Goal: Information Seeking & Learning: Check status

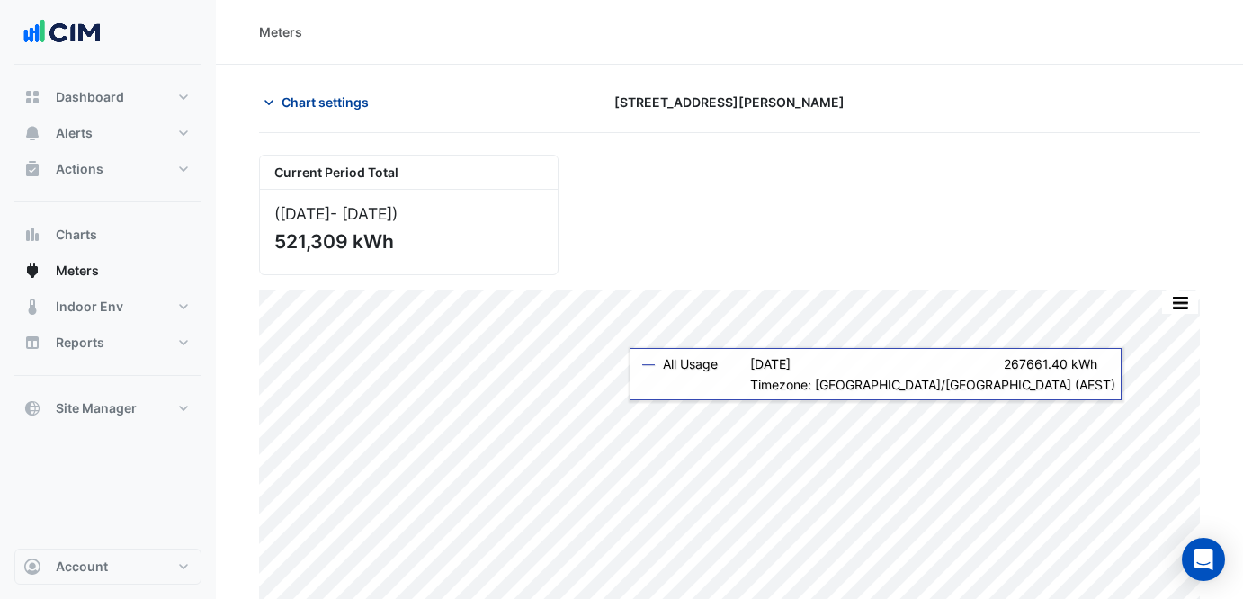
click at [292, 101] on span "Chart settings" at bounding box center [324, 102] width 87 height 19
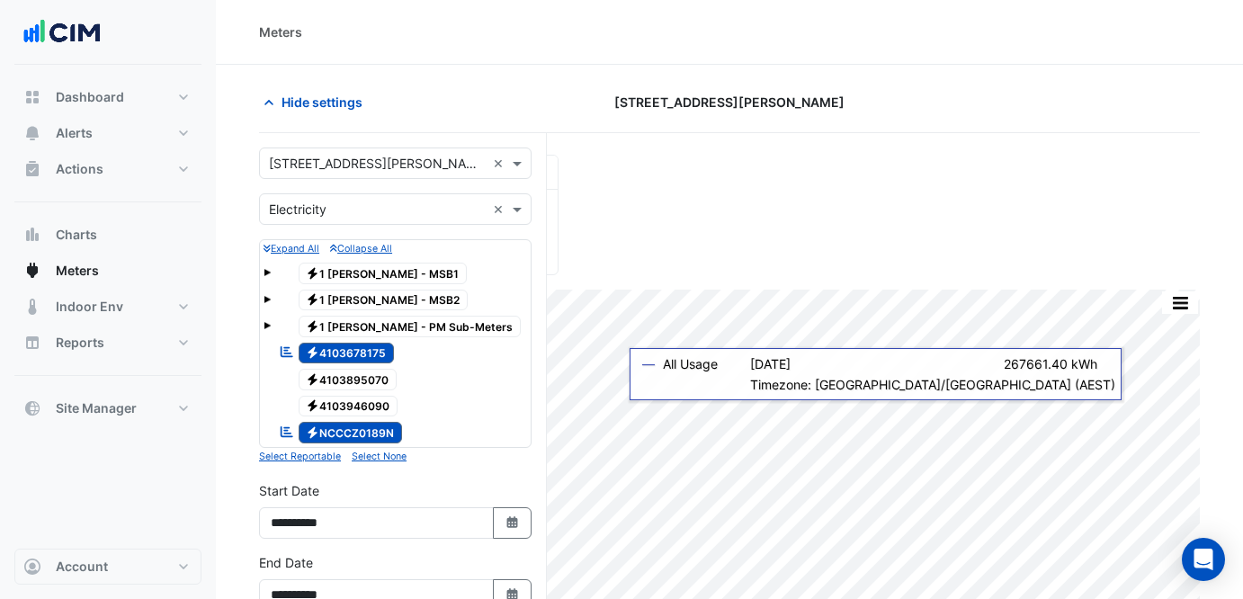
click at [389, 168] on input "text" at bounding box center [377, 164] width 217 height 19
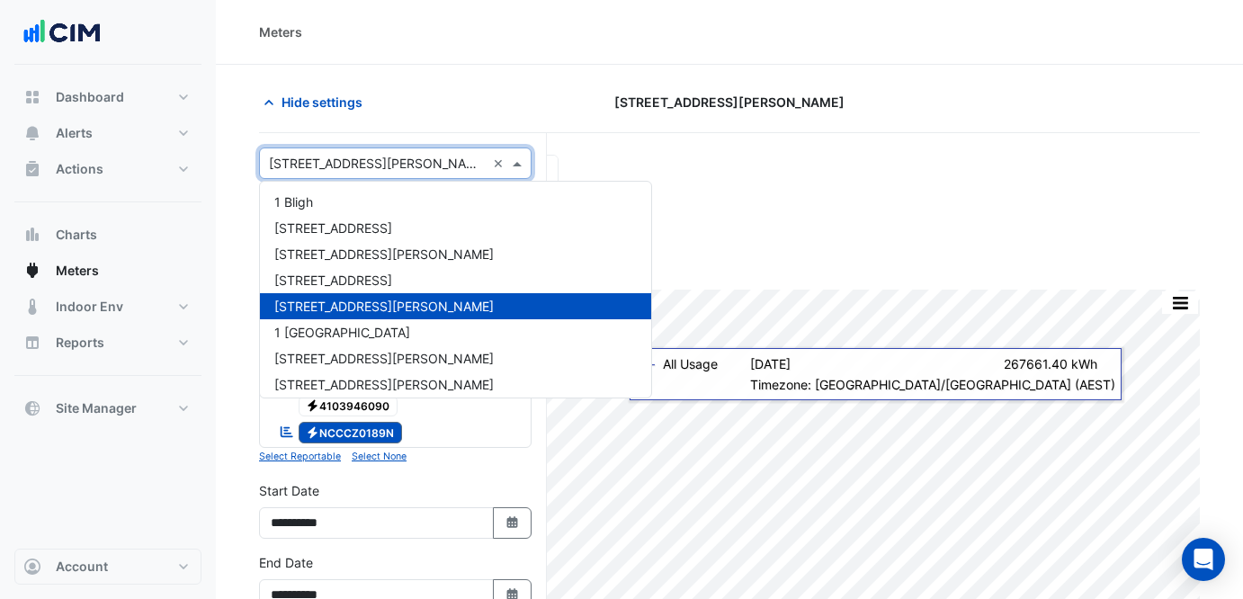
click at [384, 159] on input "text" at bounding box center [377, 164] width 217 height 19
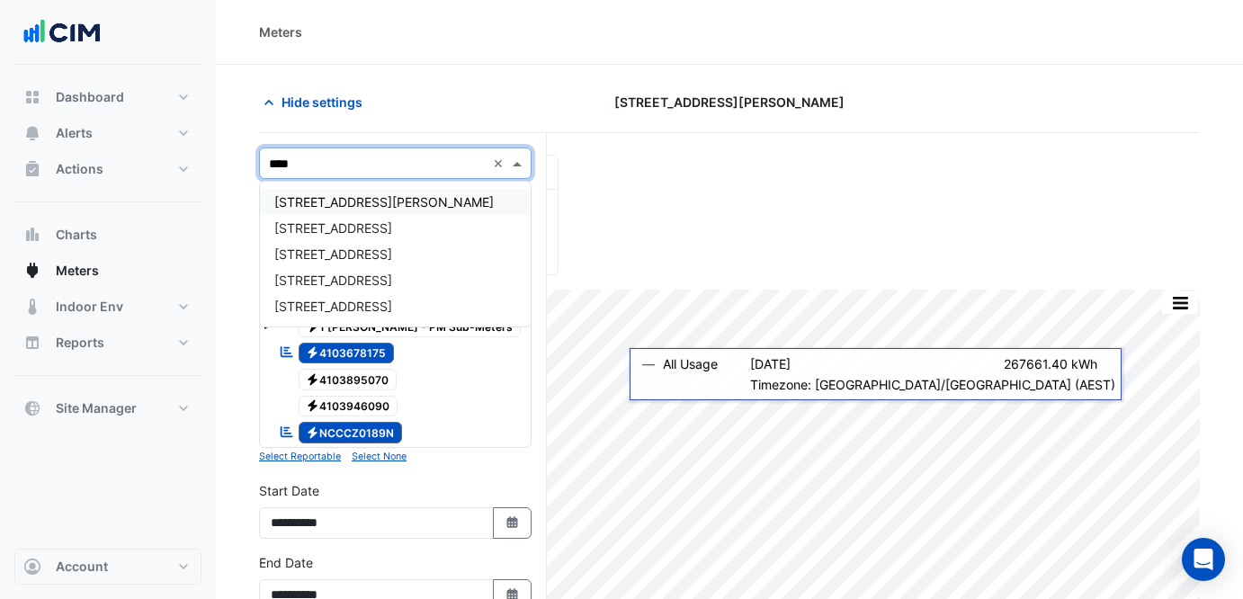
type input "*****"
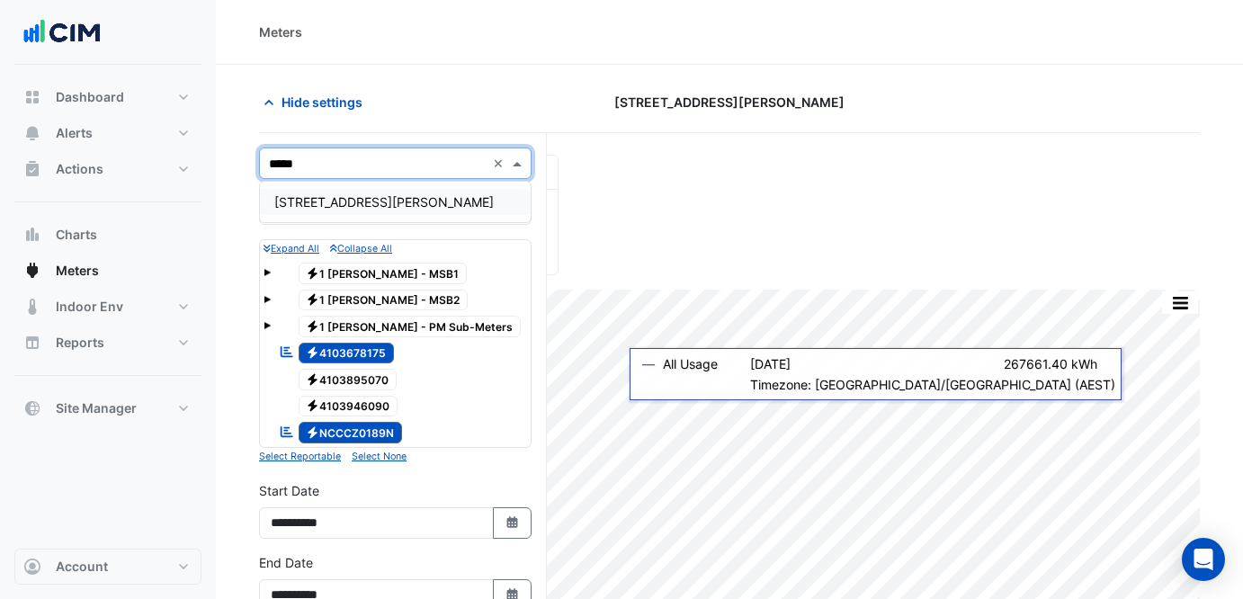
click at [408, 191] on div "[STREET_ADDRESS][PERSON_NAME]" at bounding box center [395, 202] width 271 height 26
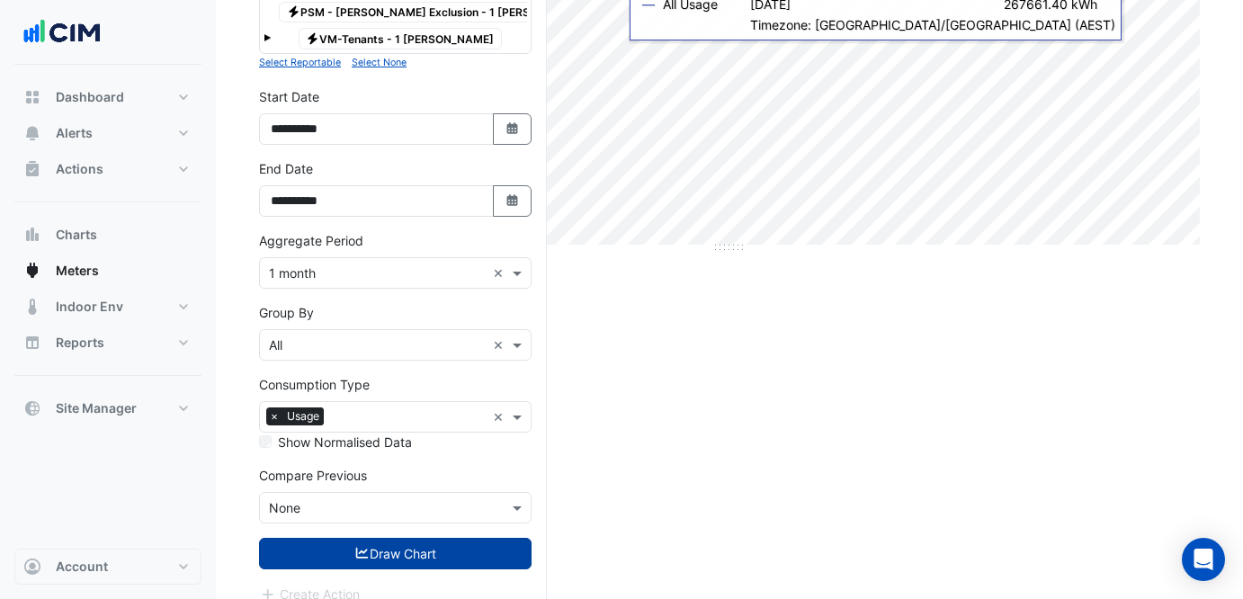
click at [441, 542] on button "Draw Chart" at bounding box center [395, 553] width 272 height 31
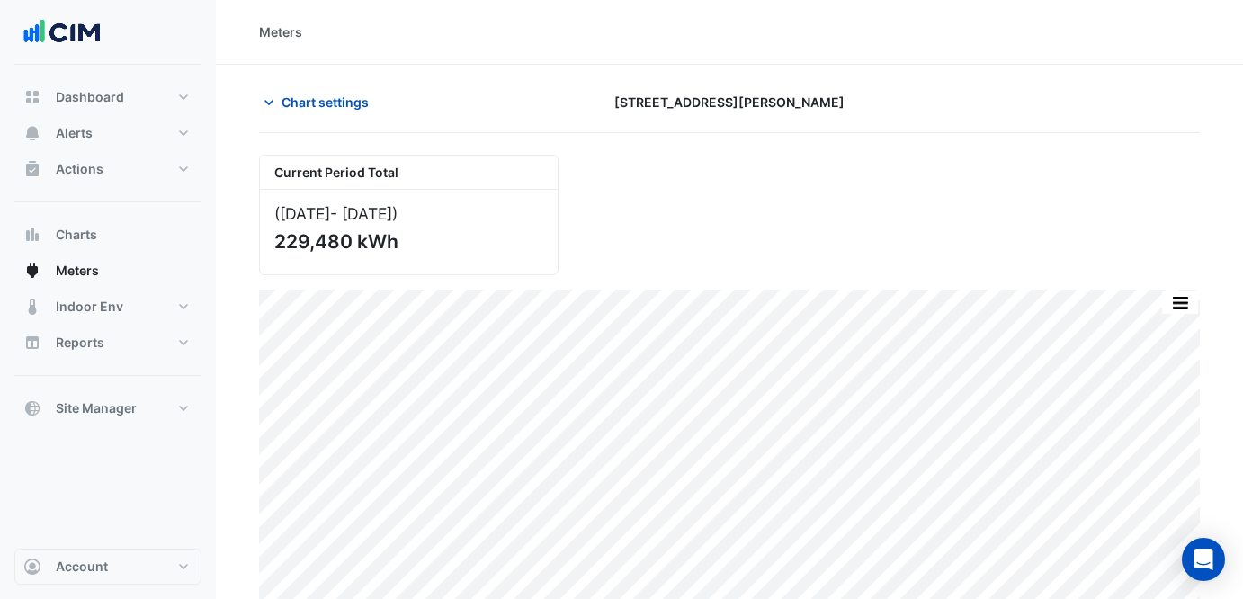
click at [1038, 204] on div "Current Period Total ([DATE] - [DATE] ) 229,480 kWh" at bounding box center [729, 207] width 962 height 135
click at [317, 85] on section "Chart settings [STREET_ADDRESS][PERSON_NAME] Current Period Total ([DATE] - [DA…" at bounding box center [729, 339] width 1027 height 549
click at [321, 97] on span "Chart settings" at bounding box center [324, 102] width 87 height 19
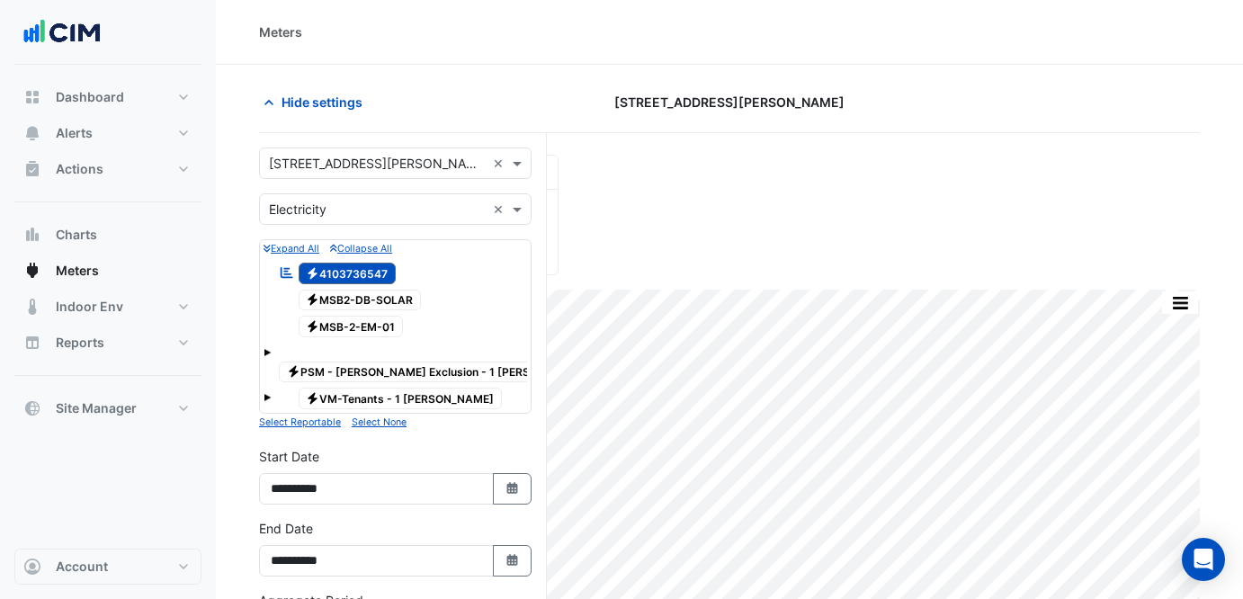
click at [406, 156] on input "text" at bounding box center [377, 164] width 217 height 19
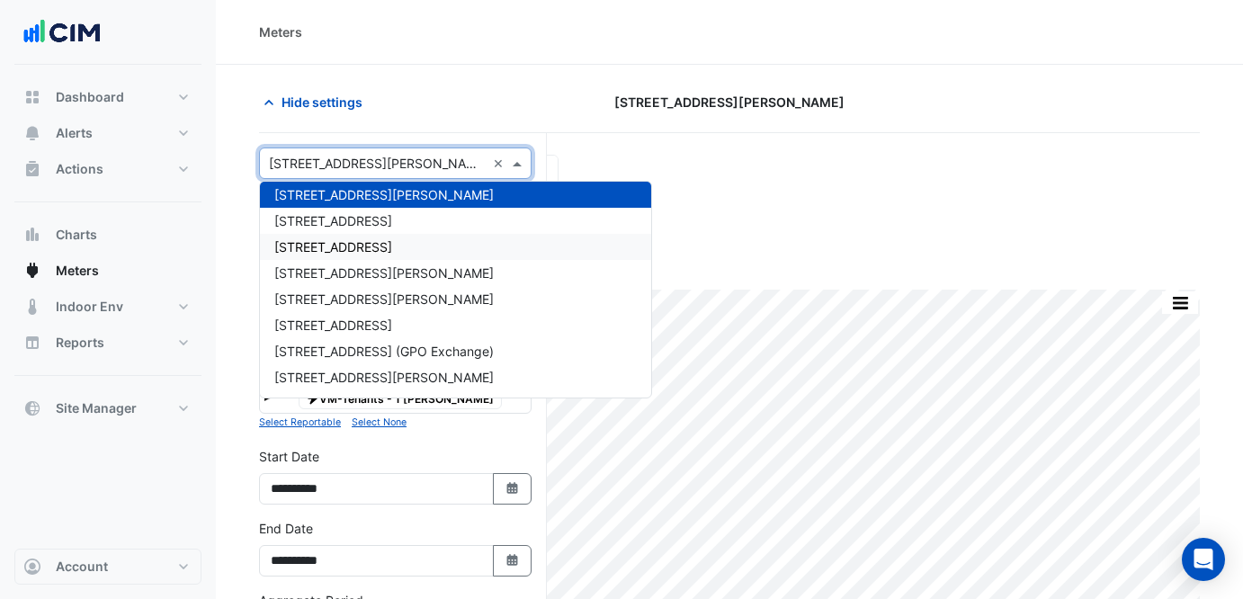
scroll to position [440, 0]
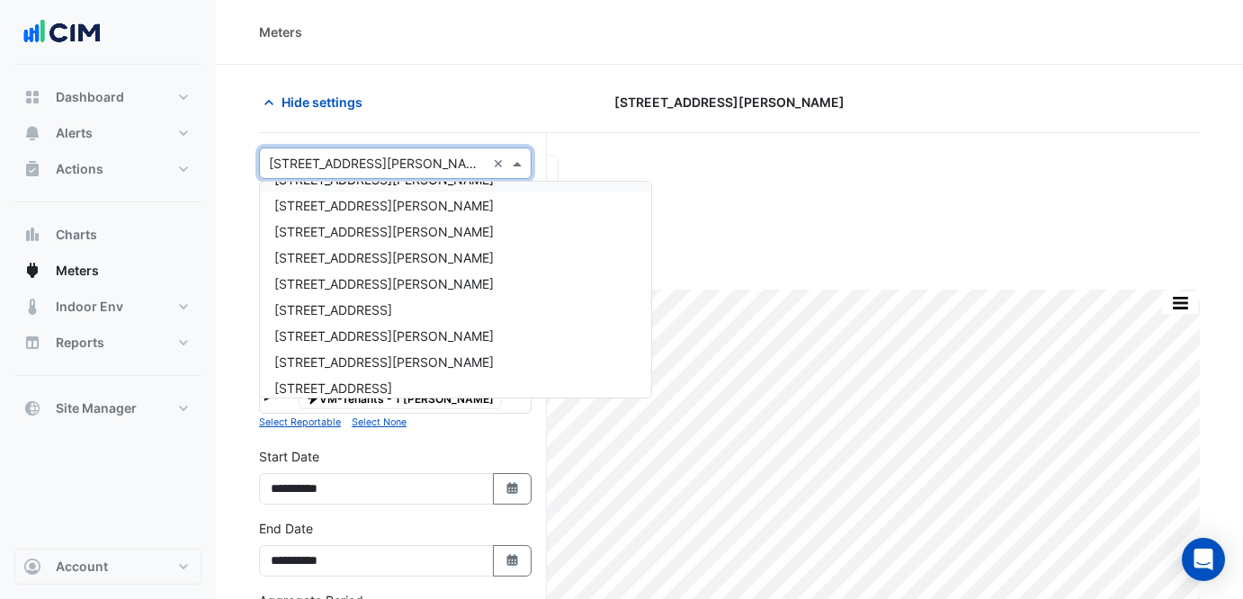
click at [369, 158] on input "text" at bounding box center [377, 164] width 217 height 19
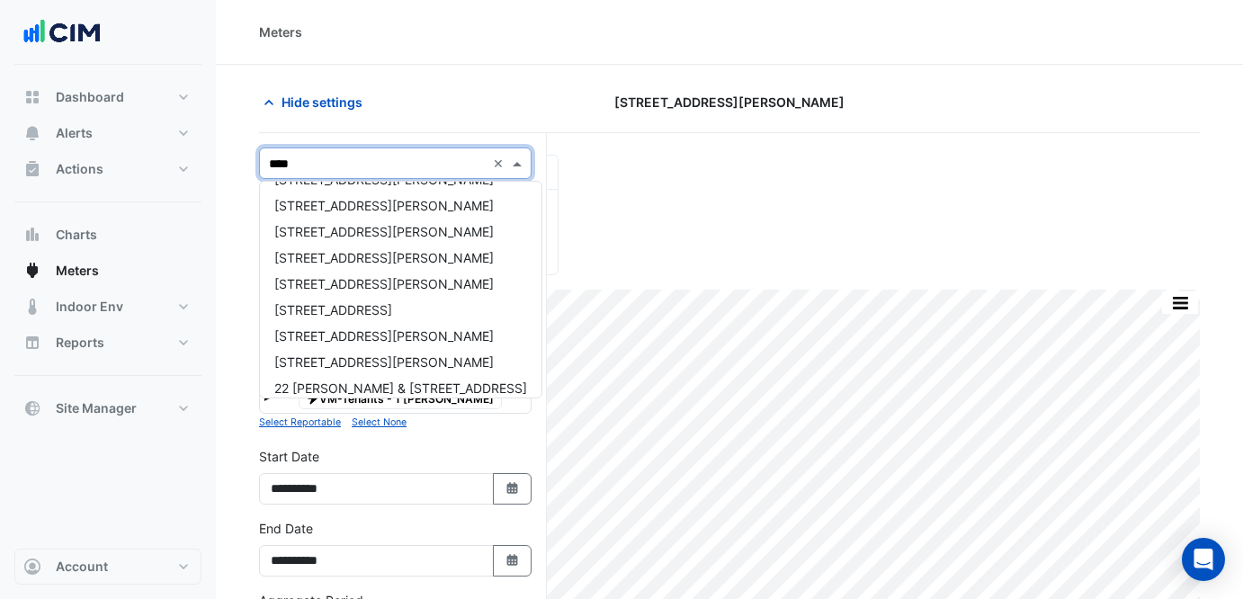
scroll to position [0, 0]
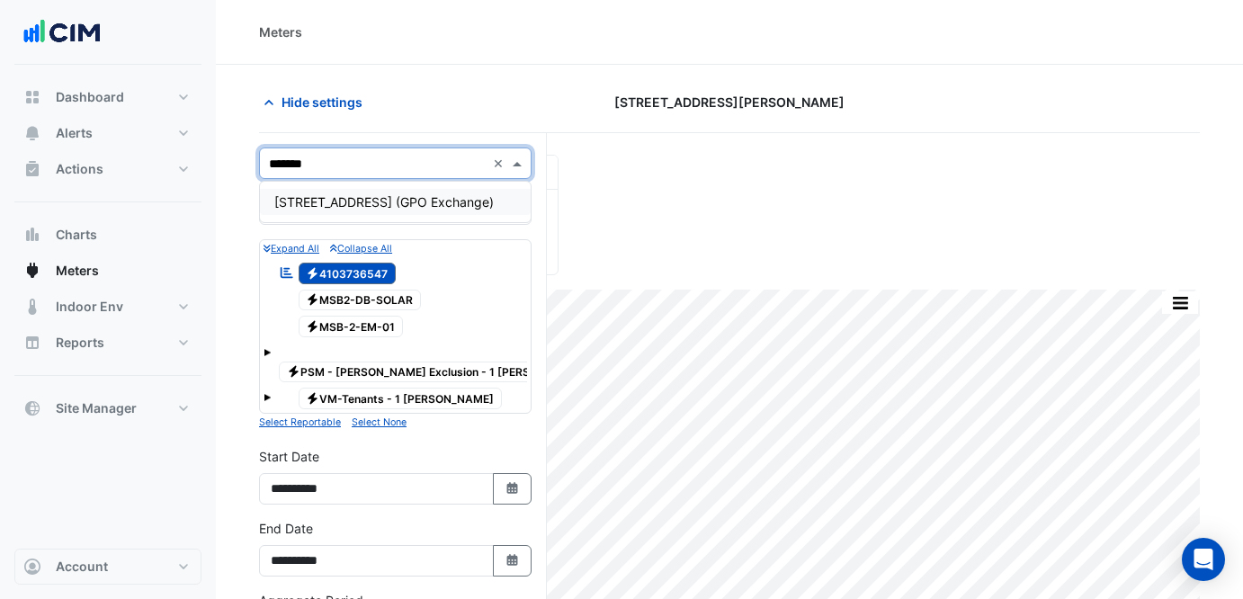
type input "********"
click at [362, 199] on span "[STREET_ADDRESS] (GPO Exchange)" at bounding box center [383, 201] width 219 height 15
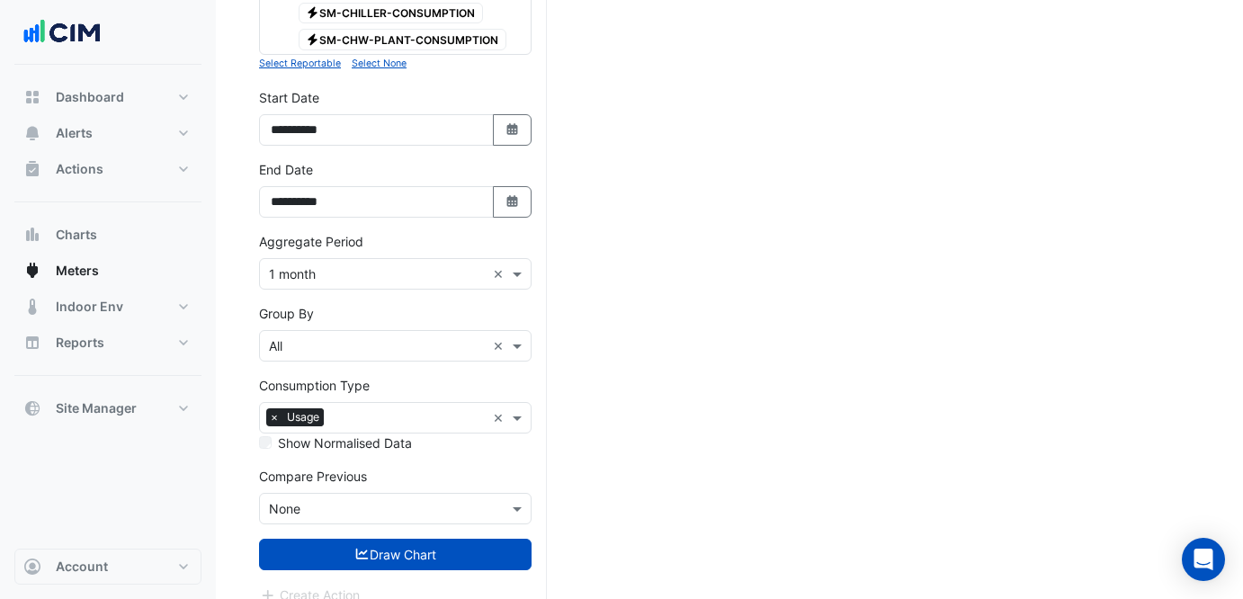
scroll to position [2205, 0]
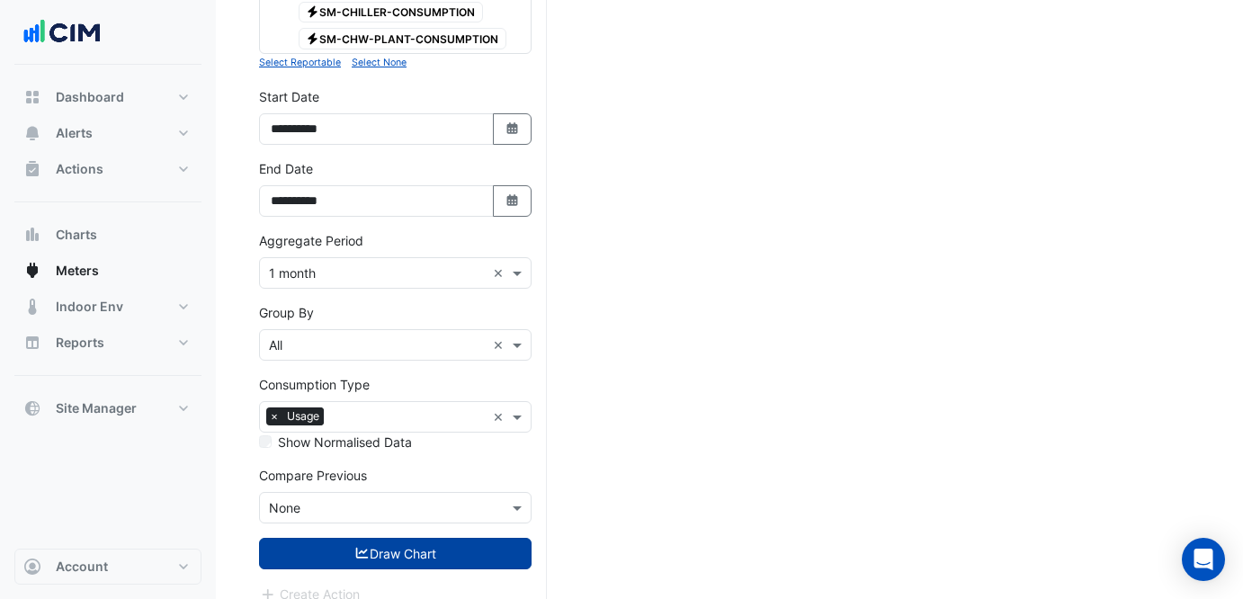
click at [460, 538] on button "Draw Chart" at bounding box center [395, 553] width 272 height 31
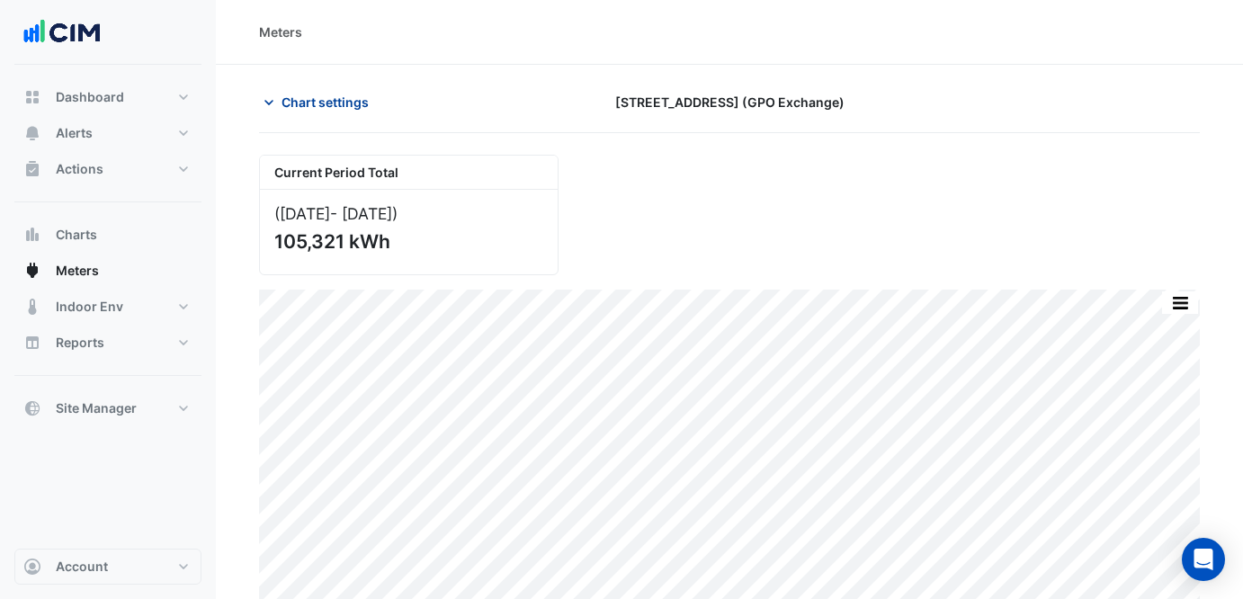
click at [331, 97] on span "Chart settings" at bounding box center [324, 102] width 87 height 19
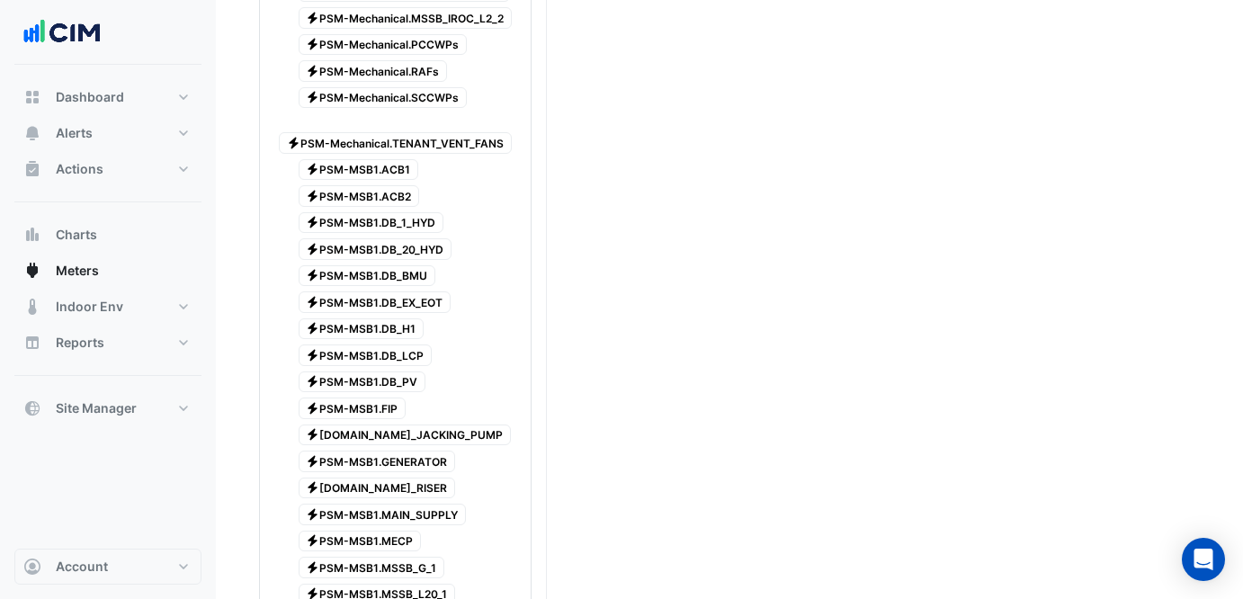
scroll to position [2205, 0]
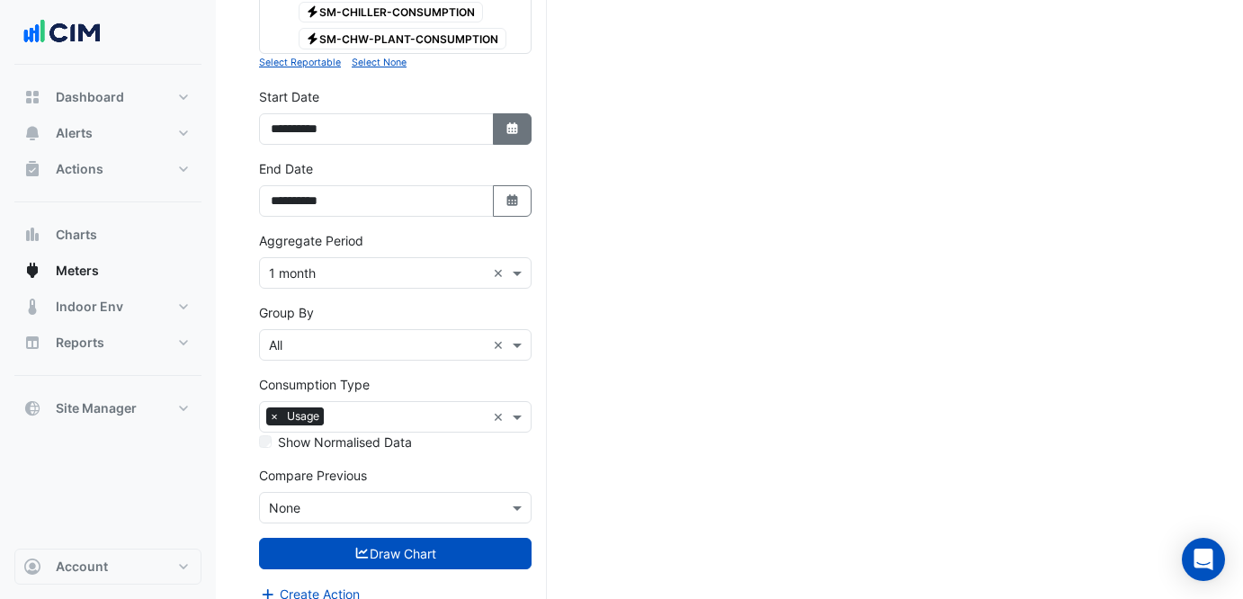
click at [513, 117] on button "Select Date" at bounding box center [513, 128] width 40 height 31
select select "*"
select select "****"
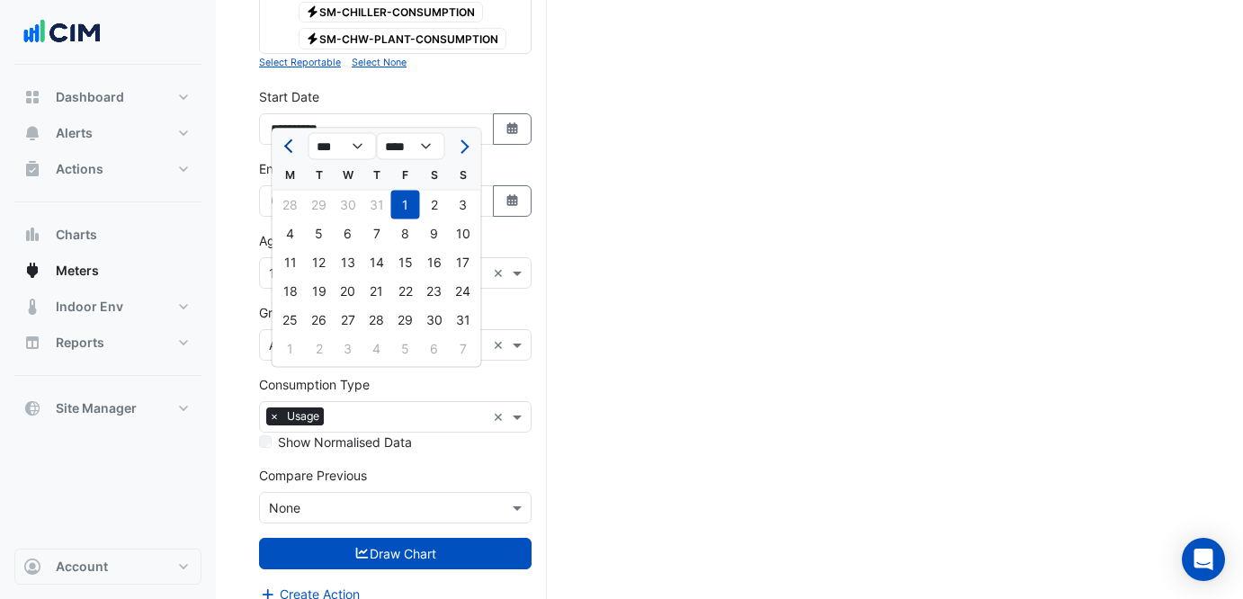
click at [292, 134] on button "Previous month" at bounding box center [291, 146] width 22 height 29
select select "*"
click at [324, 197] on div "1" at bounding box center [319, 205] width 29 height 29
type input "**********"
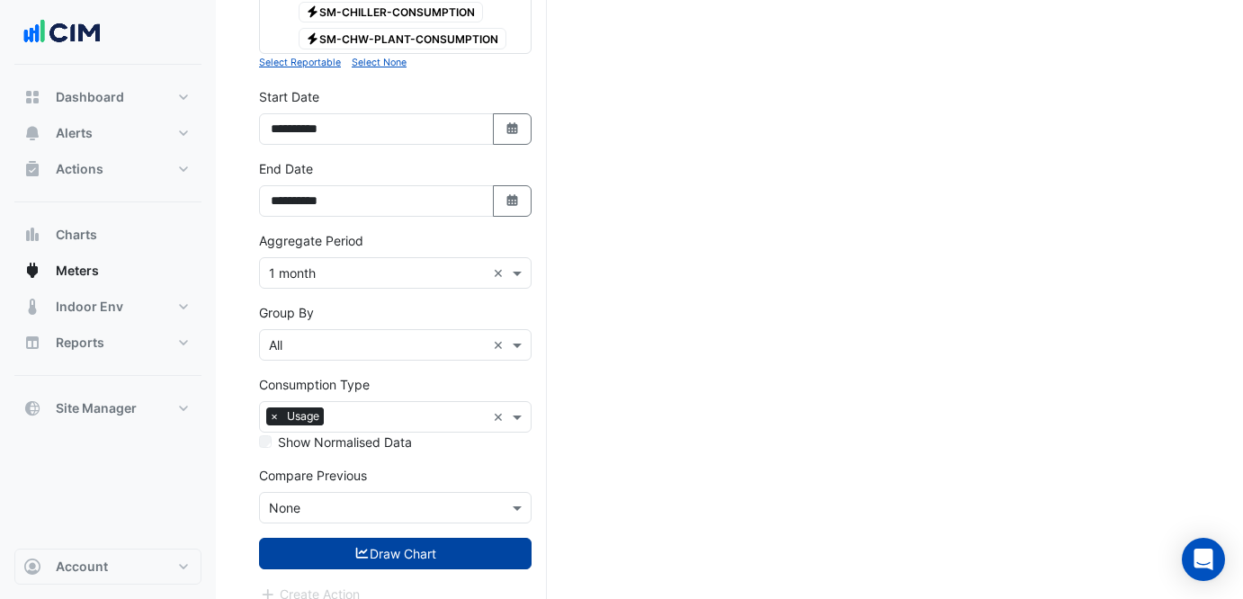
click at [485, 540] on button "Draw Chart" at bounding box center [395, 553] width 272 height 31
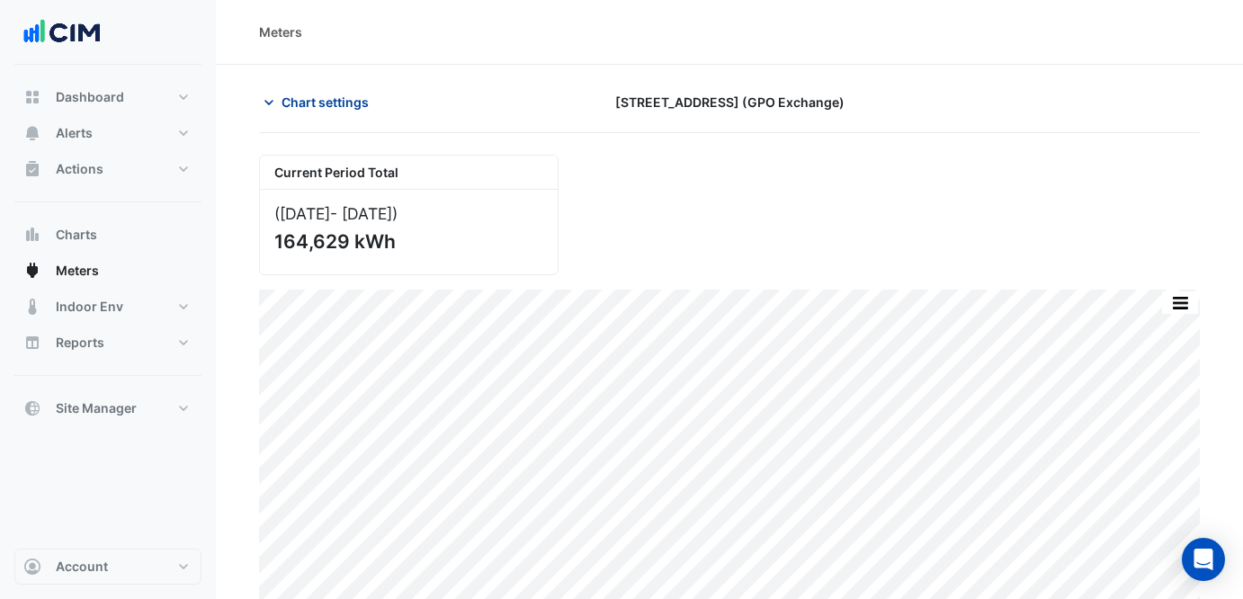
click at [348, 101] on span "Chart settings" at bounding box center [324, 102] width 87 height 19
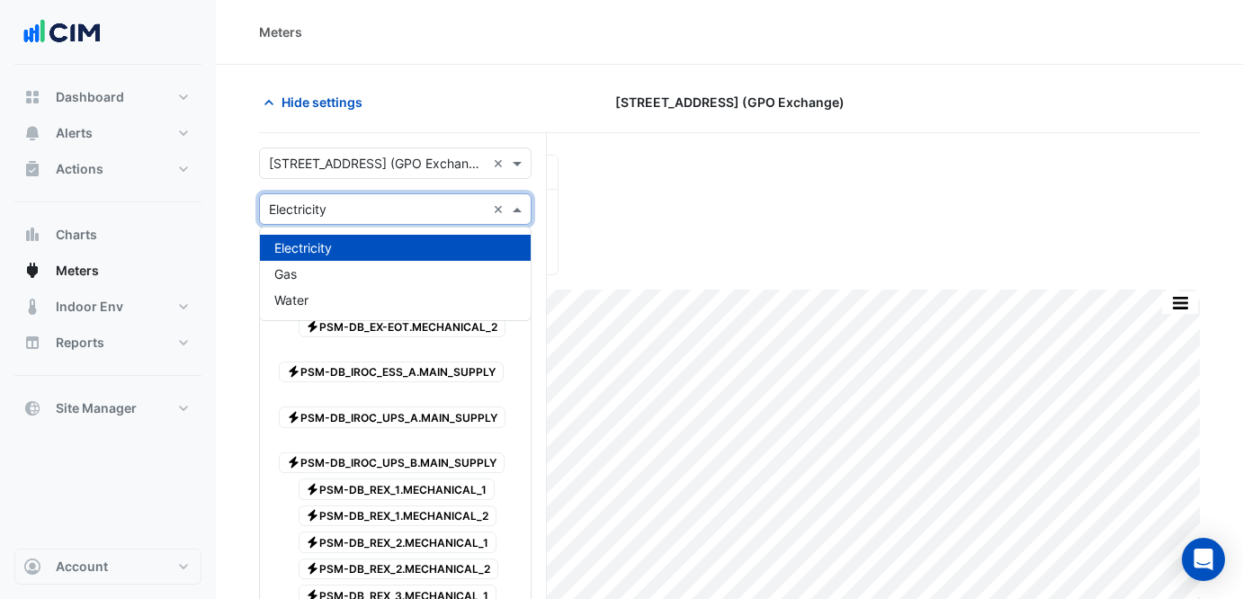
click at [410, 214] on input "text" at bounding box center [377, 210] width 217 height 19
click at [408, 170] on input "text" at bounding box center [377, 164] width 217 height 19
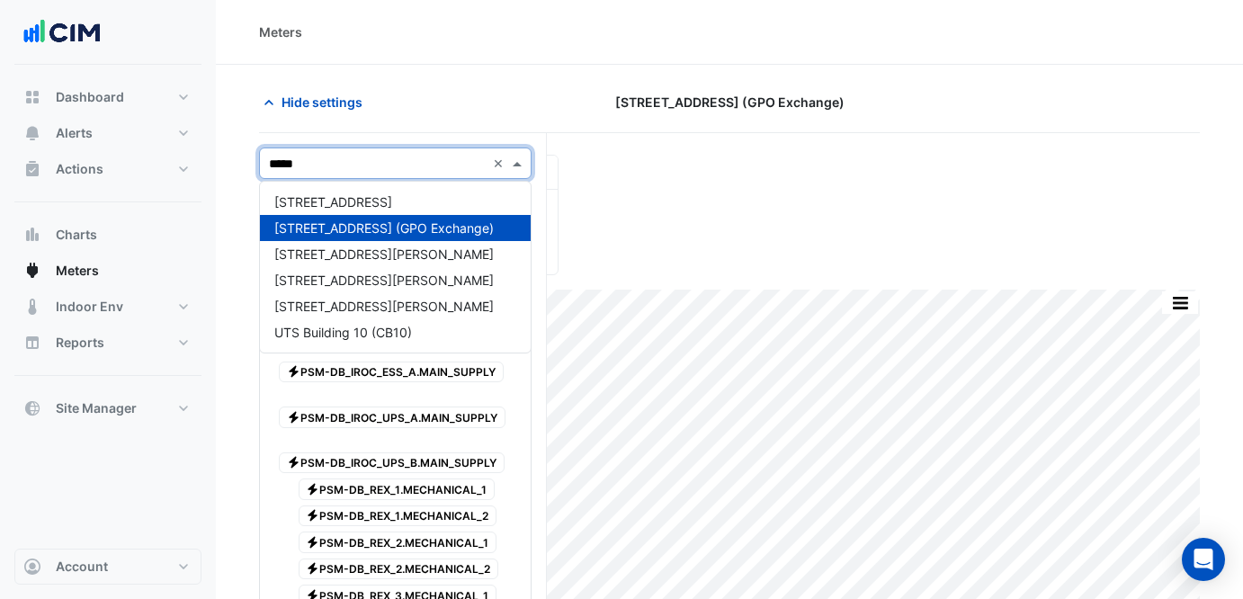
type input "******"
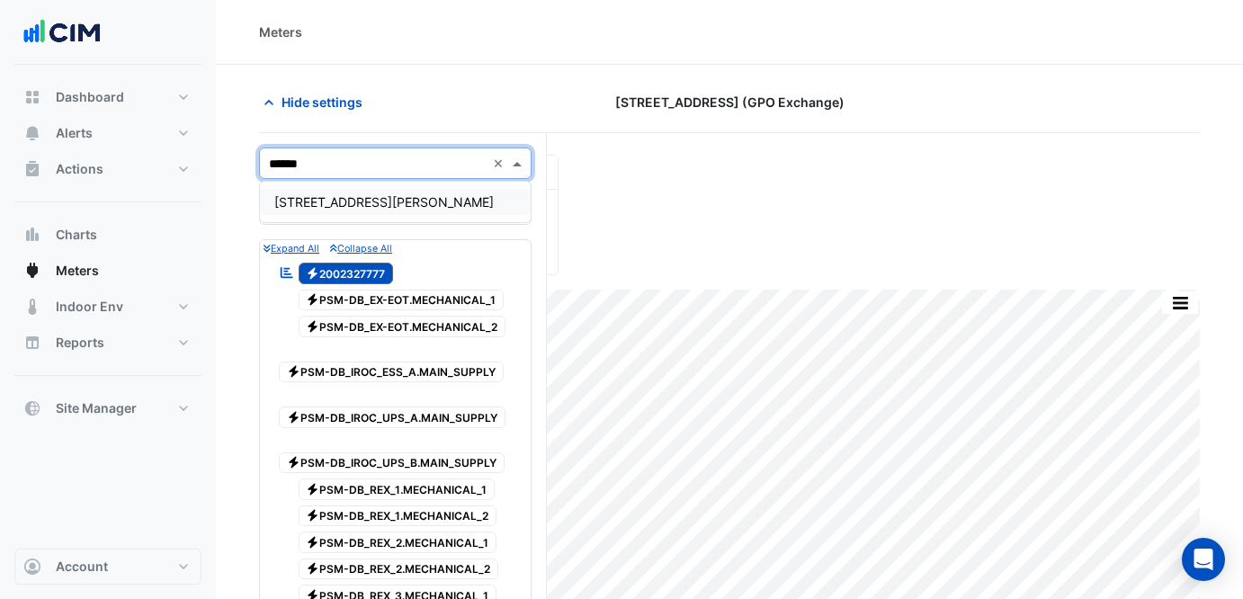
click at [422, 192] on div "[STREET_ADDRESS][PERSON_NAME]" at bounding box center [395, 202] width 271 height 26
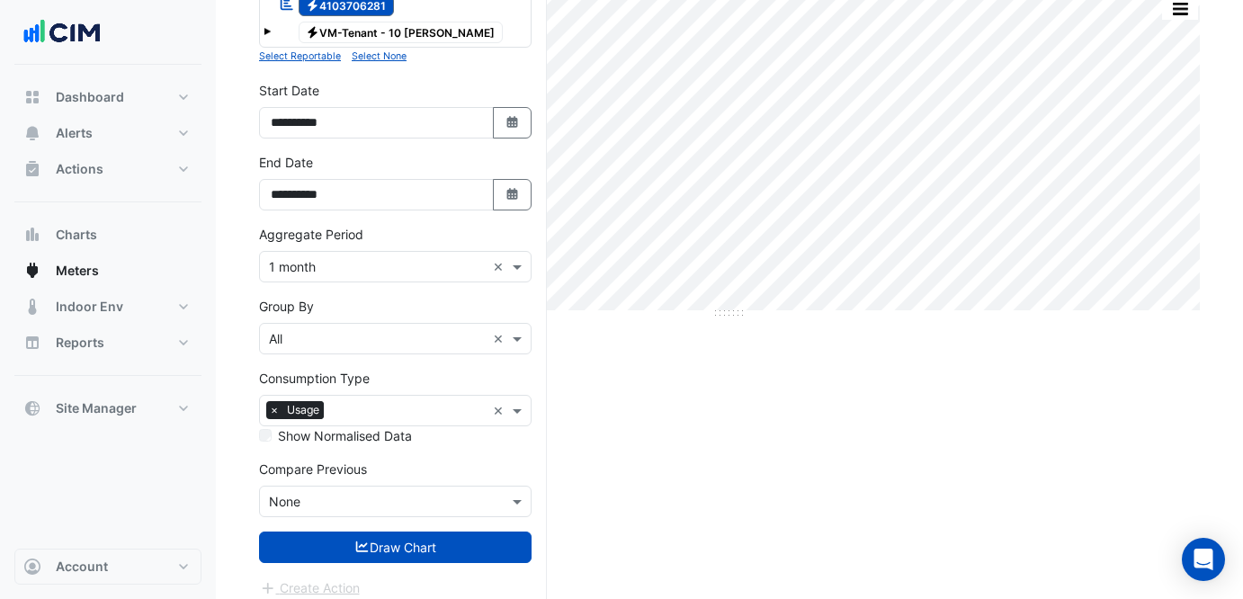
scroll to position [307, 0]
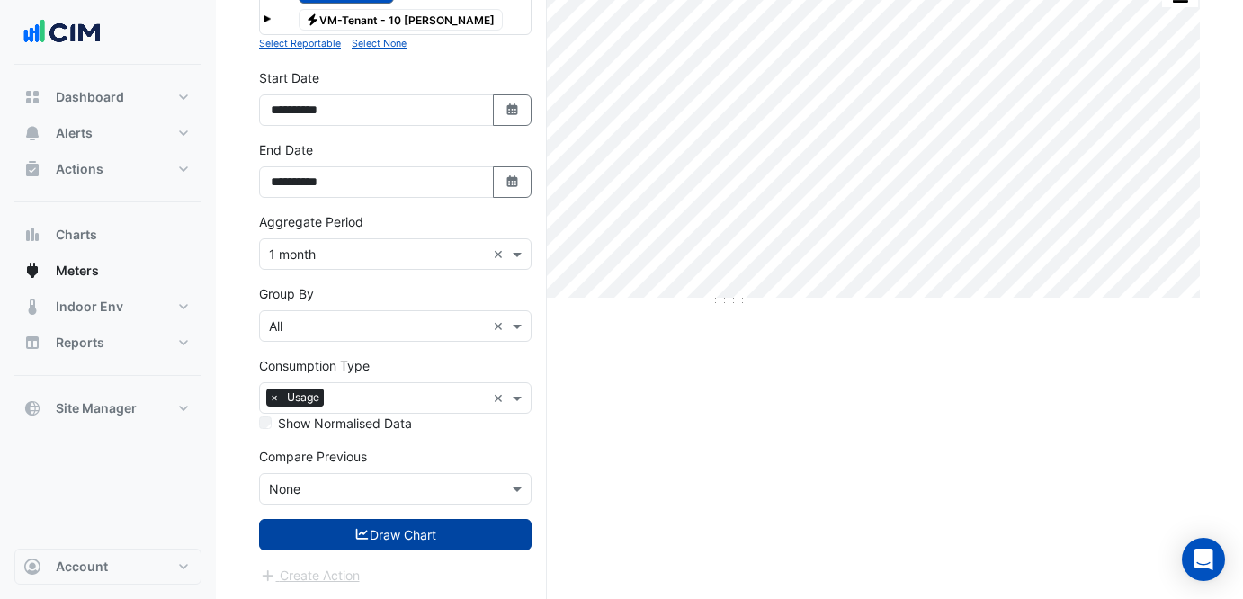
click at [399, 531] on button "Draw Chart" at bounding box center [395, 534] width 272 height 31
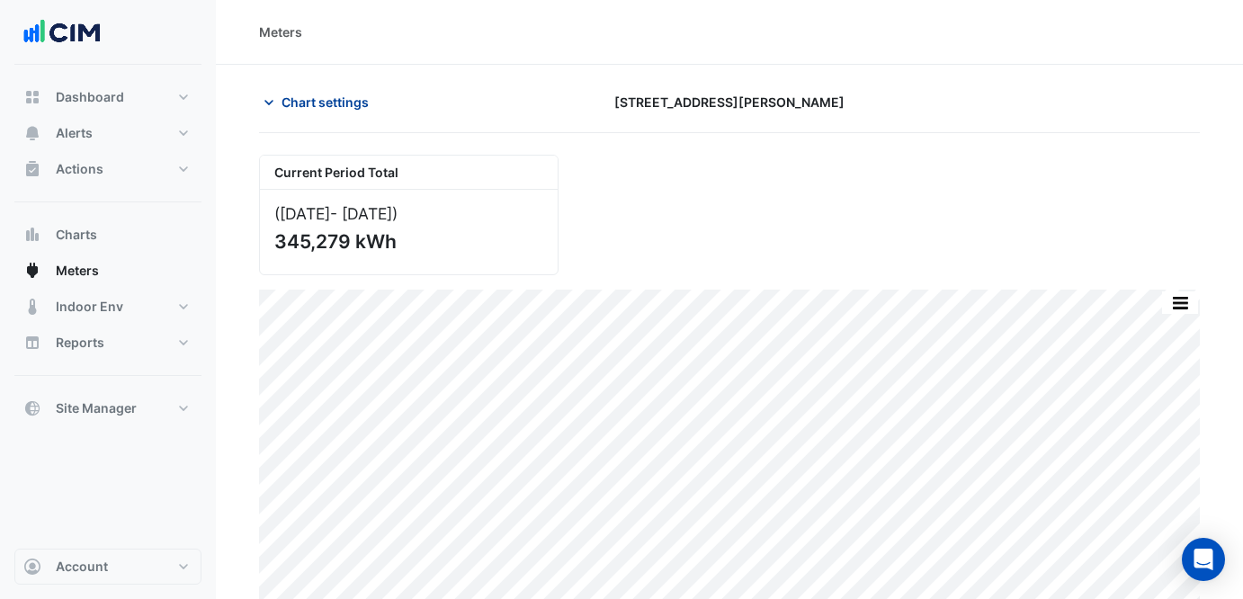
click at [339, 86] on button "Chart settings" at bounding box center [319, 101] width 121 height 31
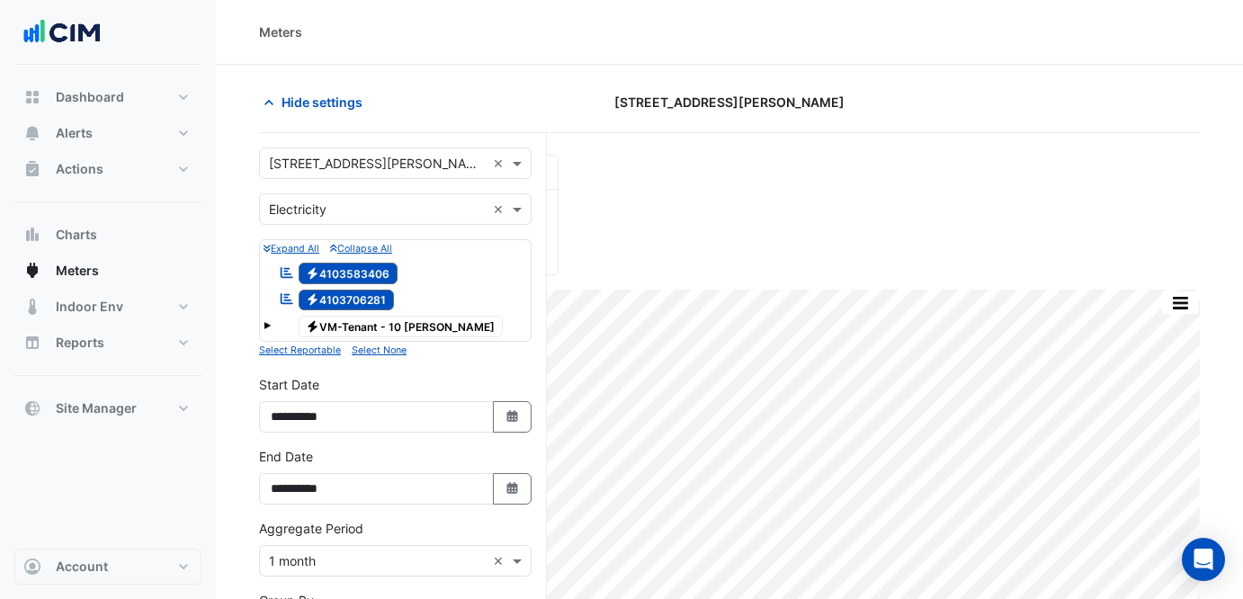
click at [385, 165] on input "text" at bounding box center [377, 164] width 217 height 19
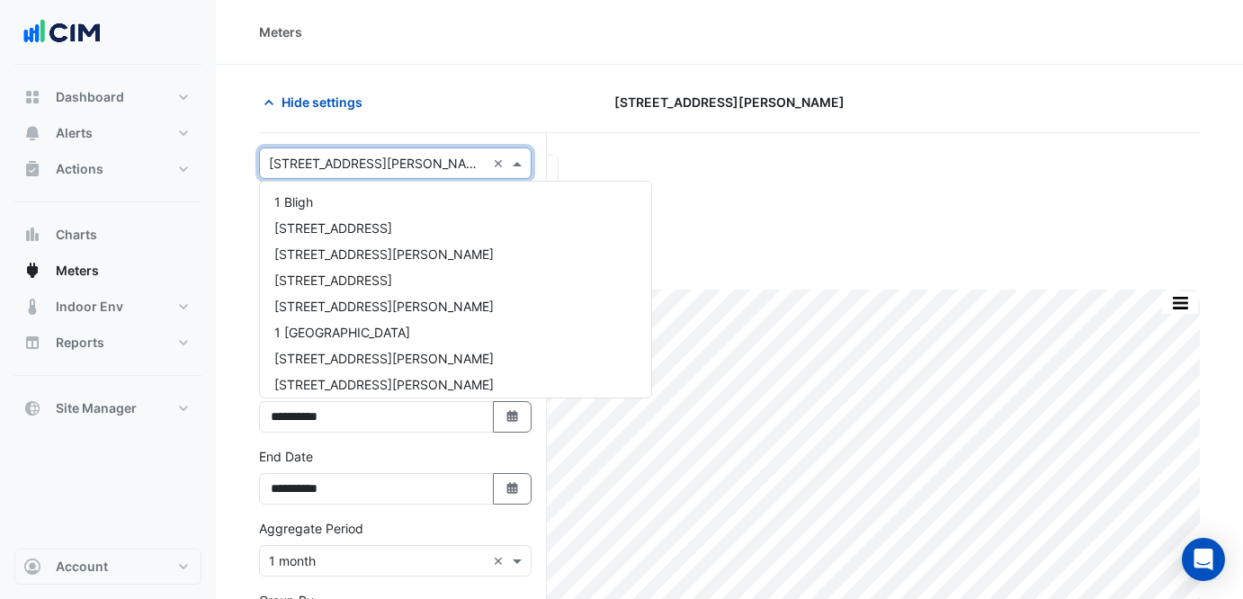
scroll to position [451, 0]
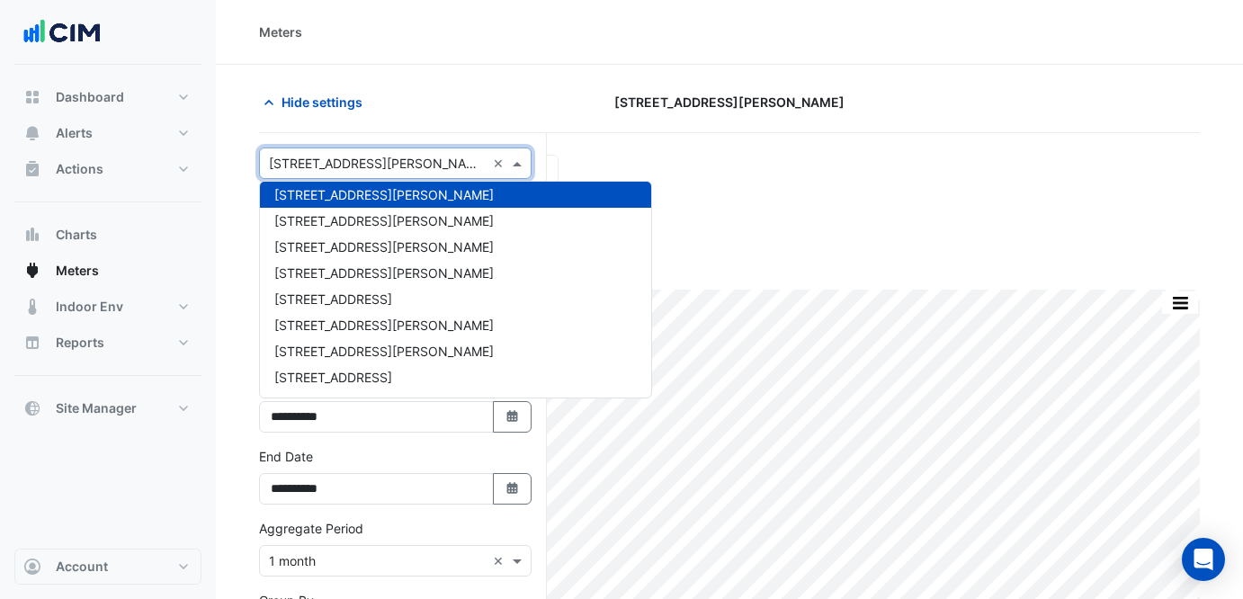
click at [522, 82] on section "Hide settings [STREET_ADDRESS][PERSON_NAME] Current Period Total ([DATE] - [DAT…" at bounding box center [729, 486] width 1027 height 842
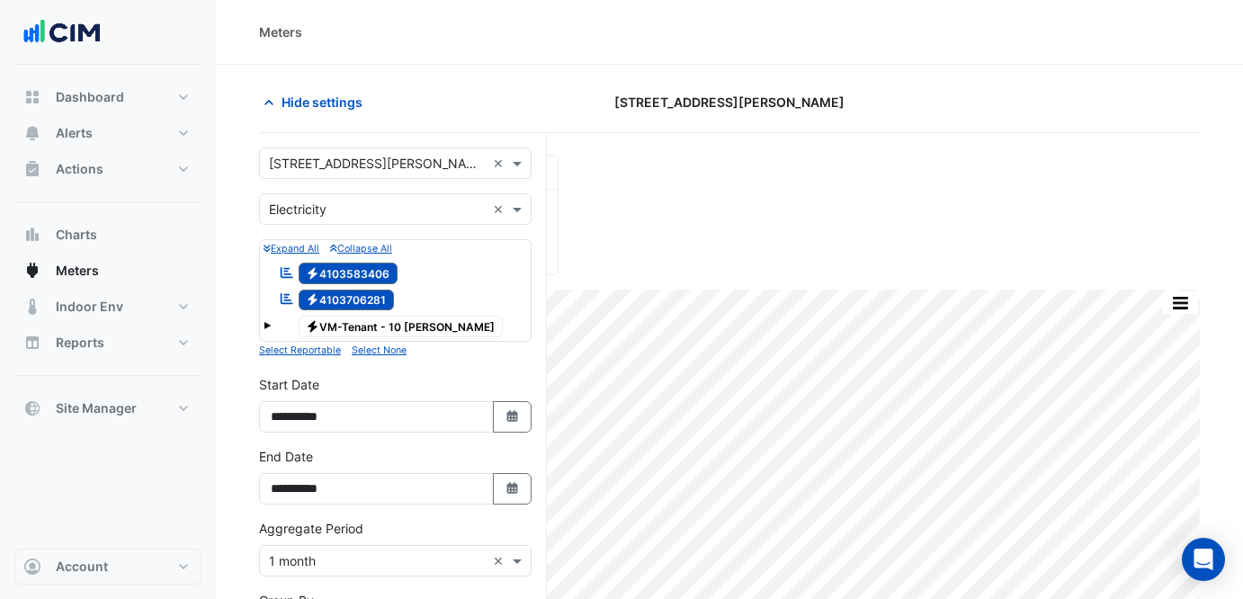
scroll to position [307, 0]
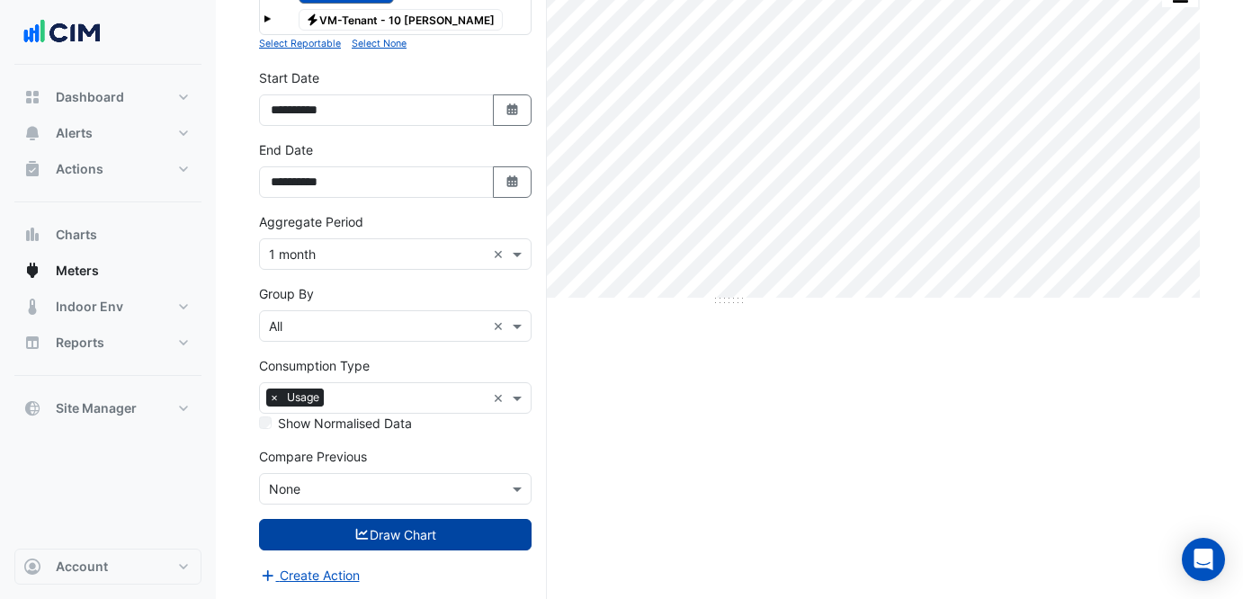
click at [379, 538] on button "Draw Chart" at bounding box center [395, 534] width 272 height 31
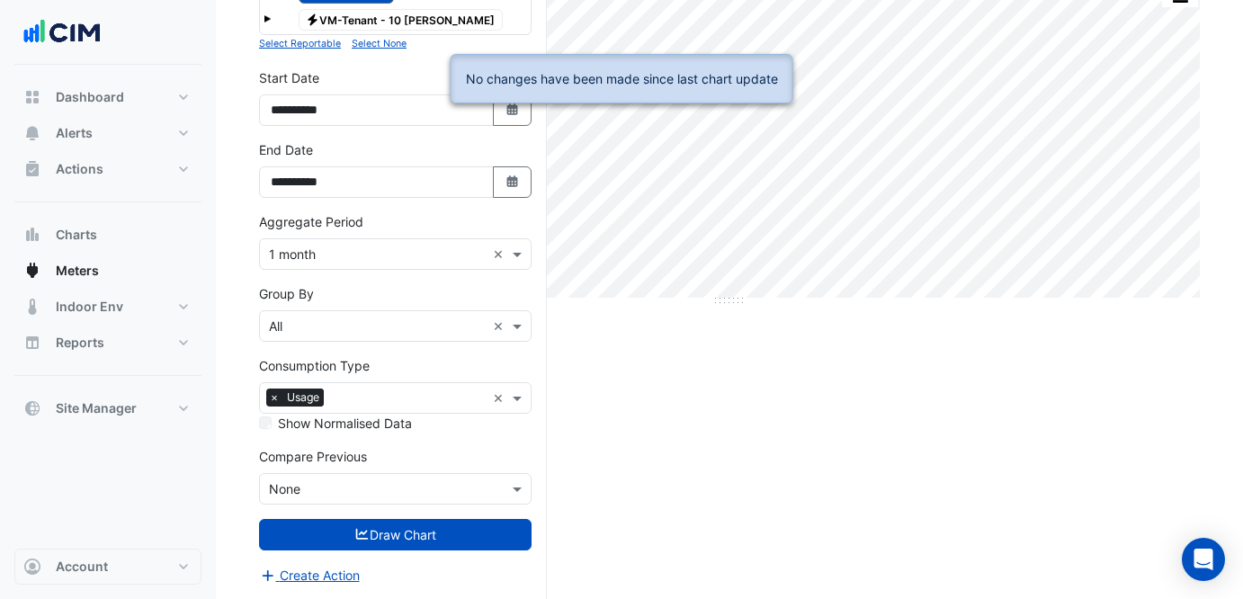
click at [795, 436] on div "Current Period Total ([DATE] - [DATE] ) 345,279 kWh Print Save as JPEG Save as …" at bounding box center [729, 224] width 941 height 752
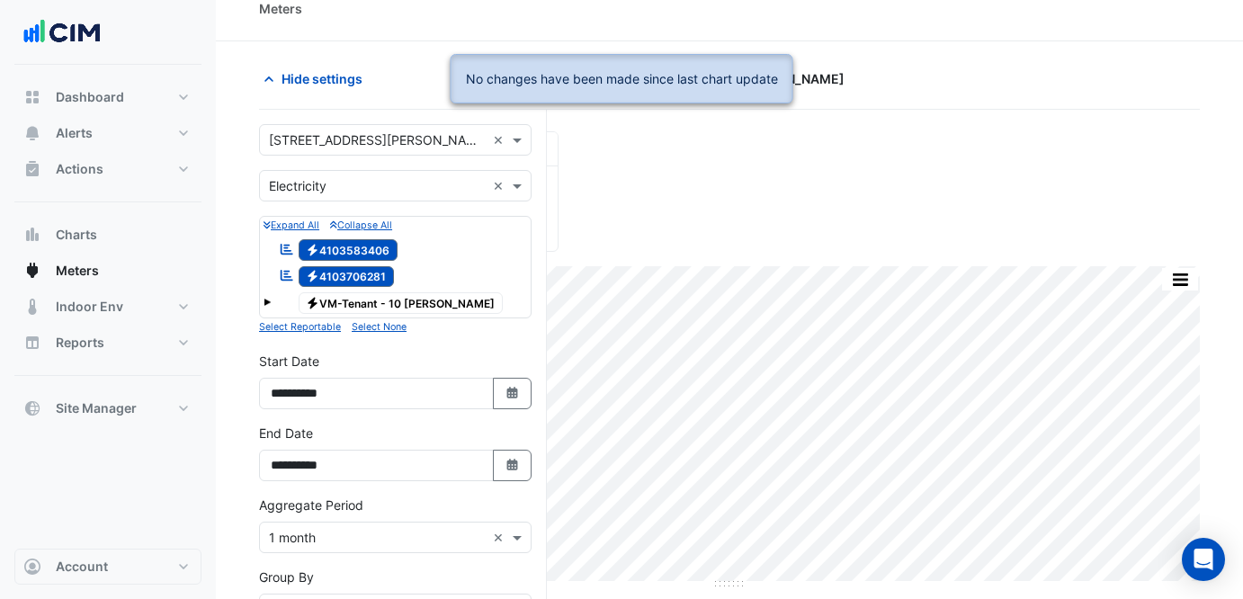
scroll to position [0, 0]
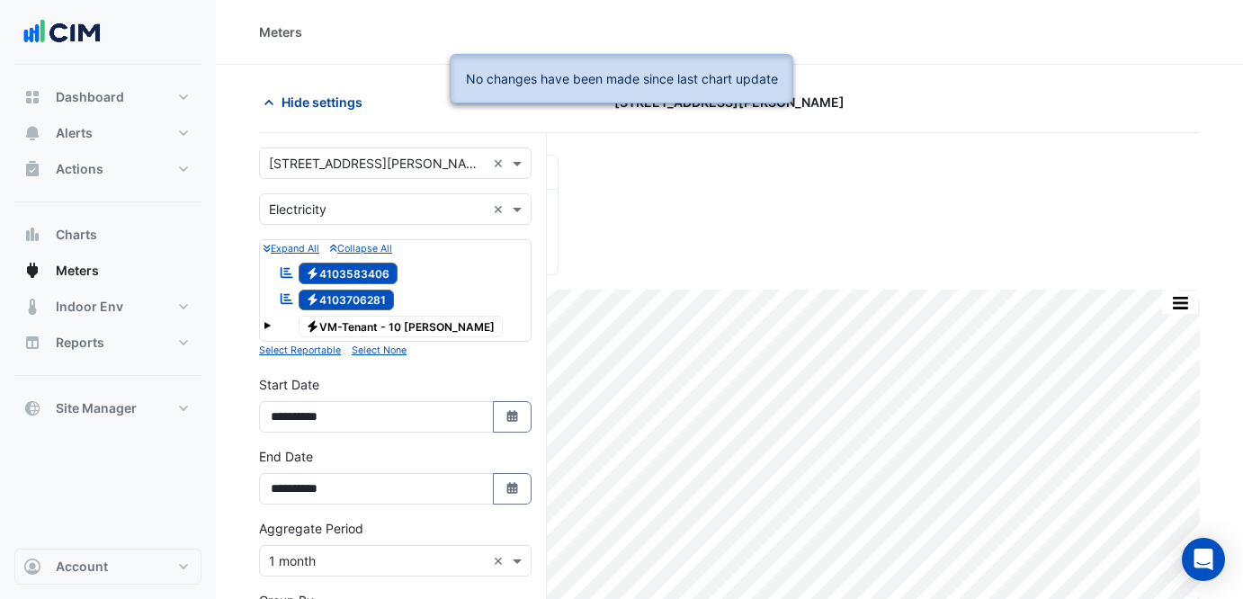
click at [286, 108] on span "Hide settings" at bounding box center [321, 102] width 81 height 19
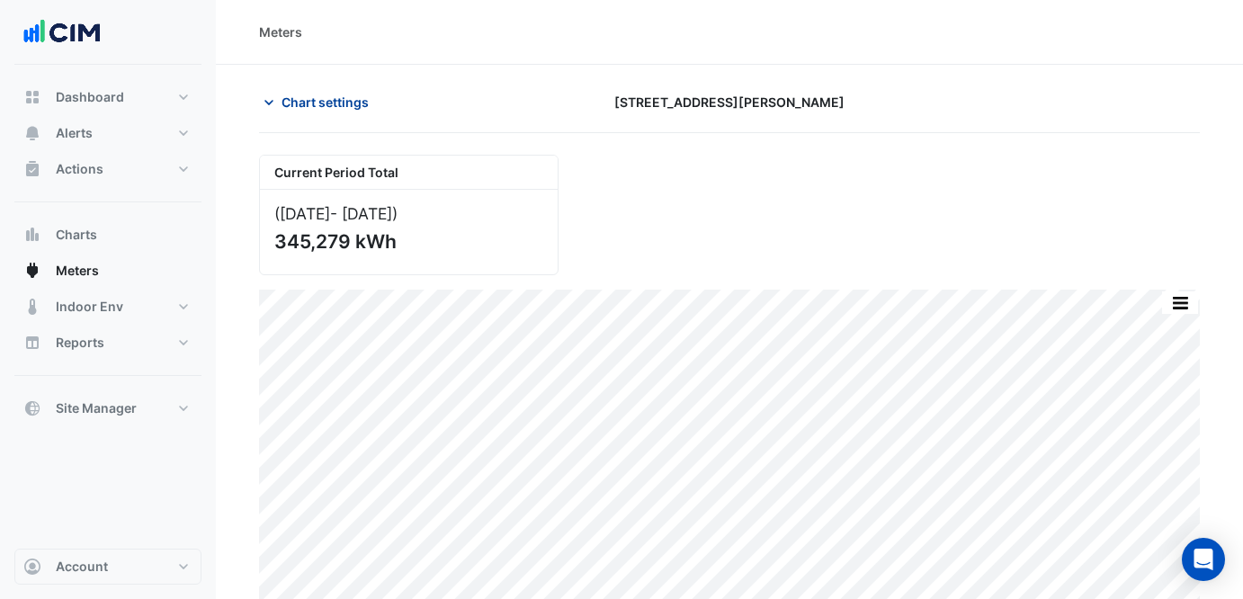
click at [343, 87] on button "Chart settings" at bounding box center [319, 101] width 121 height 31
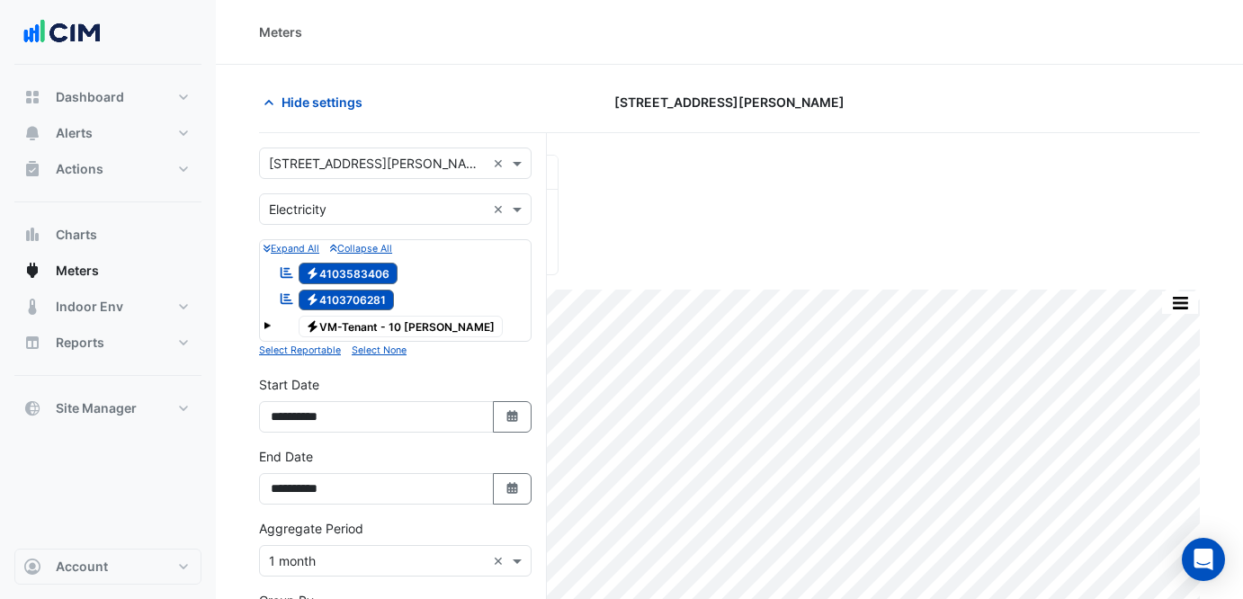
click at [357, 165] on input "text" at bounding box center [377, 164] width 217 height 19
type input "***"
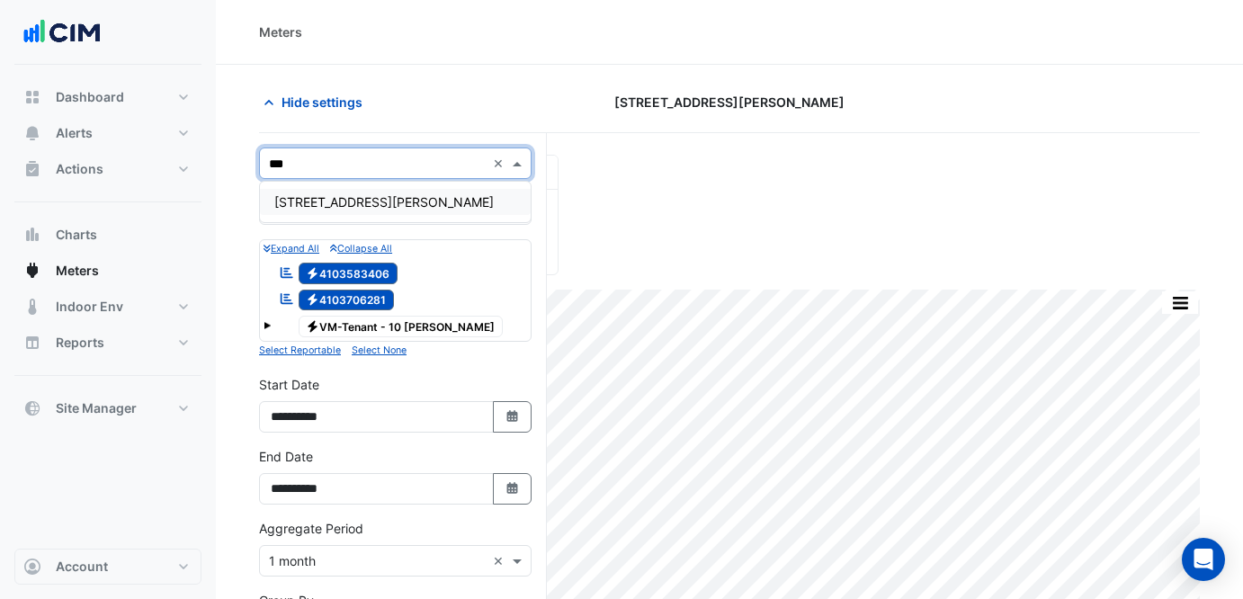
click at [387, 193] on div "[STREET_ADDRESS][PERSON_NAME]" at bounding box center [395, 202] width 271 height 26
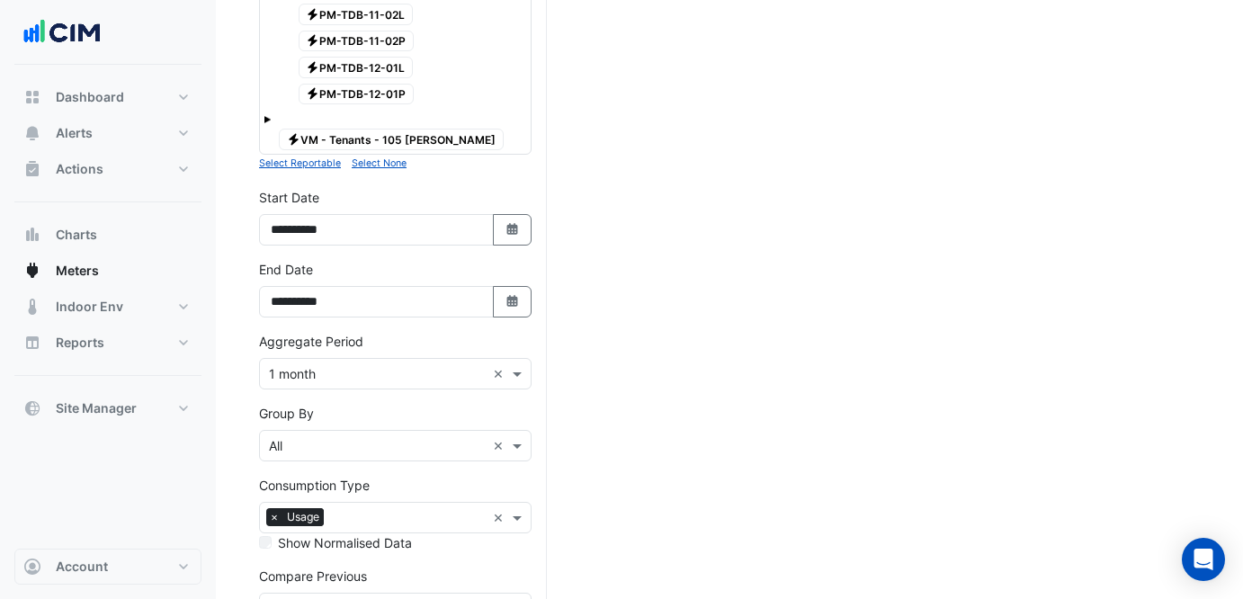
scroll to position [1845, 0]
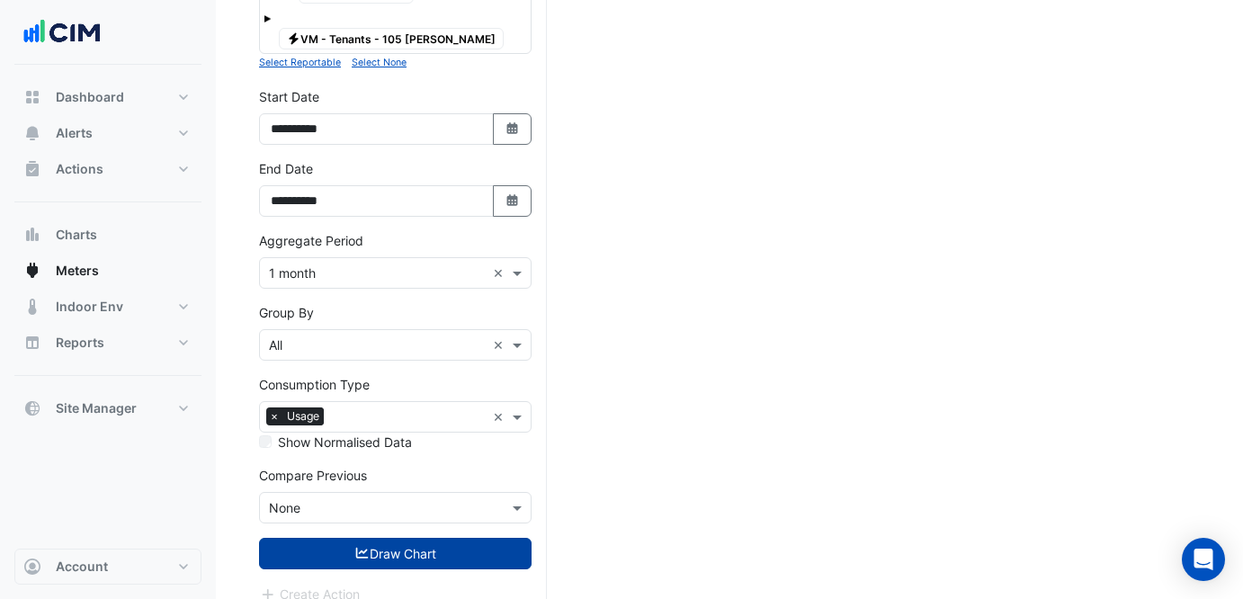
click at [394, 538] on button "Draw Chart" at bounding box center [395, 553] width 272 height 31
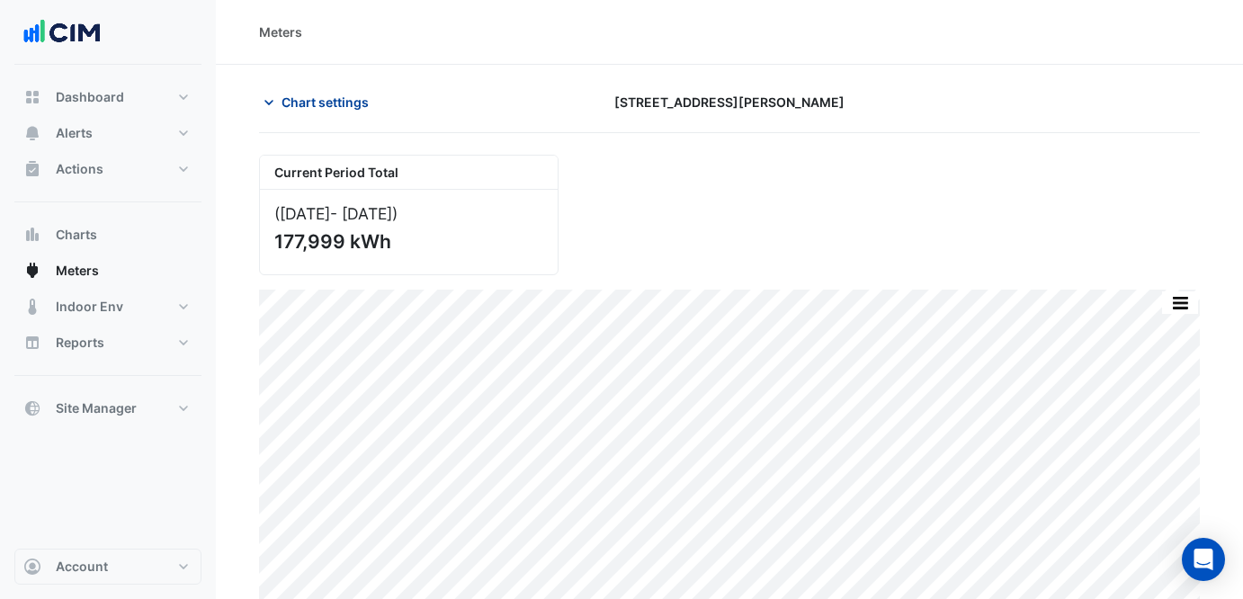
click at [316, 104] on span "Chart settings" at bounding box center [324, 102] width 87 height 19
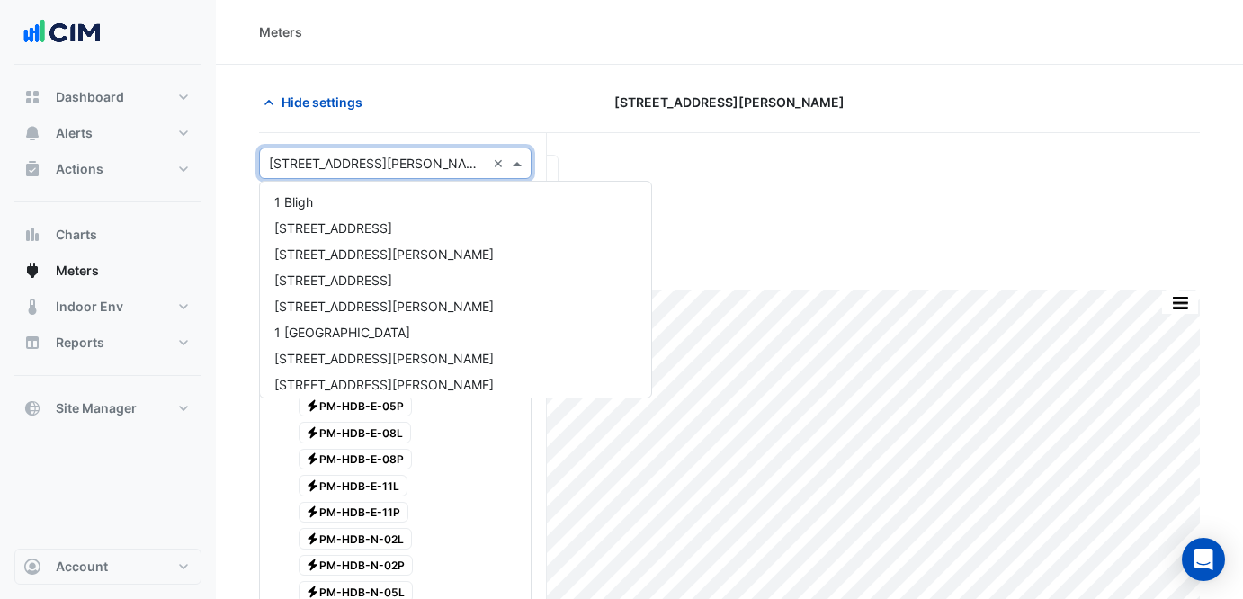
click at [335, 157] on input "text" at bounding box center [377, 164] width 217 height 19
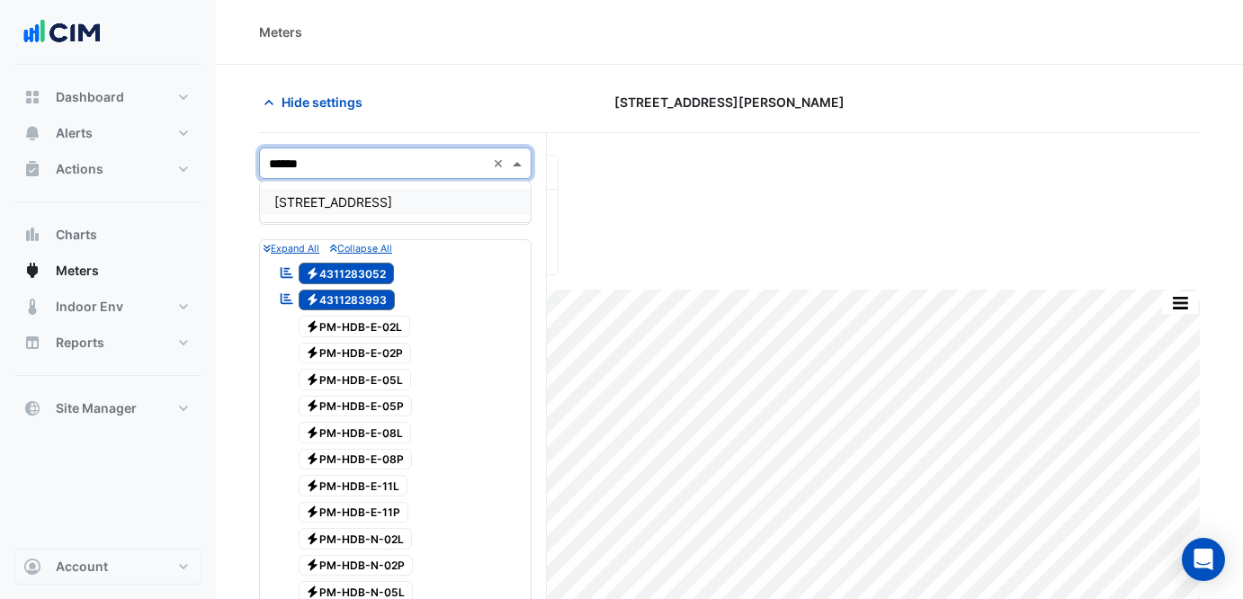
type input "*******"
click at [353, 202] on span "[STREET_ADDRESS]" at bounding box center [333, 201] width 118 height 15
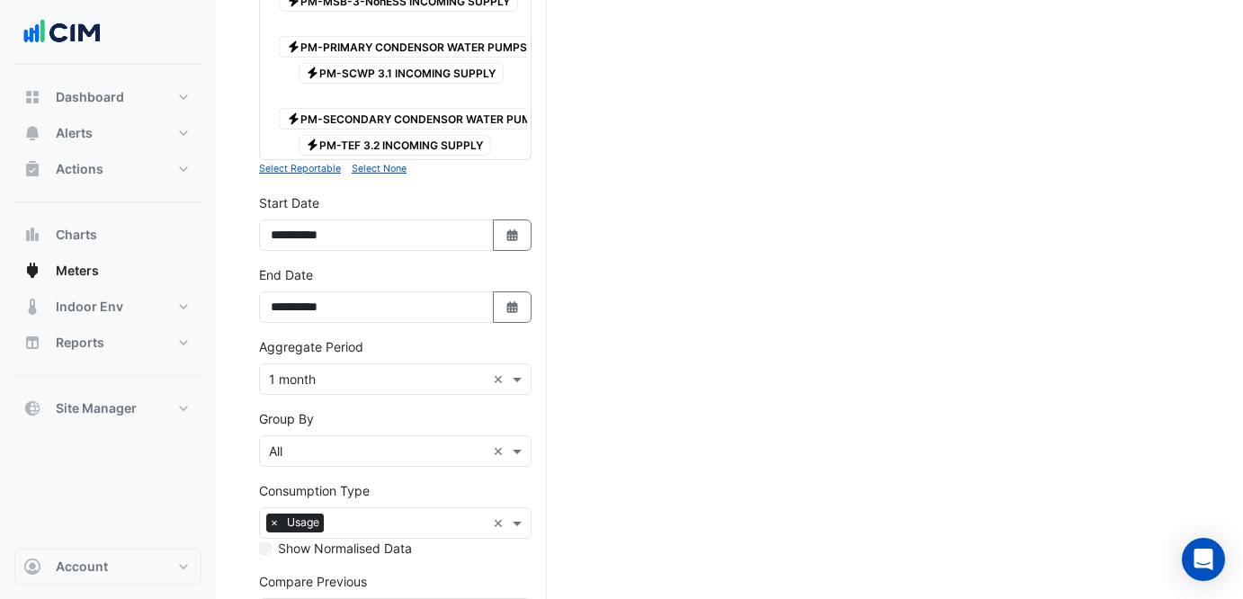
scroll to position [1237, 0]
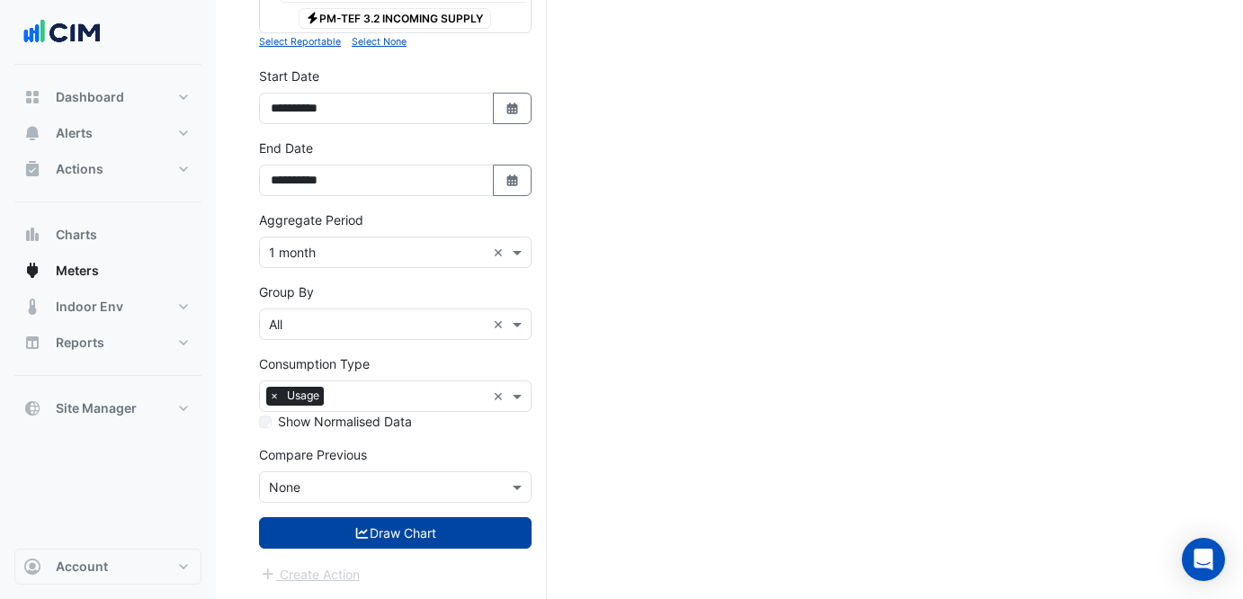
click at [444, 533] on button "Draw Chart" at bounding box center [395, 532] width 272 height 31
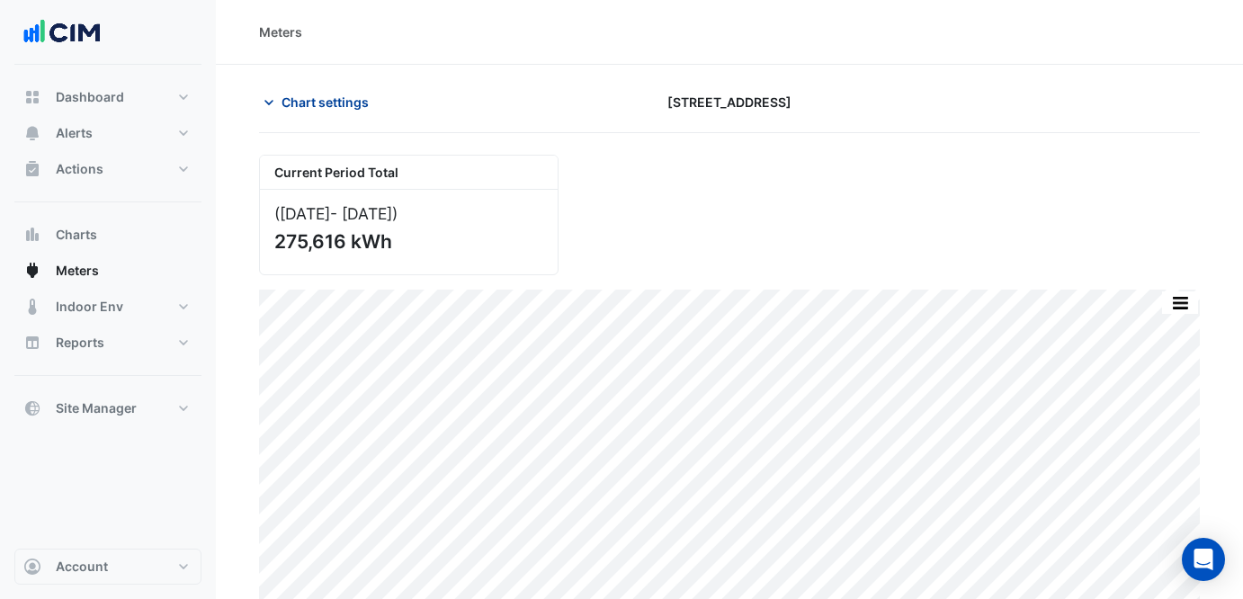
click at [346, 97] on span "Chart settings" at bounding box center [324, 102] width 87 height 19
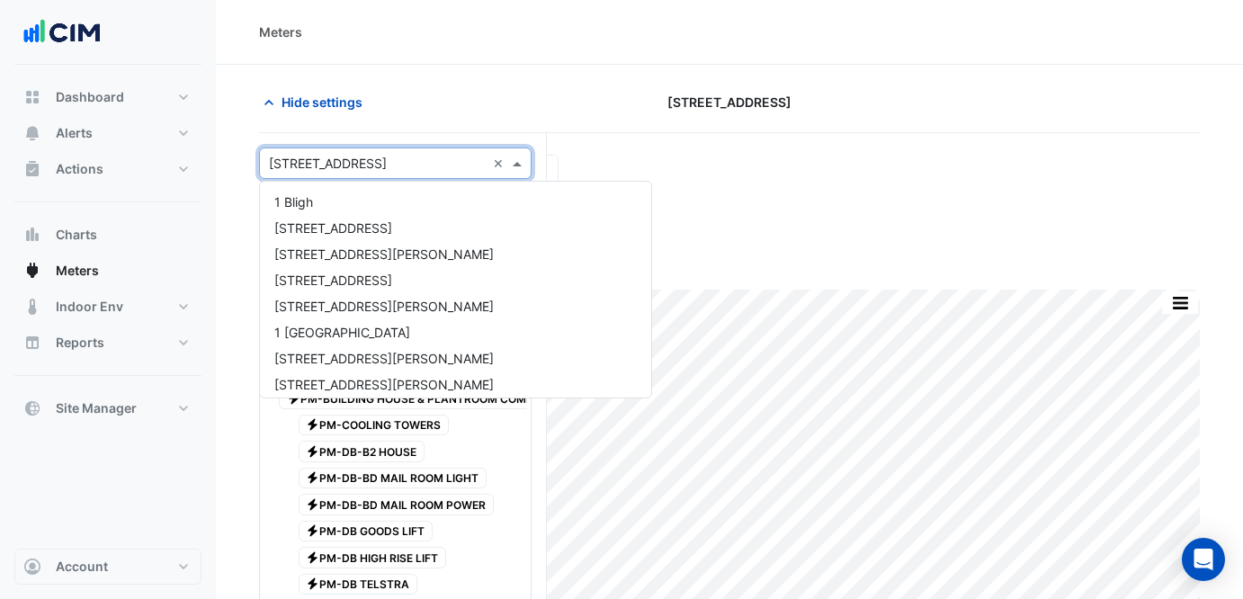
click at [367, 164] on input "text" at bounding box center [377, 164] width 217 height 19
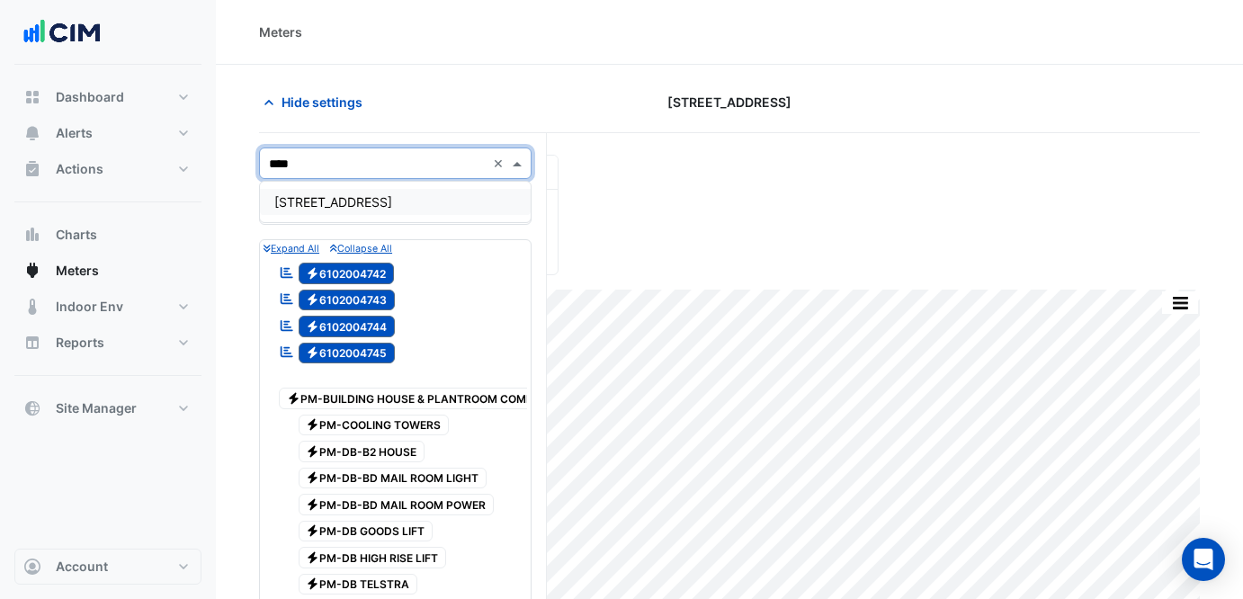
type input "*****"
click at [412, 209] on div "[STREET_ADDRESS]" at bounding box center [395, 202] width 271 height 26
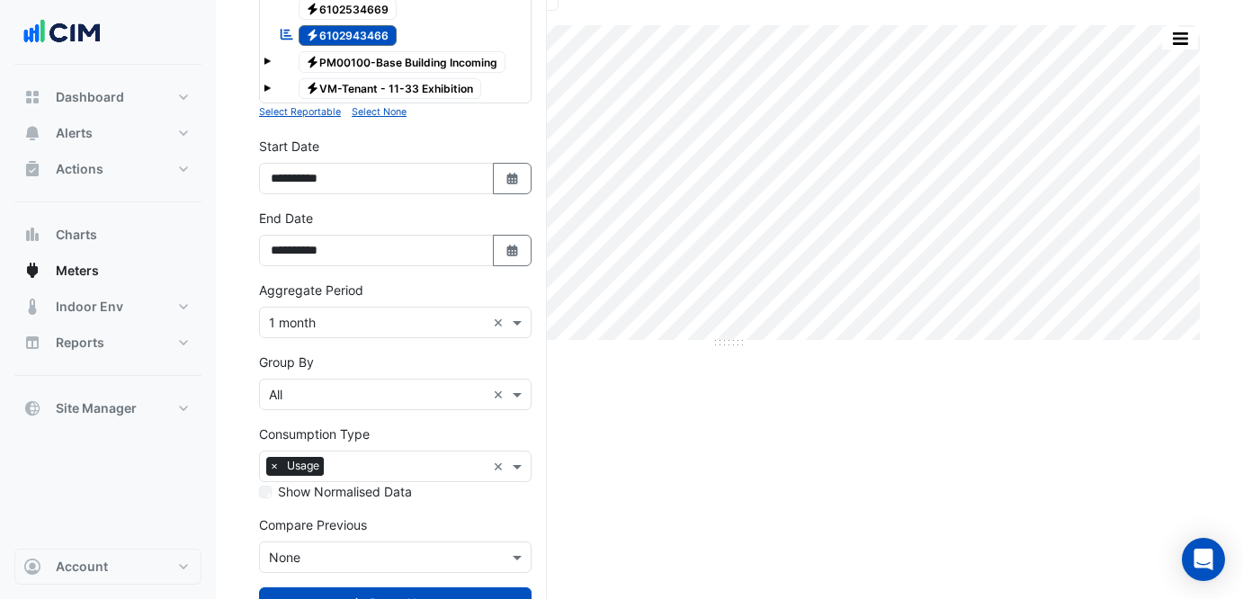
scroll to position [334, 0]
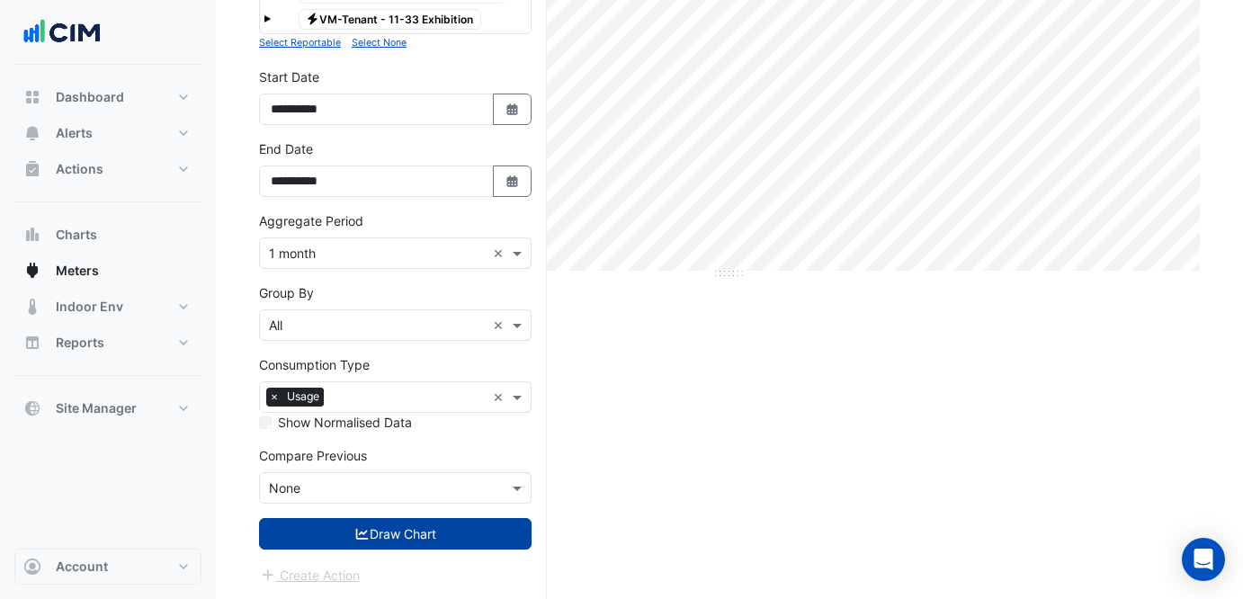
click at [388, 532] on button "Draw Chart" at bounding box center [395, 533] width 272 height 31
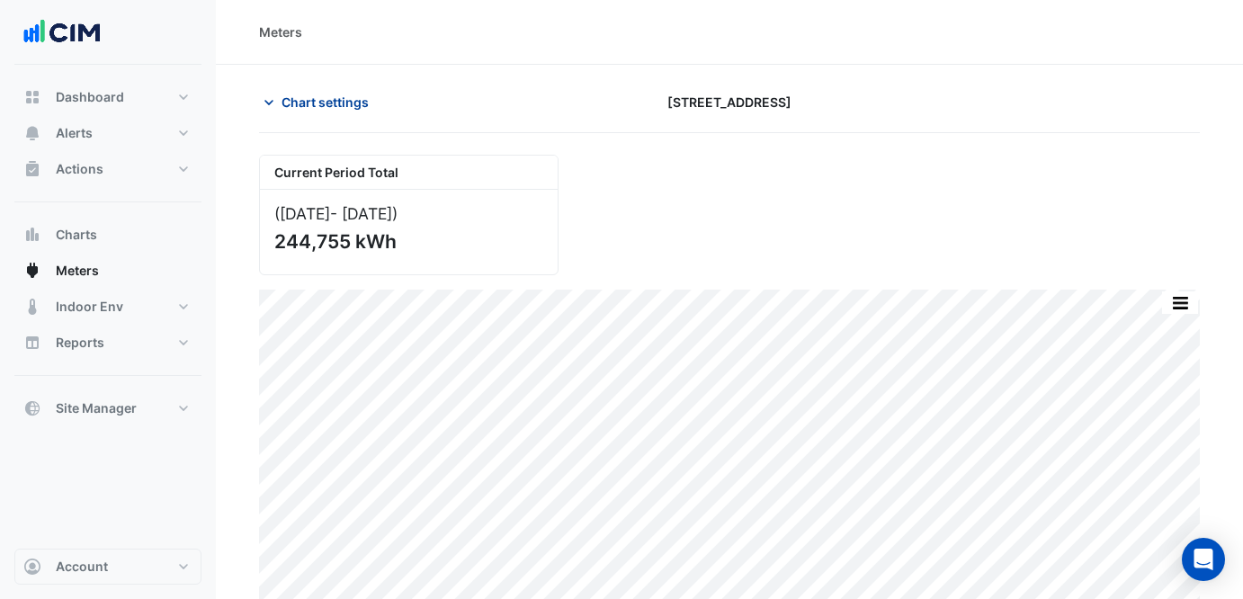
click at [341, 93] on span "Chart settings" at bounding box center [324, 102] width 87 height 19
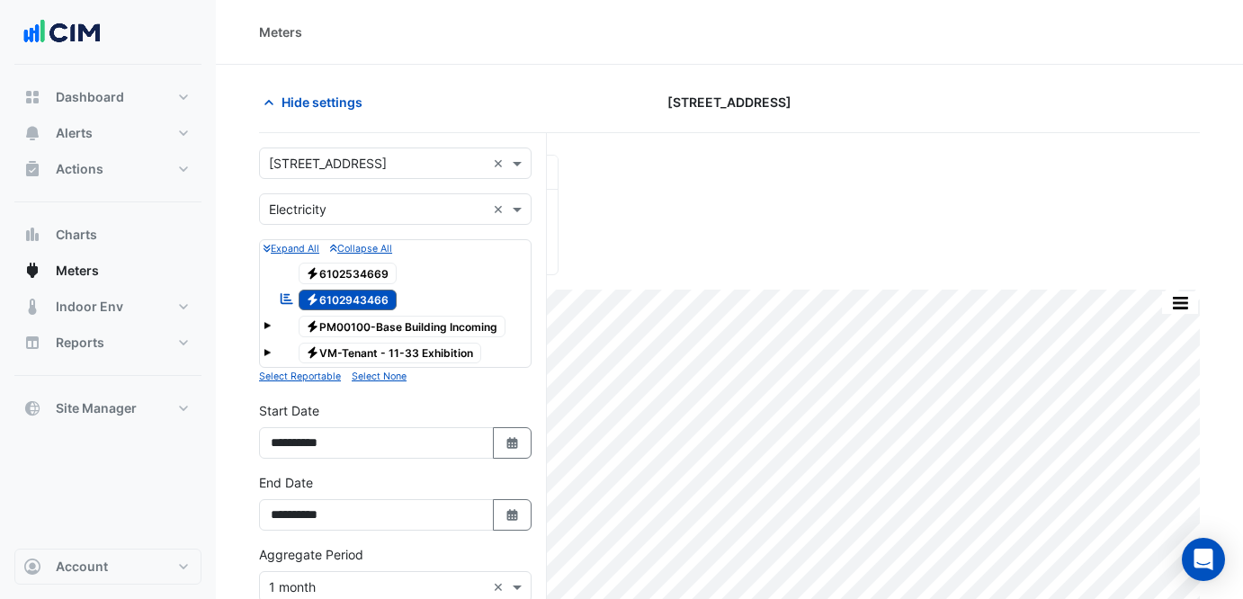
click at [340, 146] on div "× [STREET_ADDRESS] × × Electricity × Expand All Collapse All Electricity 610253…" at bounding box center [403, 533] width 288 height 800
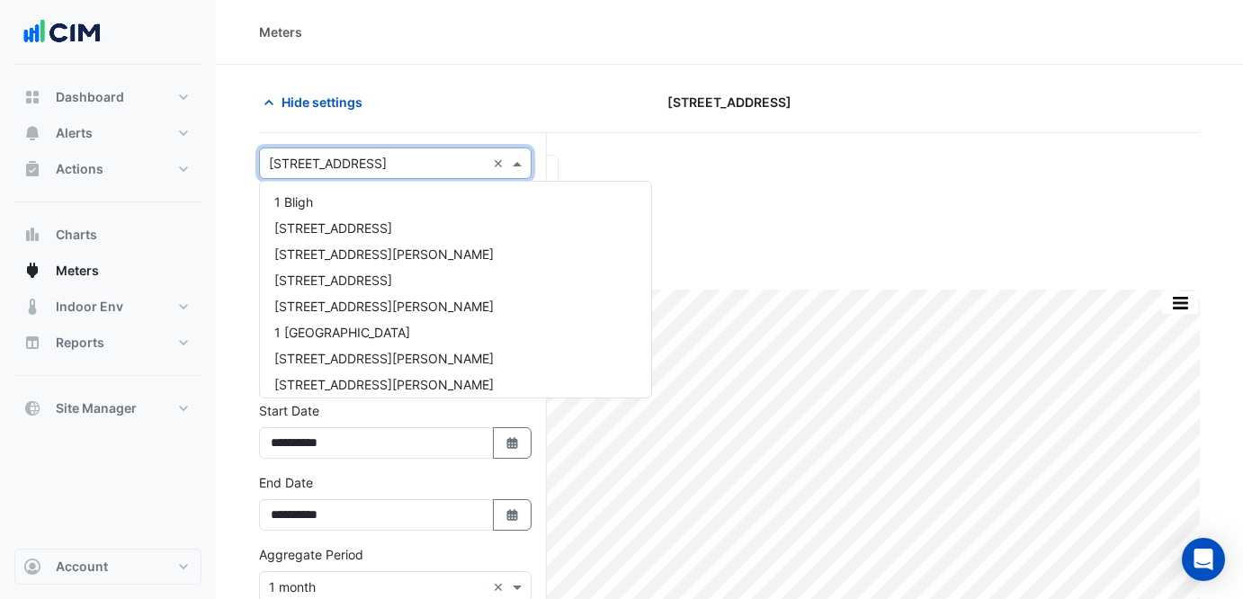
click at [343, 166] on input "text" at bounding box center [377, 164] width 217 height 19
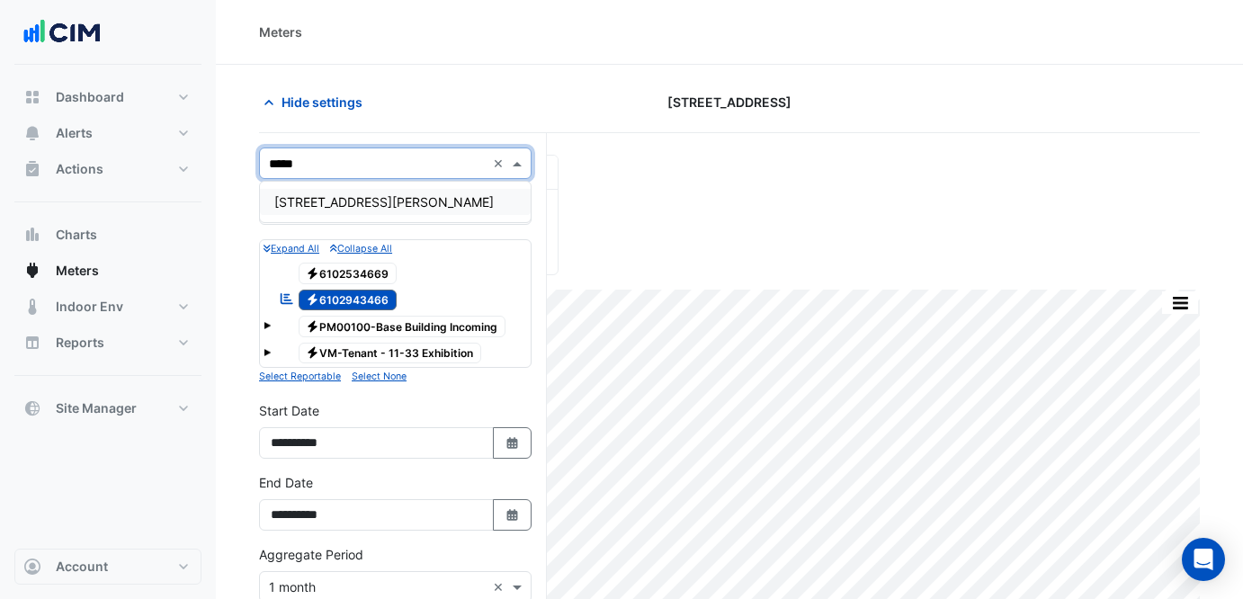
type input "******"
click at [317, 190] on div "[STREET_ADDRESS][PERSON_NAME]" at bounding box center [395, 202] width 271 height 26
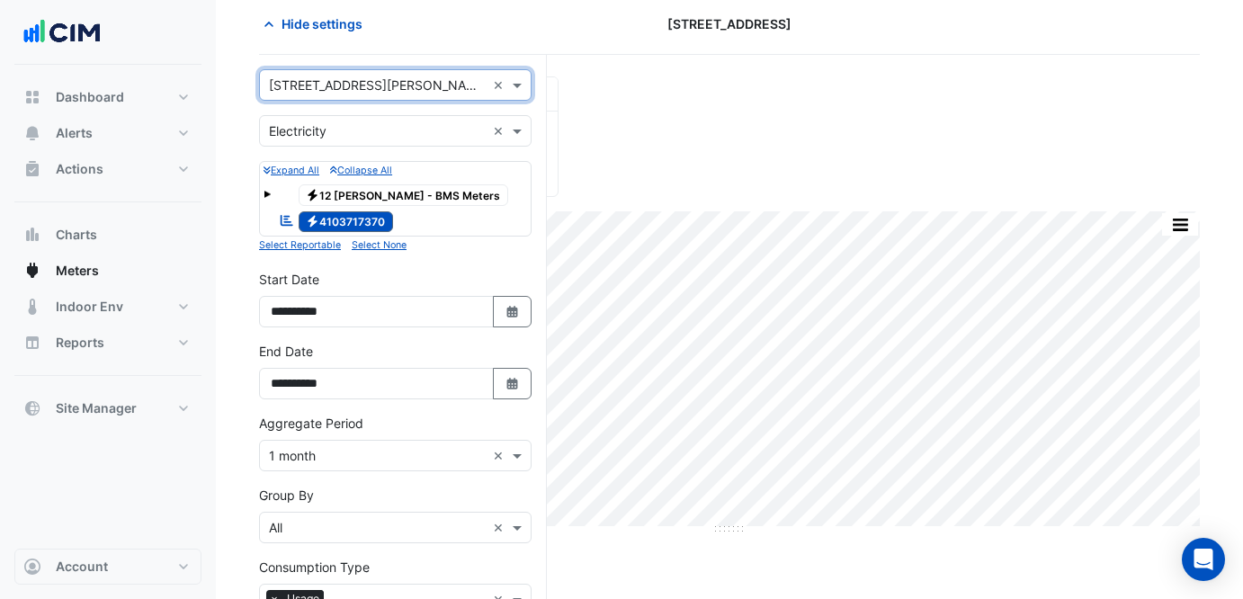
scroll to position [281, 0]
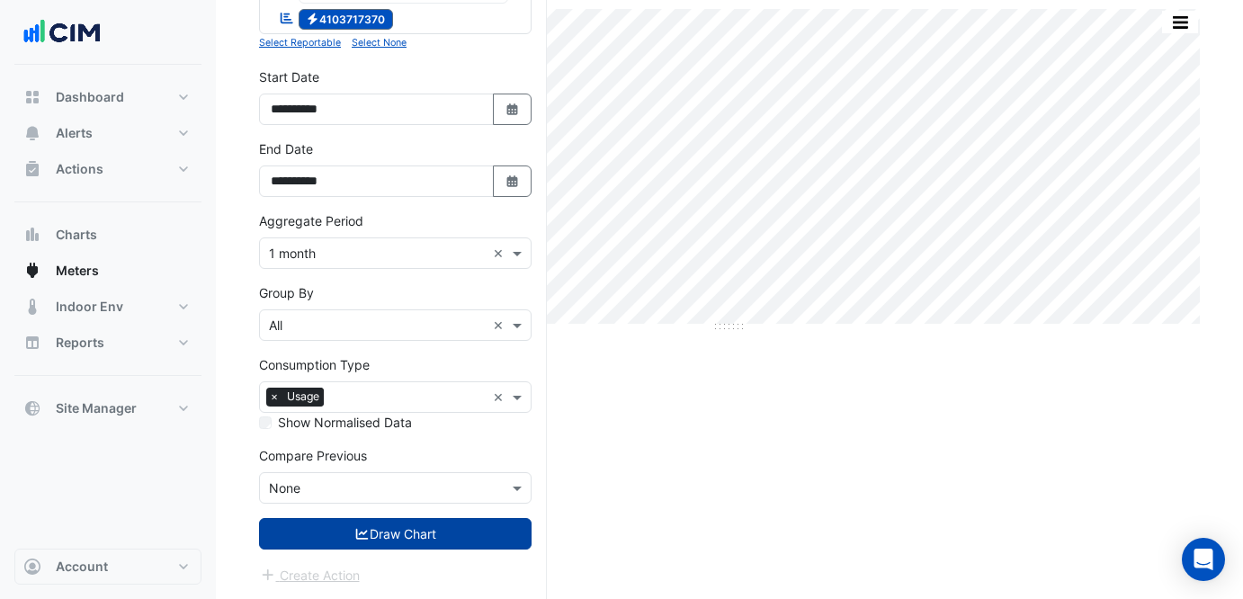
click at [373, 531] on button "Draw Chart" at bounding box center [395, 533] width 272 height 31
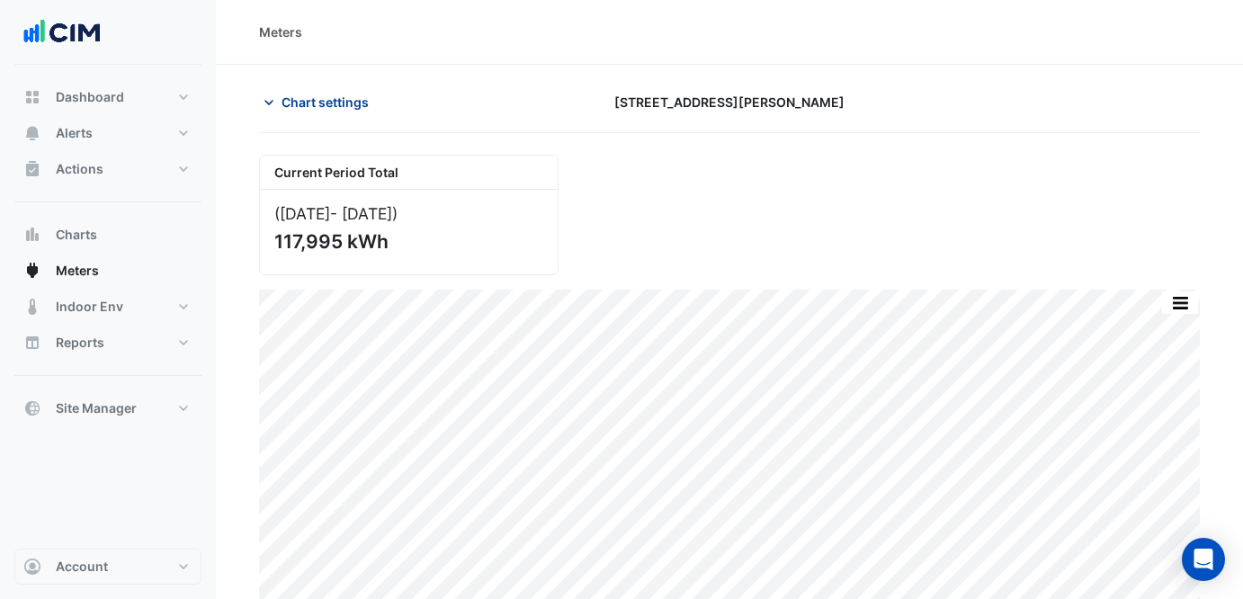
click at [310, 92] on button "Chart settings" at bounding box center [319, 101] width 121 height 31
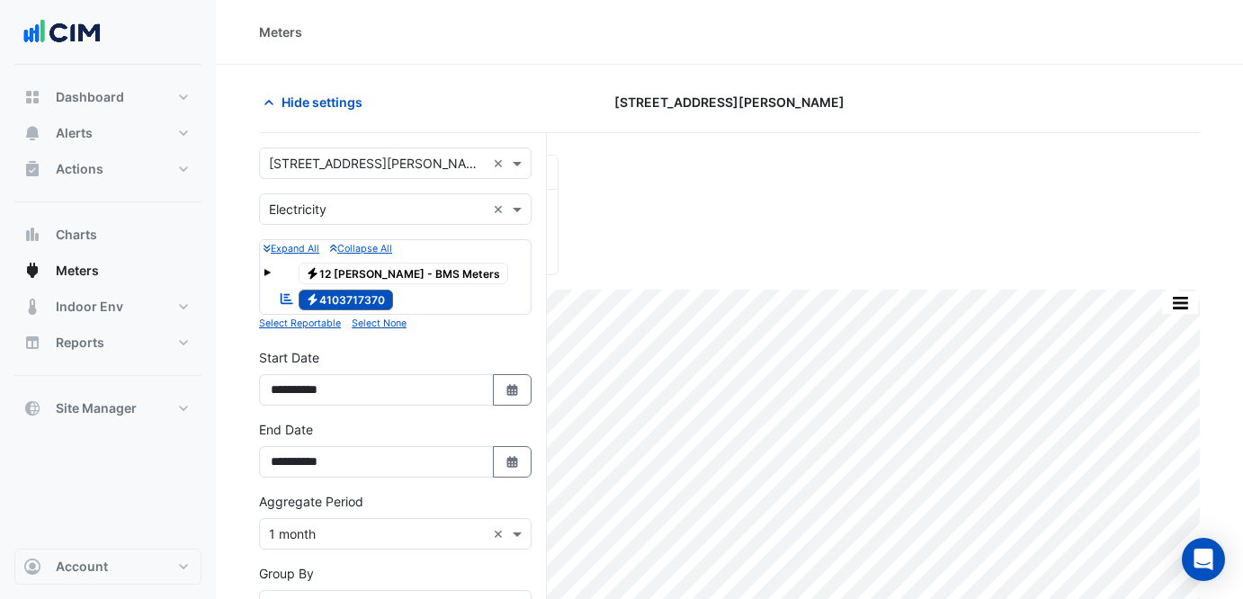
click at [386, 147] on div "× [STREET_ADDRESS][PERSON_NAME] ×" at bounding box center [395, 162] width 272 height 31
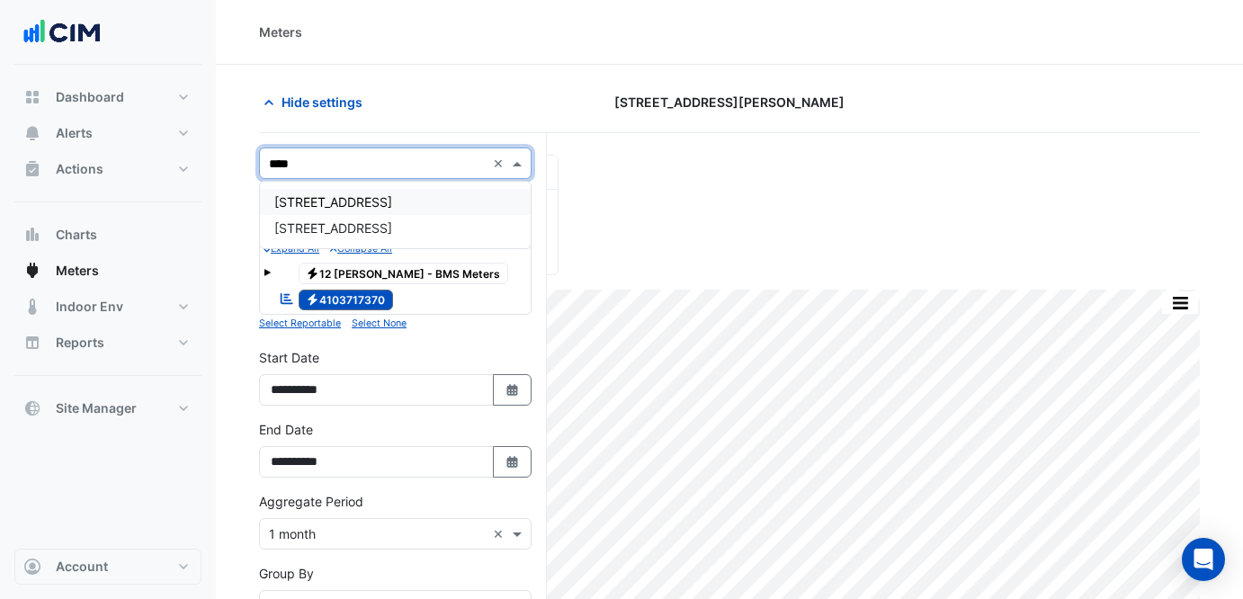
type input "*****"
click at [392, 194] on span "[STREET_ADDRESS]" at bounding box center [333, 201] width 118 height 15
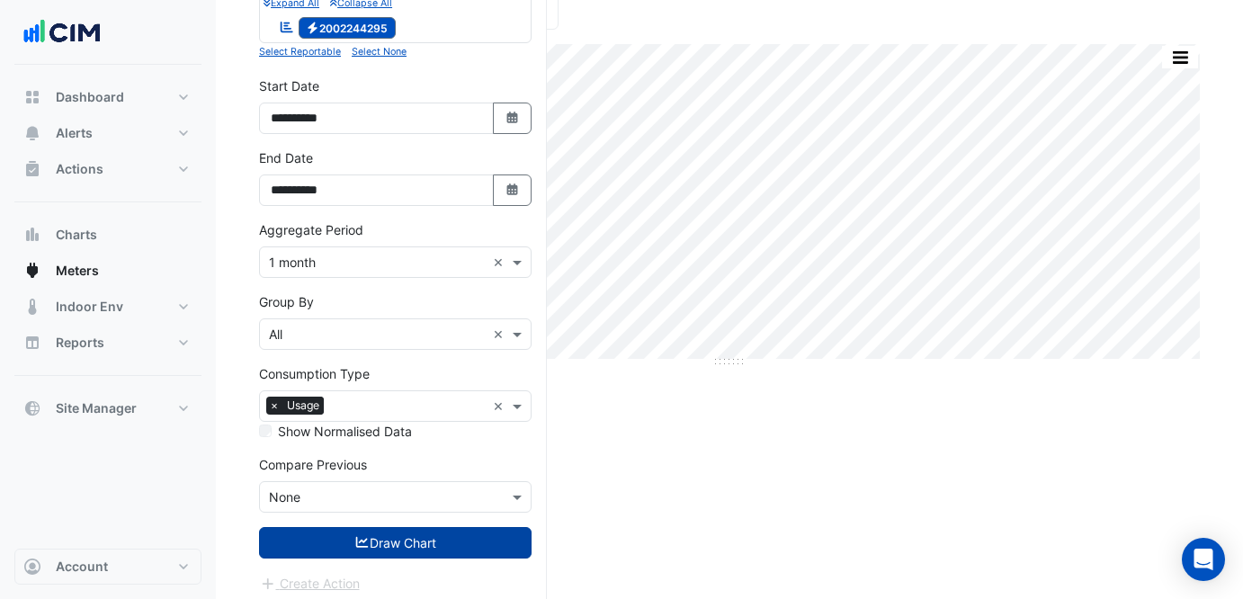
click at [485, 546] on button "Draw Chart" at bounding box center [395, 542] width 272 height 31
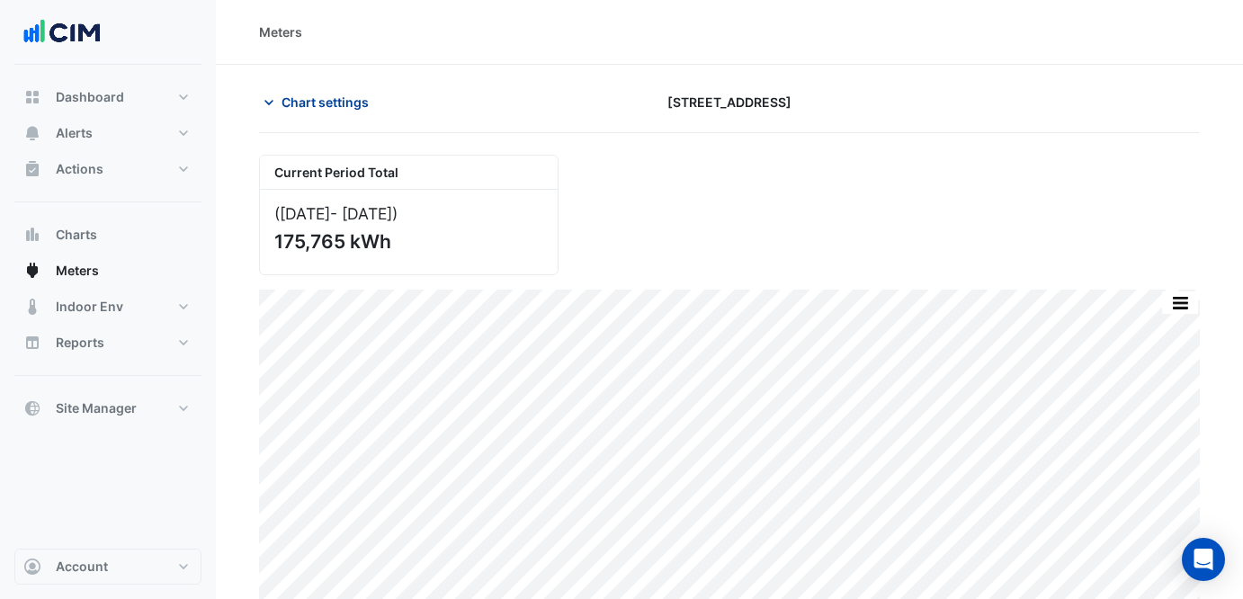
click at [342, 100] on span "Chart settings" at bounding box center [324, 102] width 87 height 19
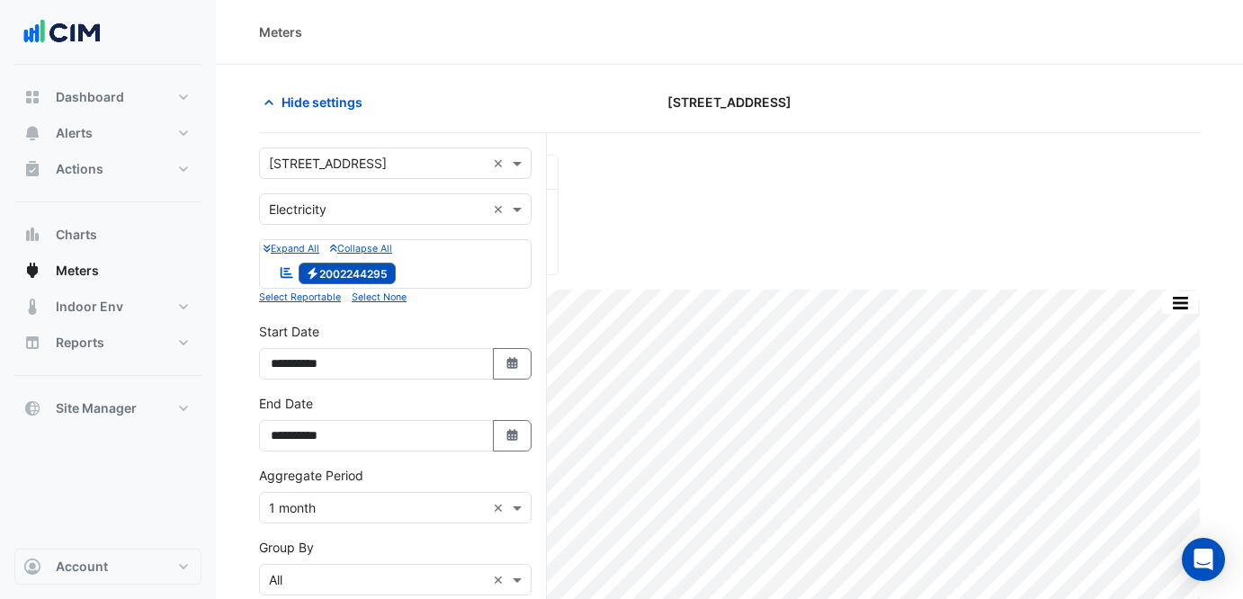
click at [283, 148] on div "× [STREET_ADDRESS] ×" at bounding box center [395, 162] width 272 height 31
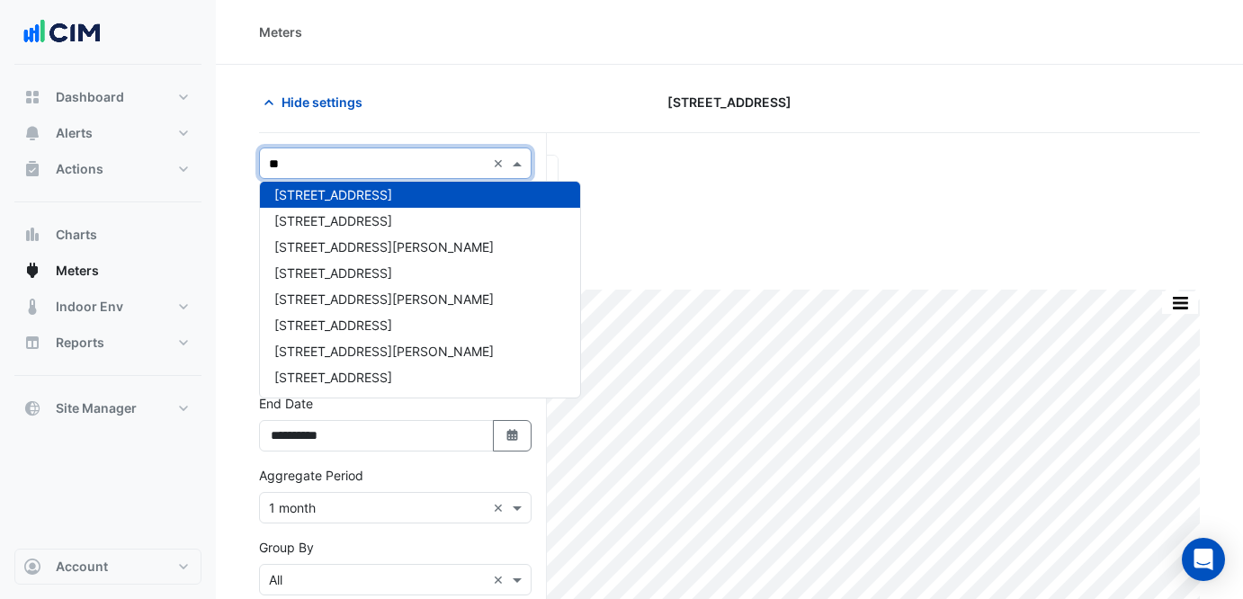
scroll to position [33, 0]
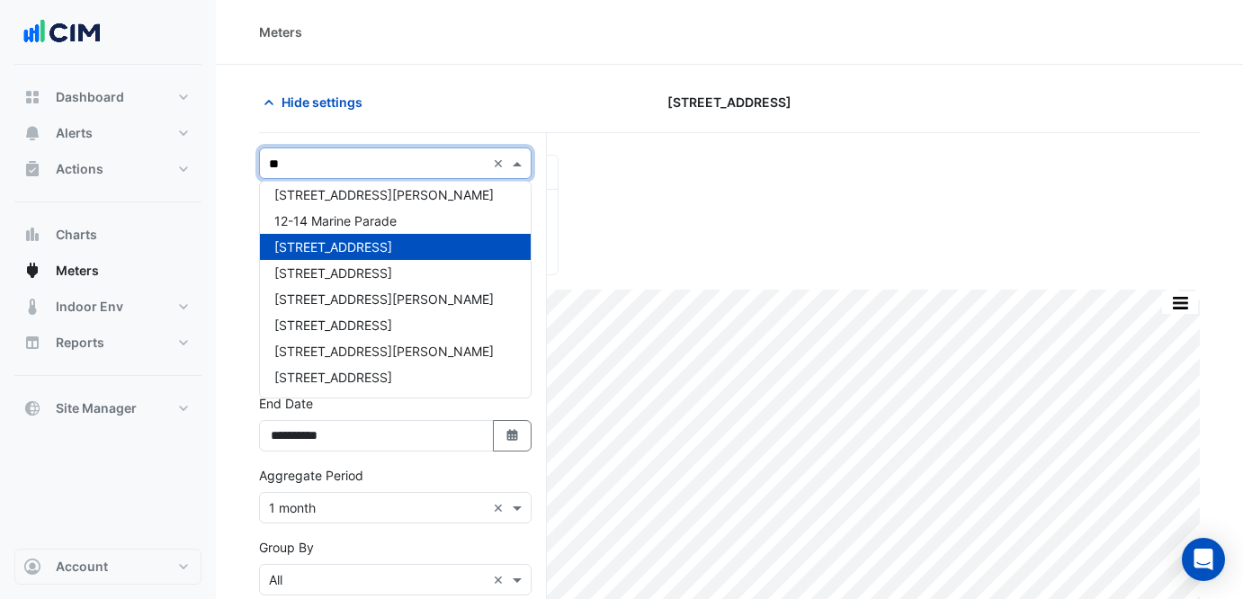
type input "***"
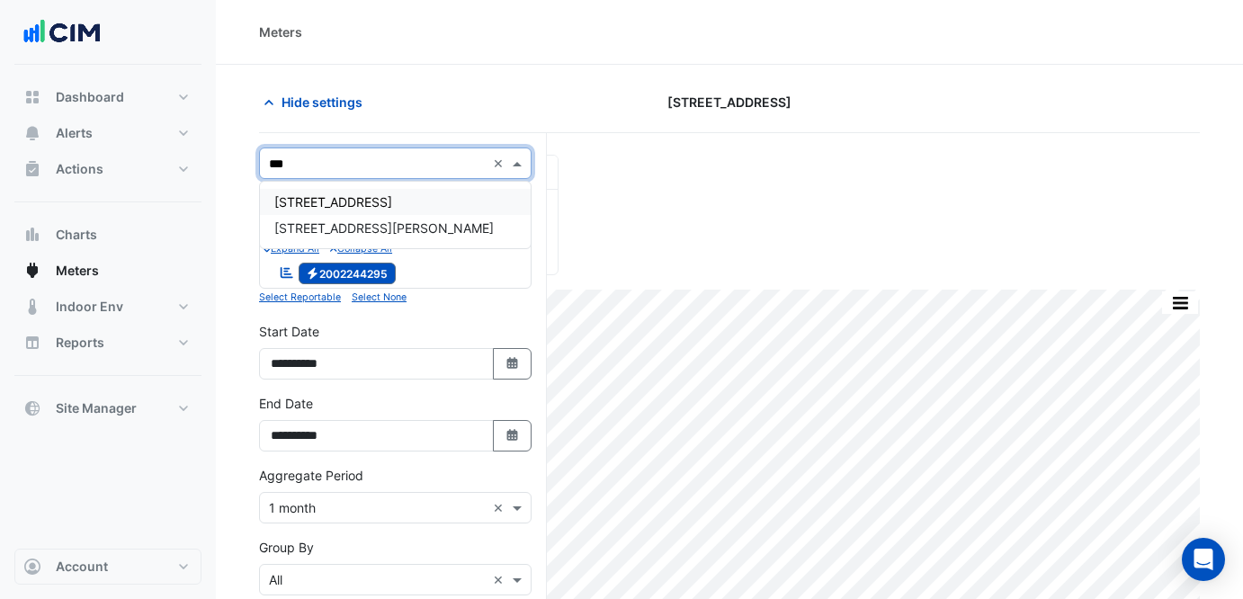
click at [343, 204] on span "[STREET_ADDRESS]" at bounding box center [333, 201] width 118 height 15
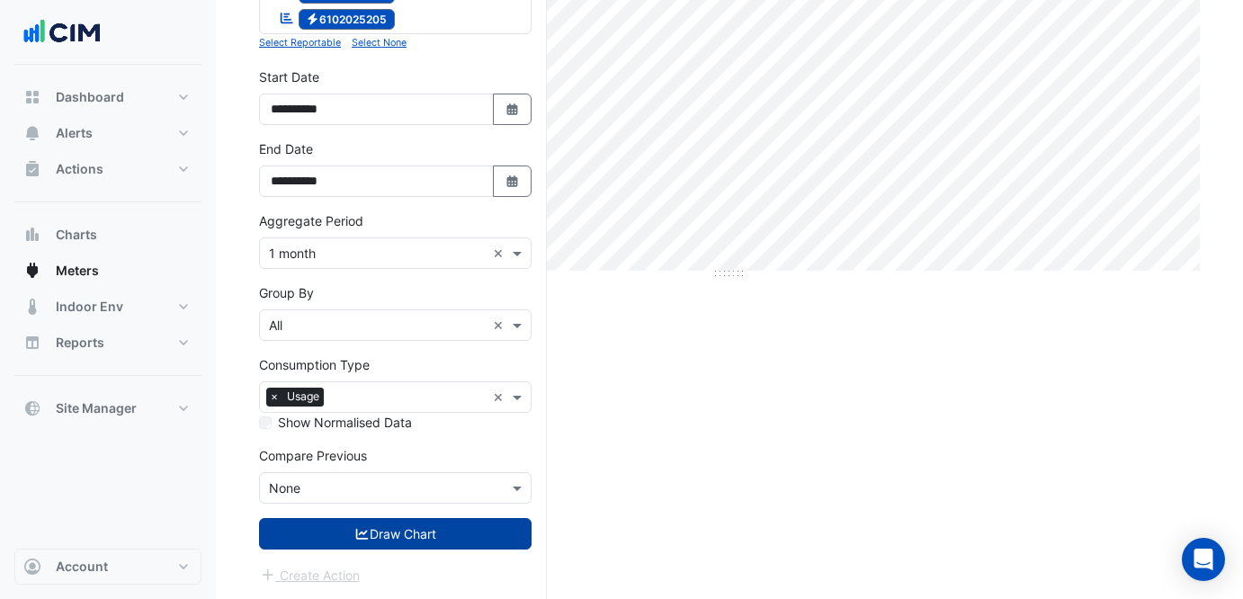
click at [430, 525] on button "Draw Chart" at bounding box center [395, 533] width 272 height 31
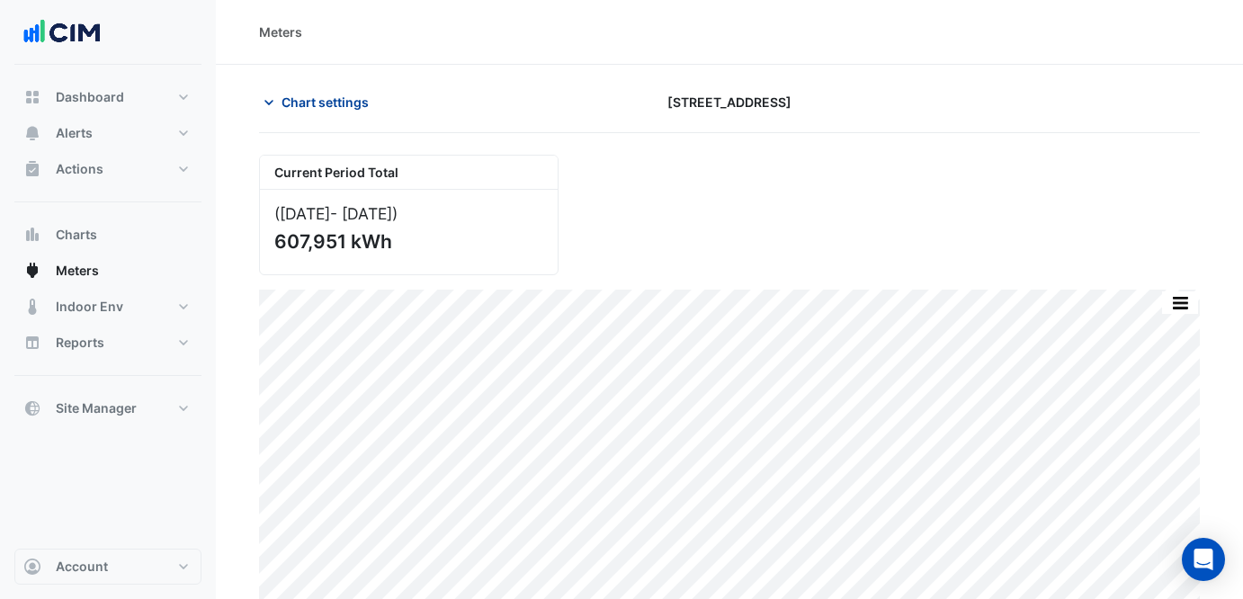
click at [348, 98] on span "Chart settings" at bounding box center [324, 102] width 87 height 19
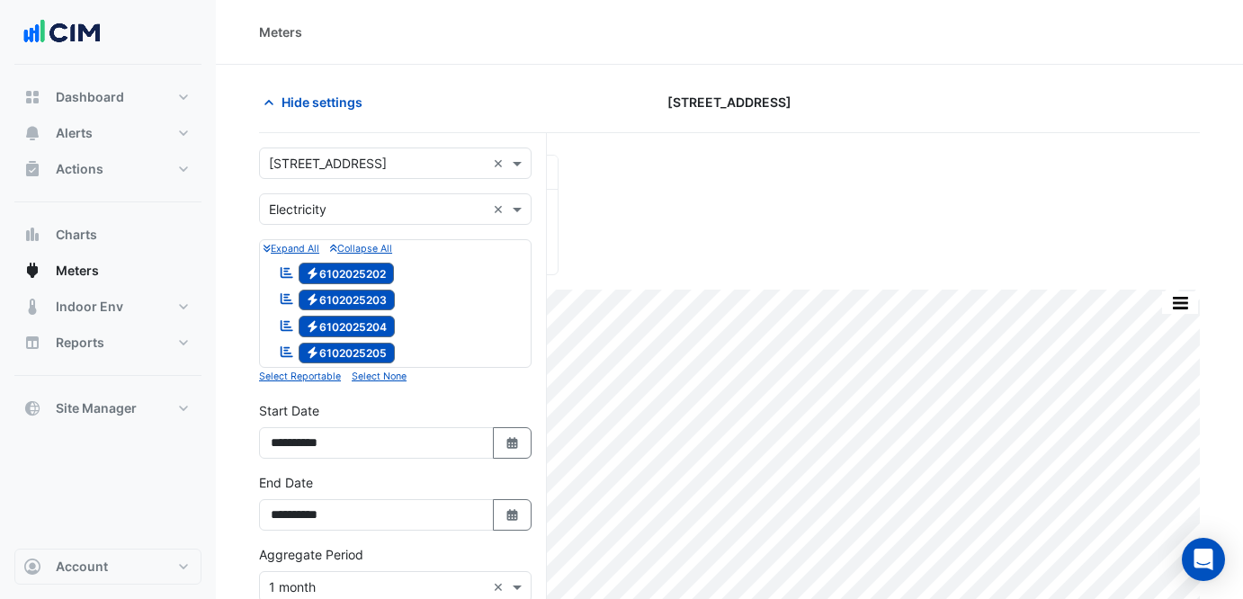
click at [416, 178] on div "× [STREET_ADDRESS] ×" at bounding box center [395, 162] width 272 height 31
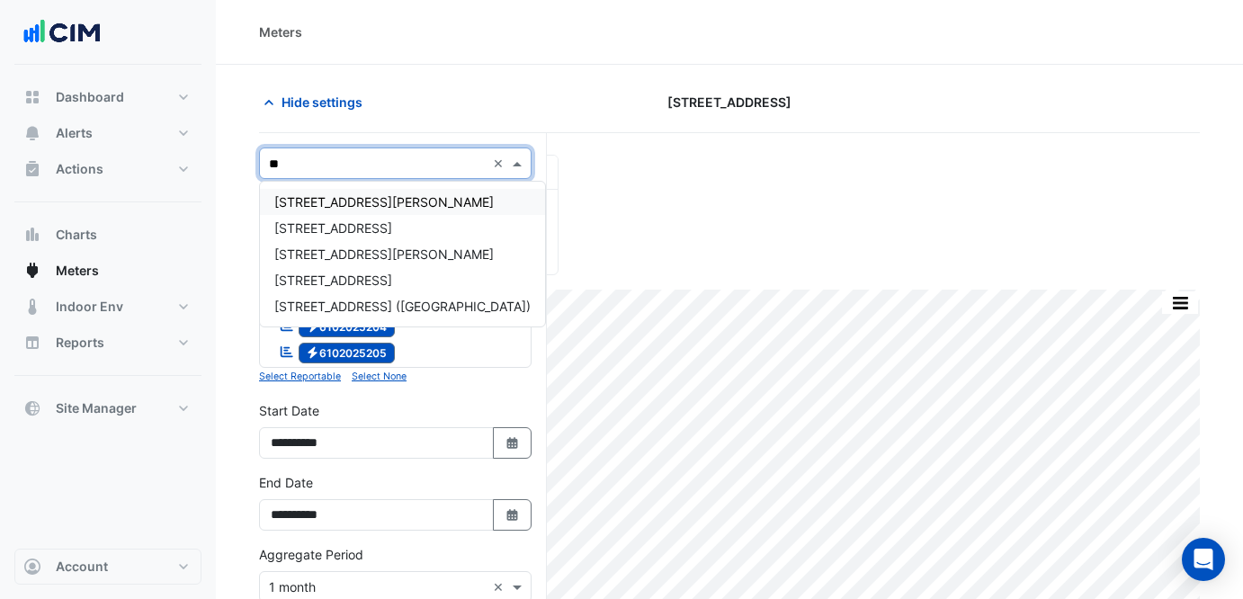
type input "***"
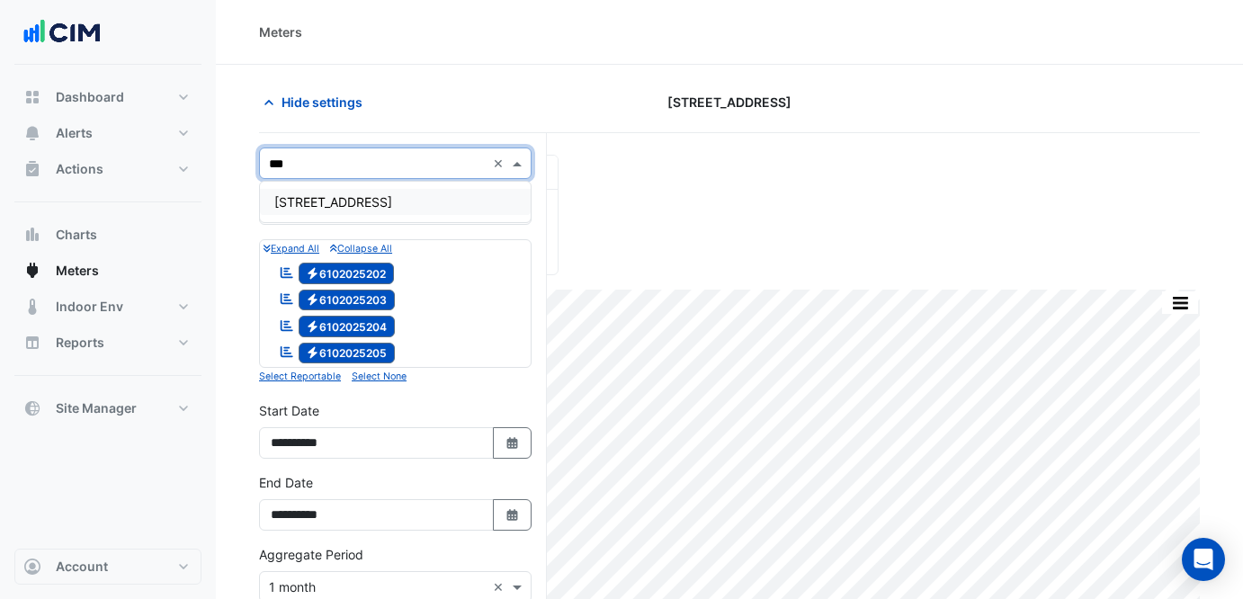
click at [393, 199] on div "[STREET_ADDRESS]" at bounding box center [395, 202] width 271 height 26
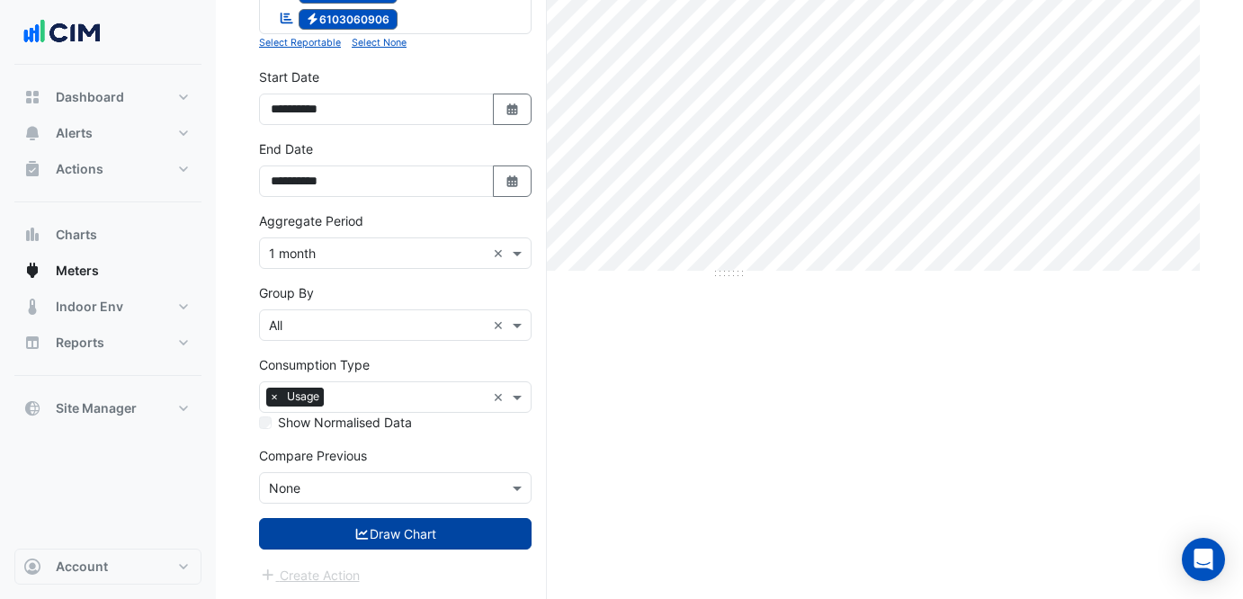
click at [417, 534] on button "Draw Chart" at bounding box center [395, 533] width 272 height 31
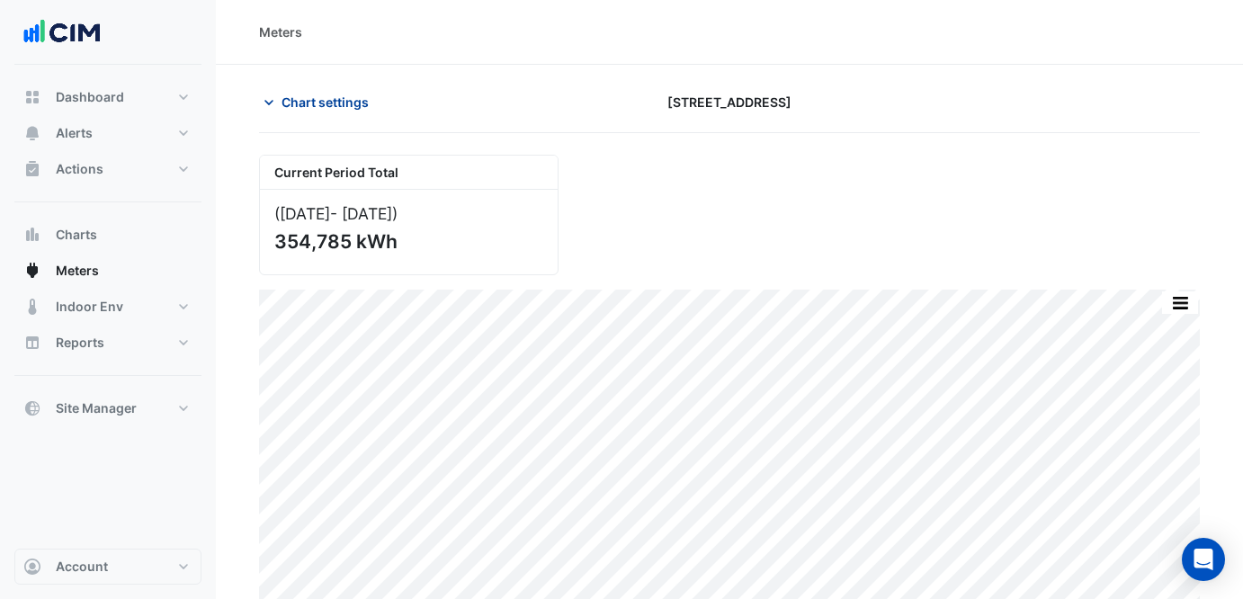
click at [358, 102] on span "Chart settings" at bounding box center [324, 102] width 87 height 19
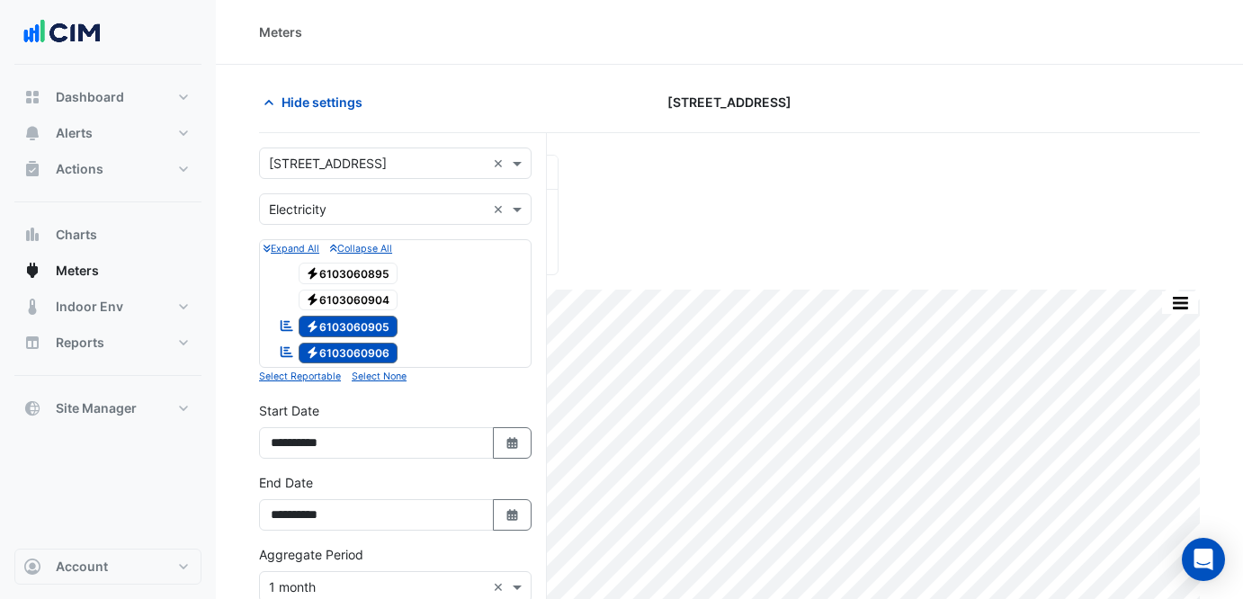
click at [367, 161] on input "text" at bounding box center [377, 164] width 217 height 19
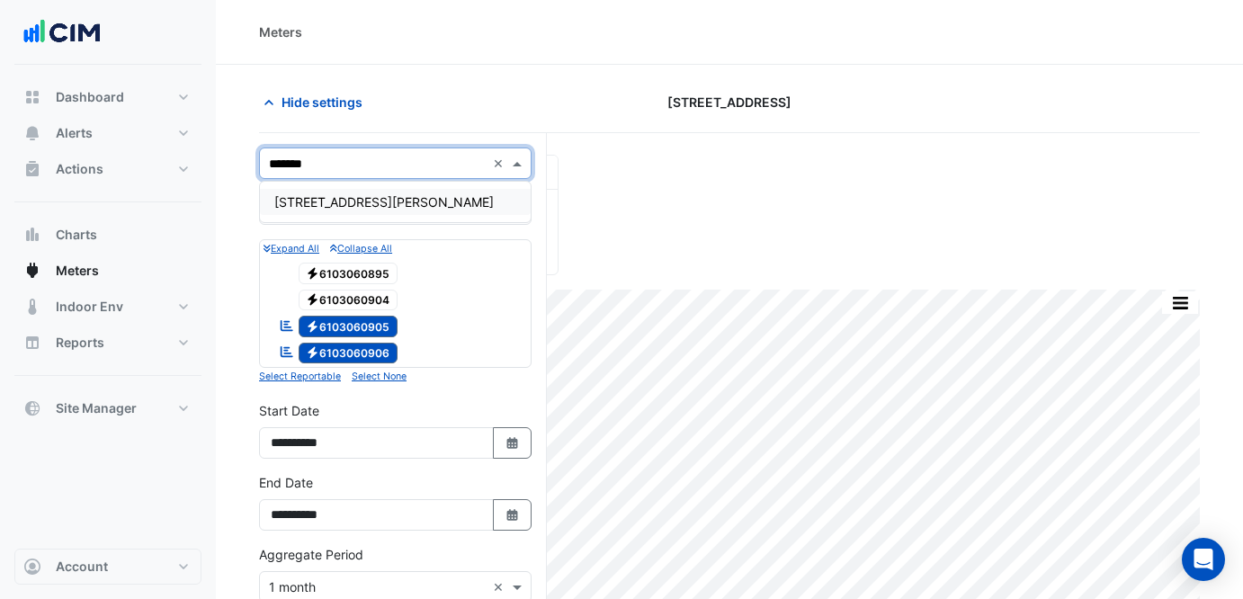
type input "********"
click at [360, 203] on span "[STREET_ADDRESS][PERSON_NAME]" at bounding box center [383, 201] width 219 height 15
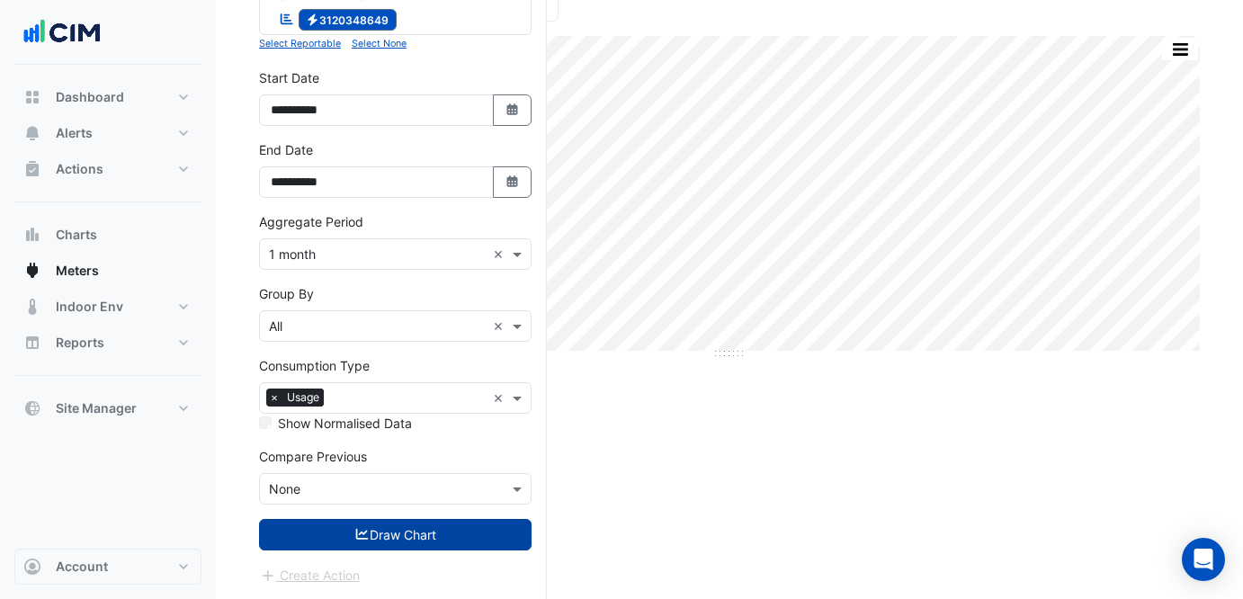
click at [461, 535] on button "Draw Chart" at bounding box center [395, 534] width 272 height 31
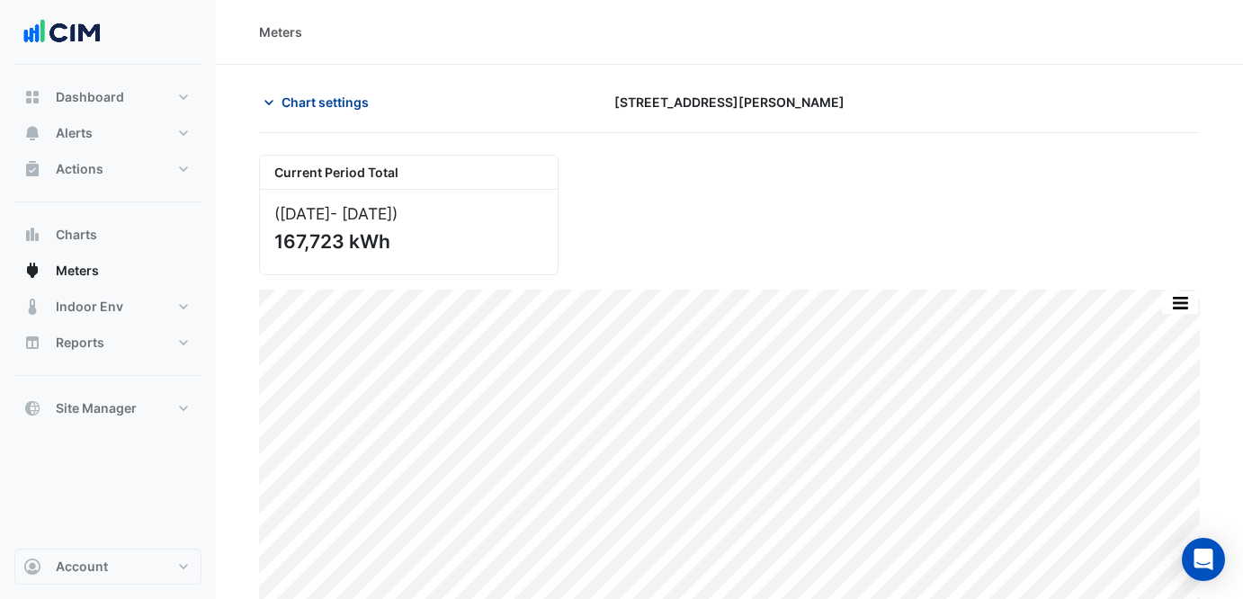
click at [331, 100] on span "Chart settings" at bounding box center [324, 102] width 87 height 19
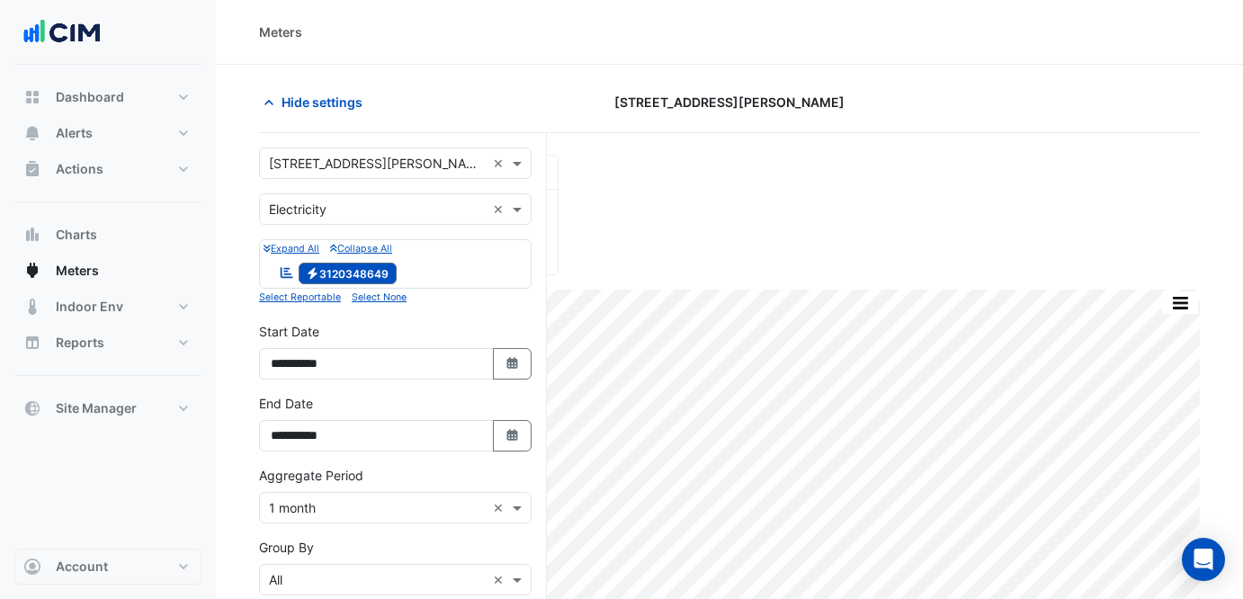
click at [347, 160] on input "text" at bounding box center [377, 164] width 217 height 19
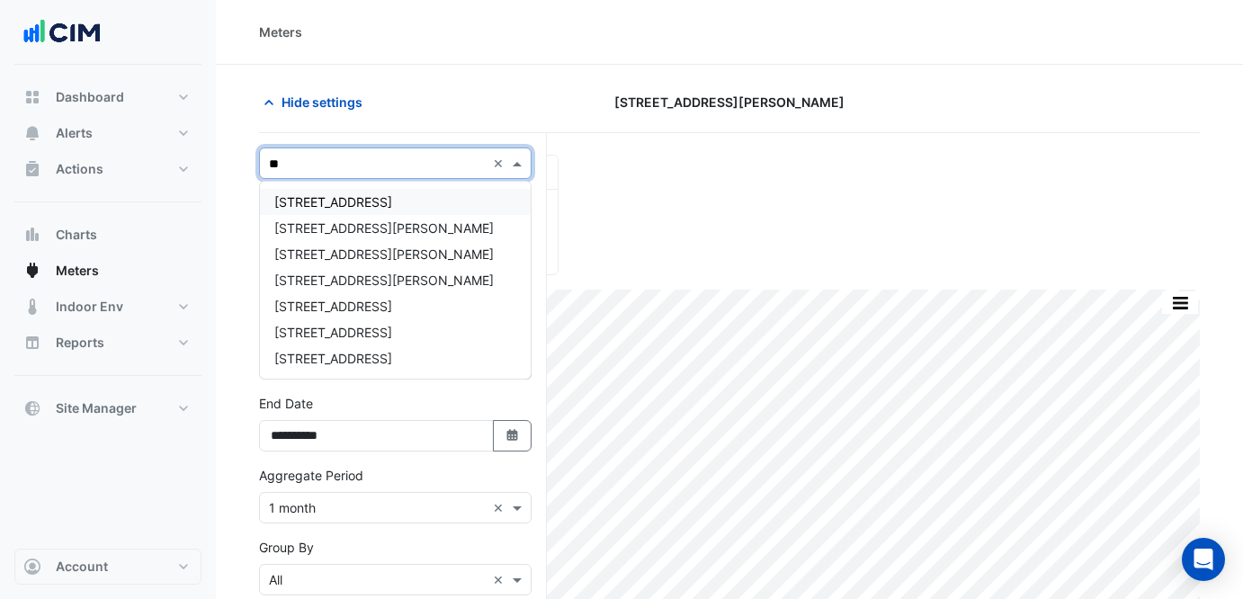
type input "***"
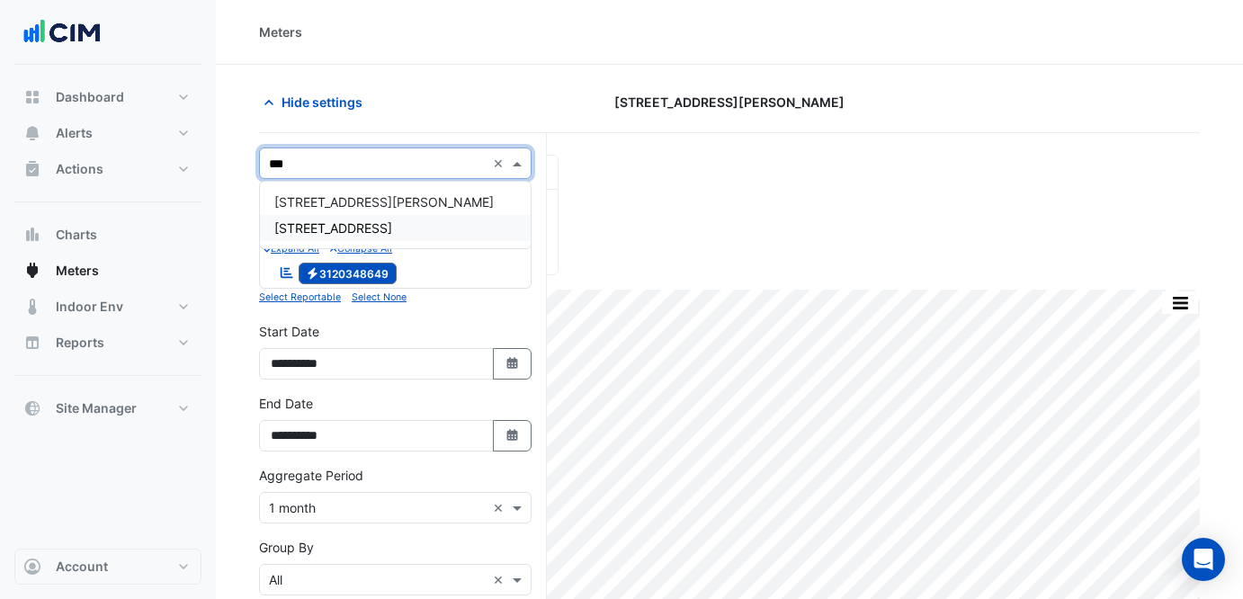
click at [393, 234] on div "[STREET_ADDRESS]" at bounding box center [395, 228] width 271 height 26
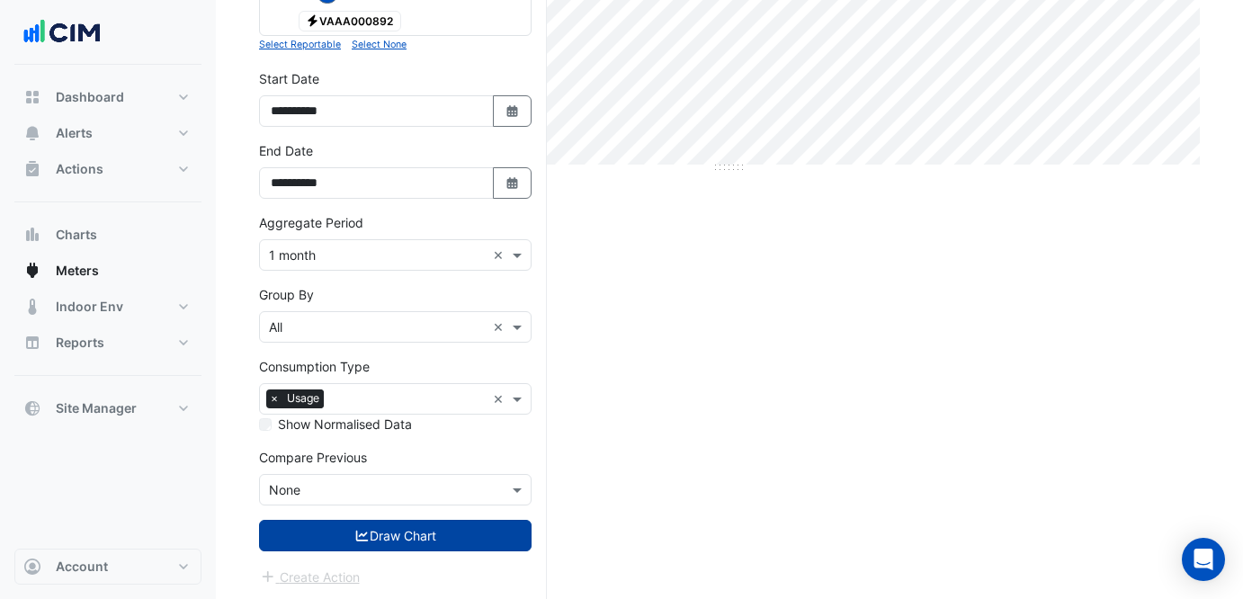
click at [389, 541] on button "Draw Chart" at bounding box center [395, 535] width 272 height 31
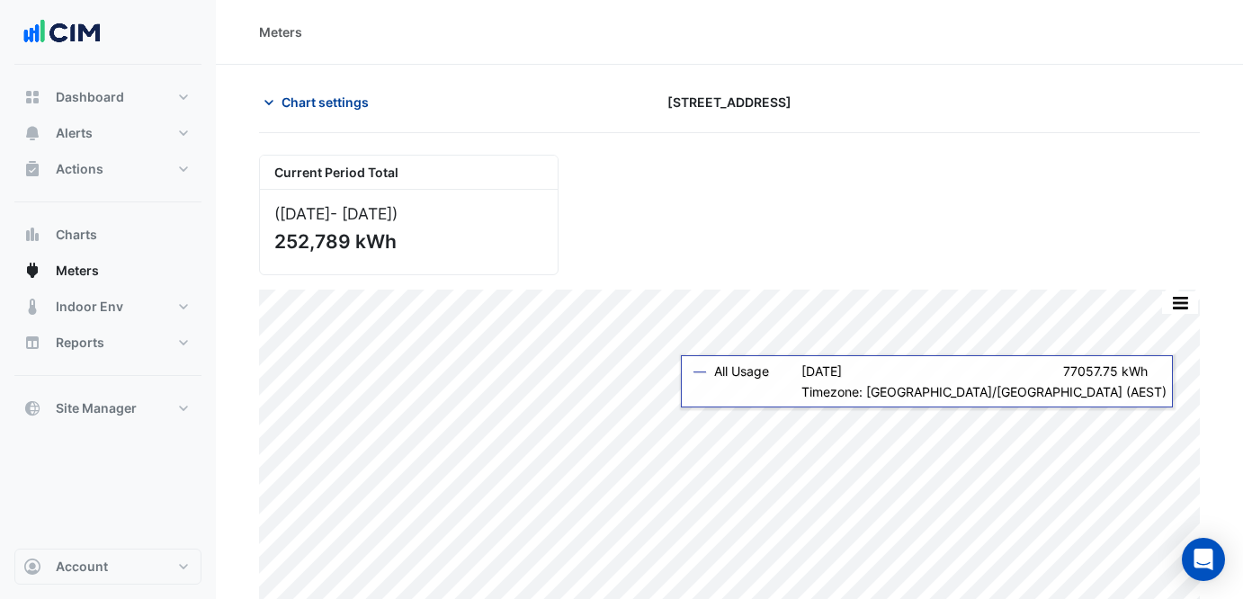
click at [306, 98] on span "Chart settings" at bounding box center [324, 102] width 87 height 19
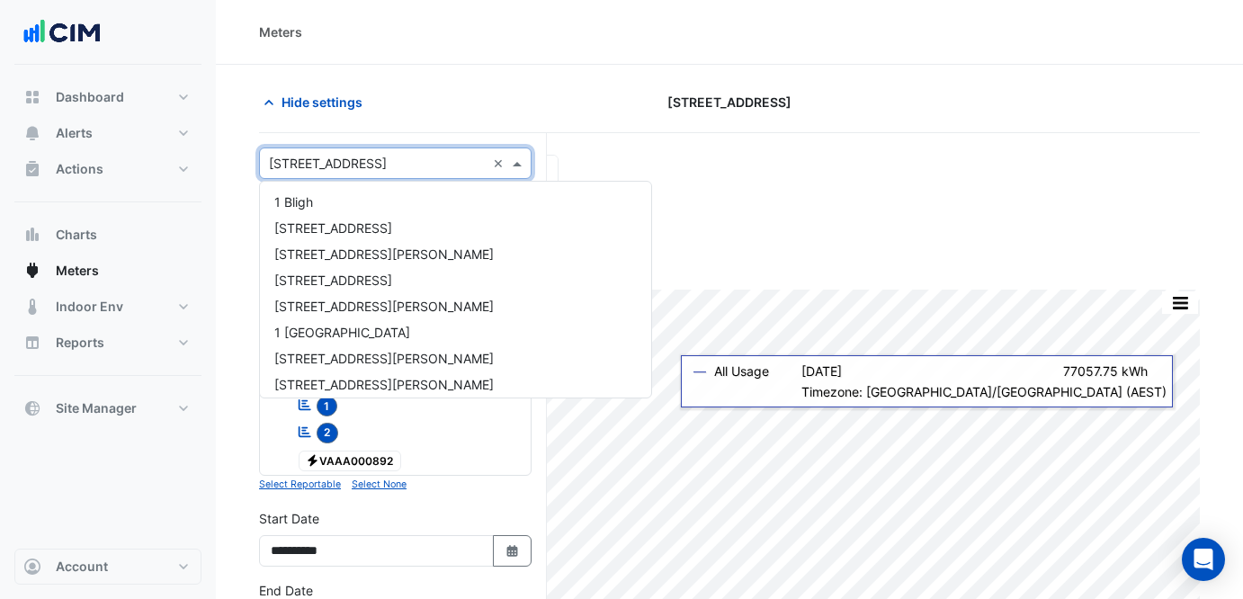
click at [380, 169] on input "text" at bounding box center [377, 164] width 217 height 19
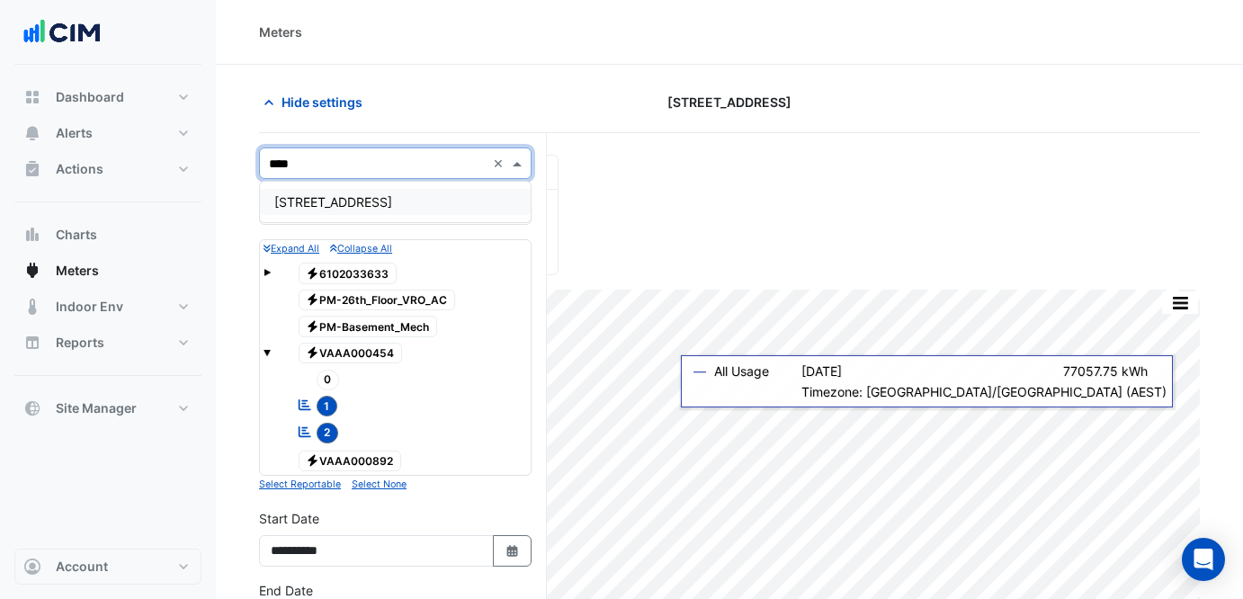
type input "*****"
click at [374, 202] on span "[STREET_ADDRESS]" at bounding box center [333, 201] width 118 height 15
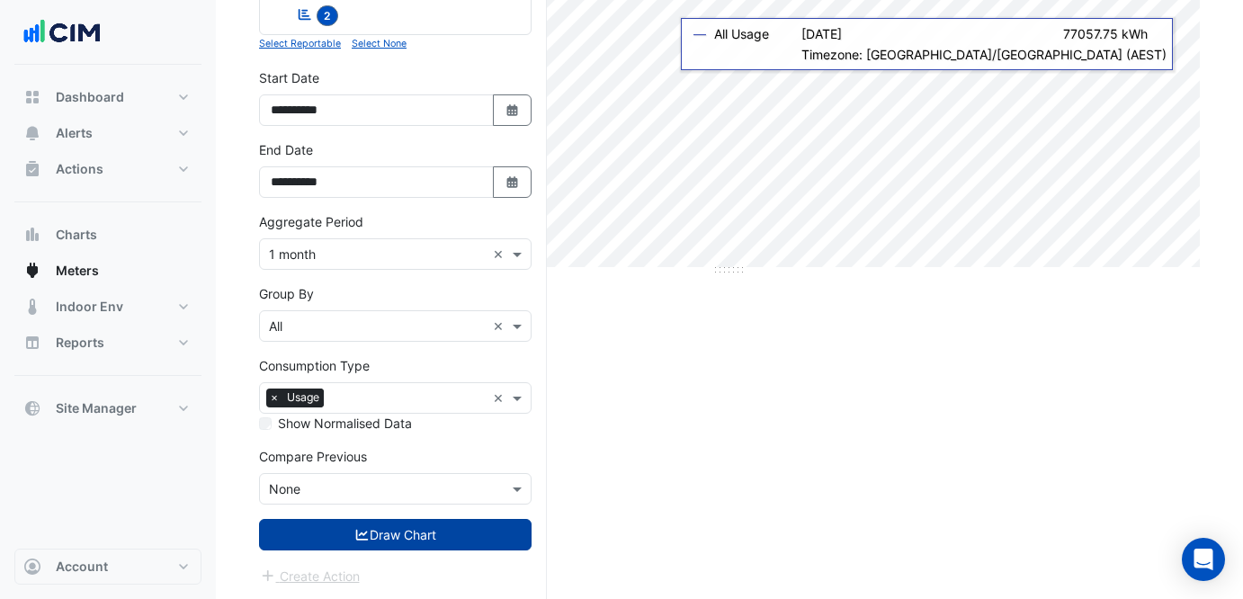
click at [437, 523] on button "Draw Chart" at bounding box center [395, 534] width 272 height 31
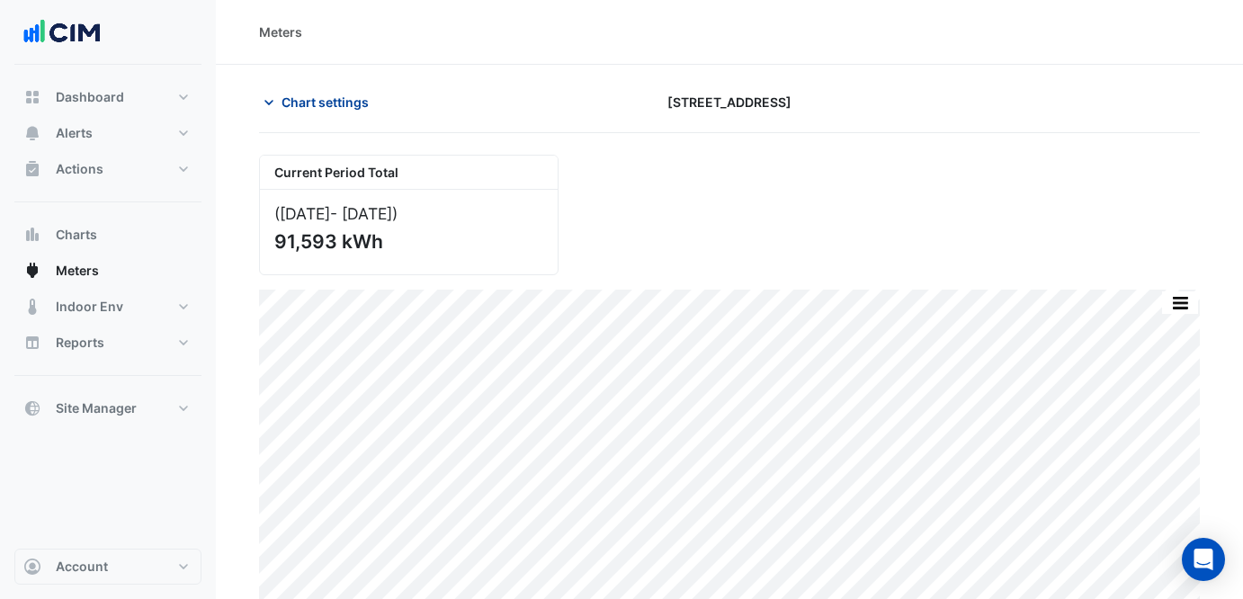
click at [338, 89] on button "Chart settings" at bounding box center [319, 101] width 121 height 31
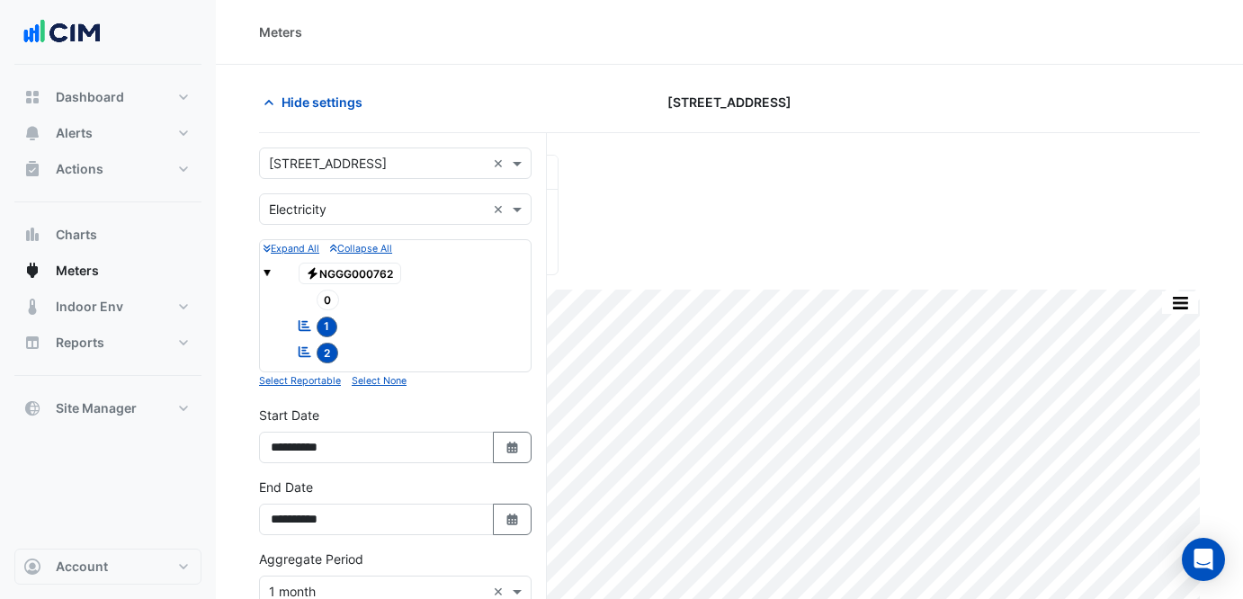
click at [335, 163] on input "text" at bounding box center [377, 164] width 217 height 19
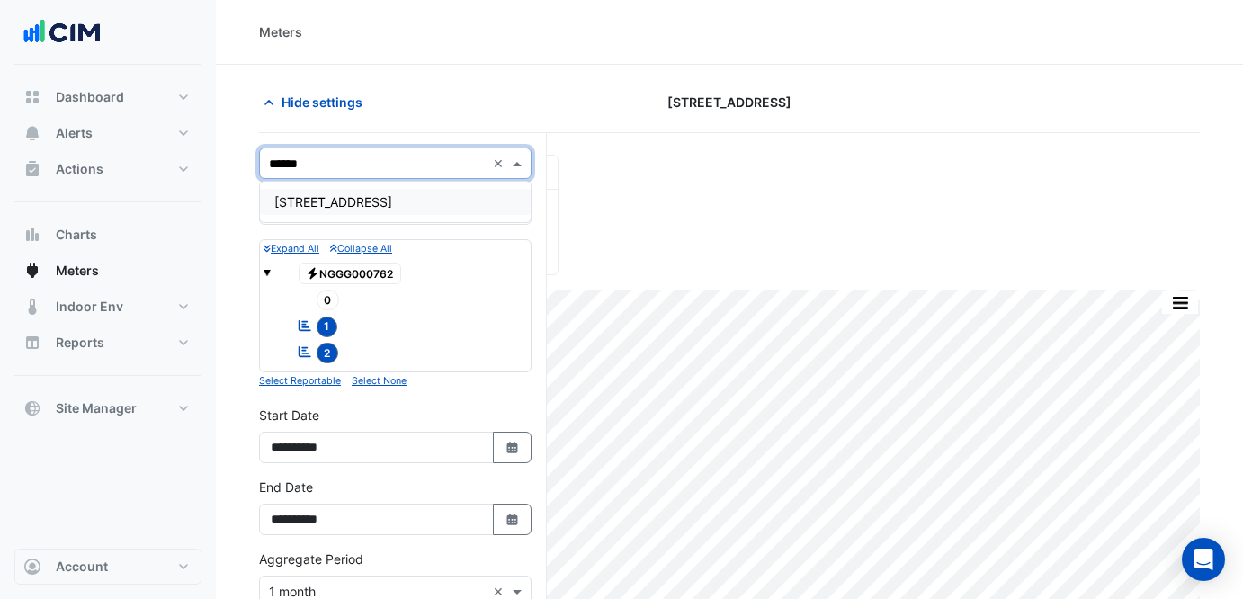
type input "*******"
click at [368, 201] on span "[STREET_ADDRESS]" at bounding box center [333, 201] width 118 height 15
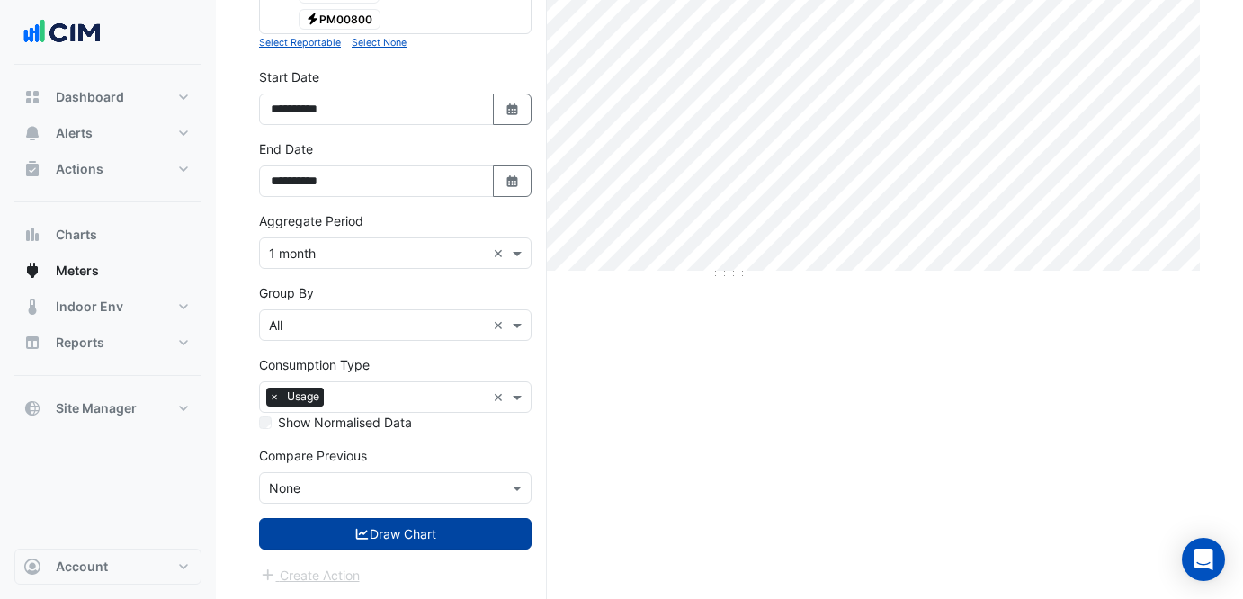
click at [439, 526] on button "Draw Chart" at bounding box center [395, 533] width 272 height 31
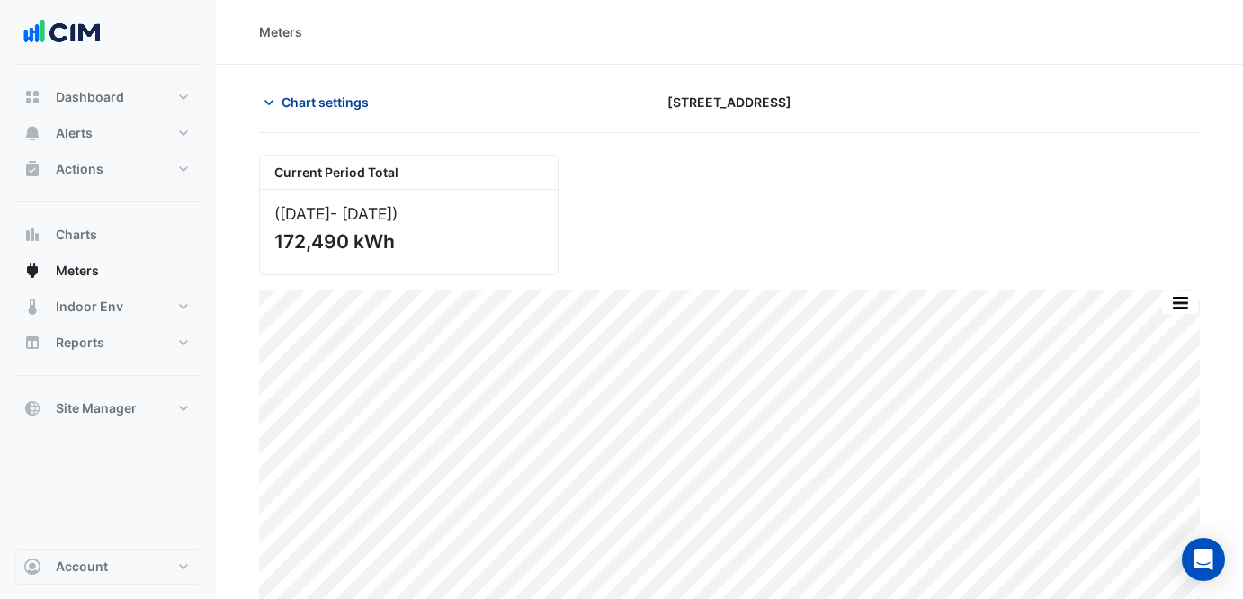
click at [342, 116] on button "Chart settings" at bounding box center [319, 101] width 121 height 31
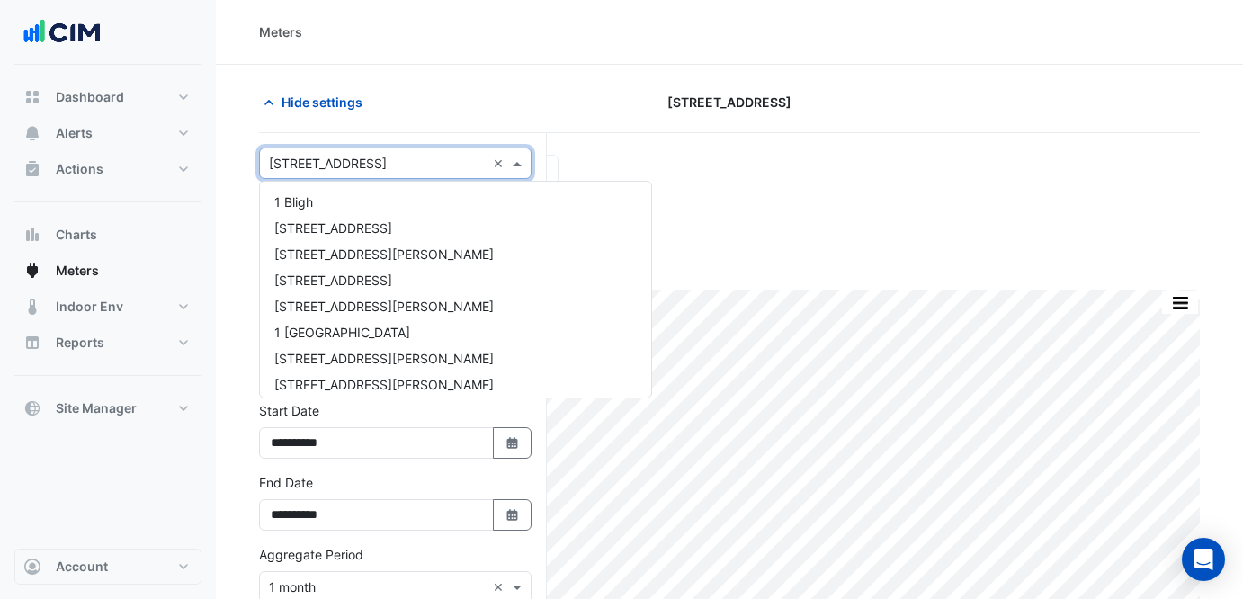
click at [397, 168] on input "text" at bounding box center [377, 164] width 217 height 19
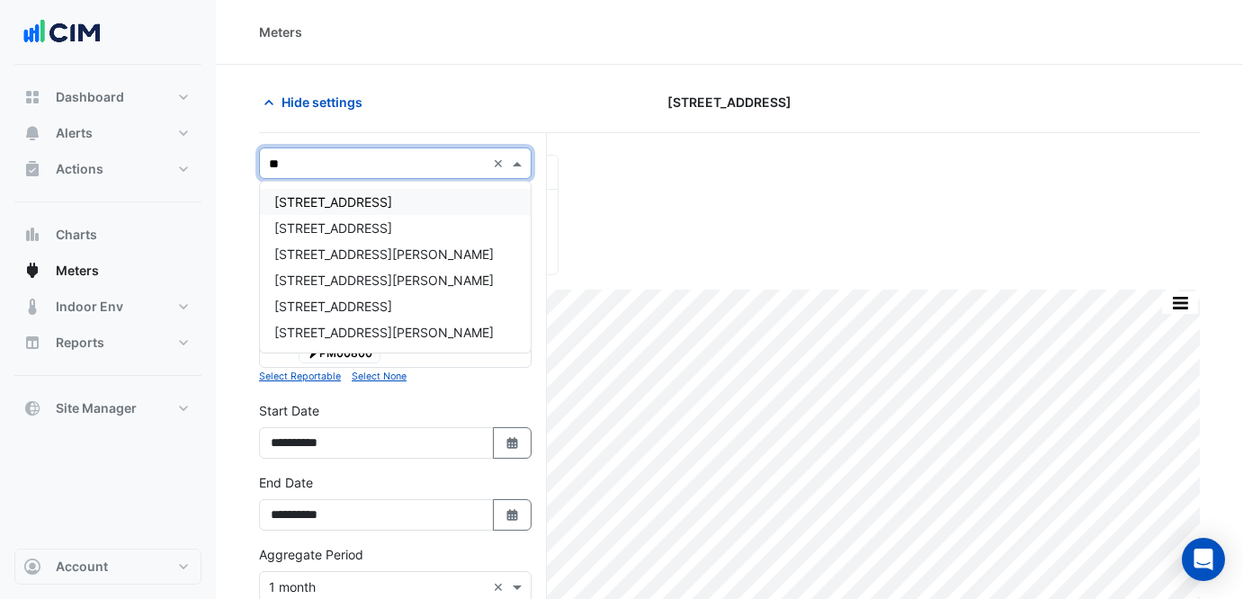
type input "***"
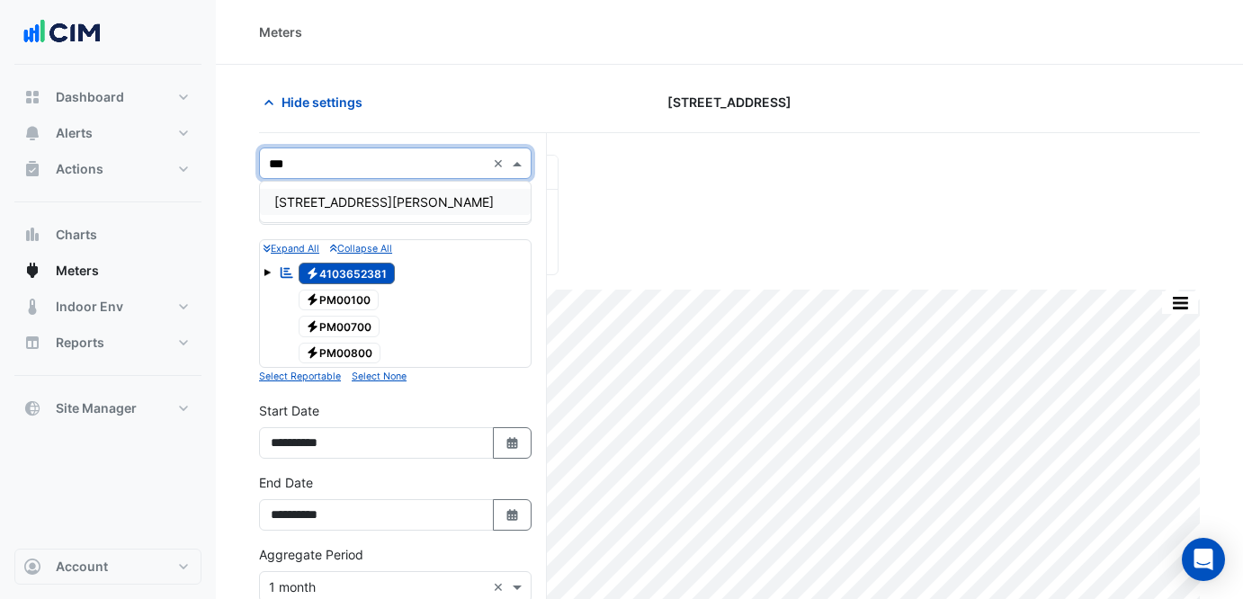
click at [409, 189] on div "[STREET_ADDRESS][PERSON_NAME]" at bounding box center [395, 202] width 271 height 26
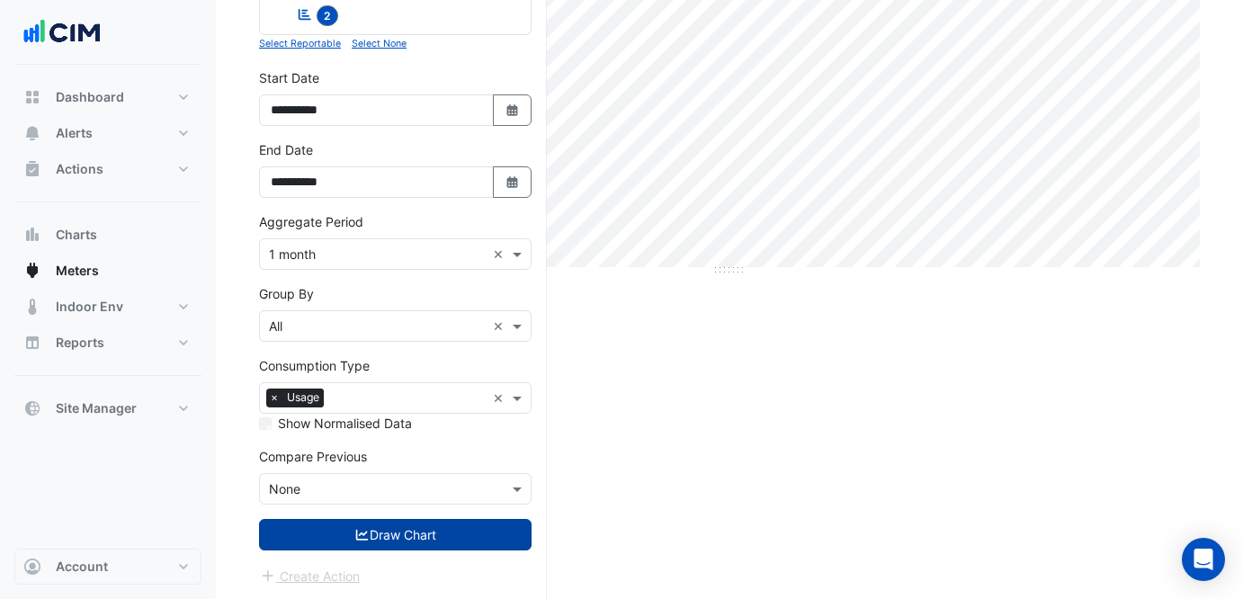
click at [429, 543] on button "Draw Chart" at bounding box center [395, 534] width 272 height 31
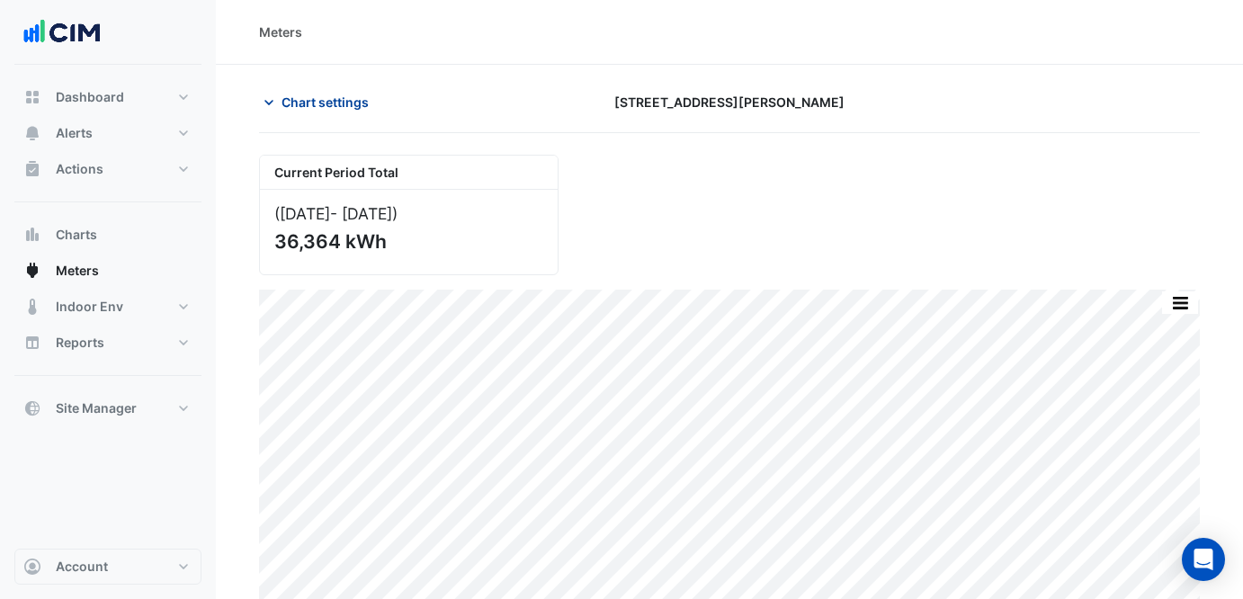
click at [296, 93] on span "Chart settings" at bounding box center [324, 102] width 87 height 19
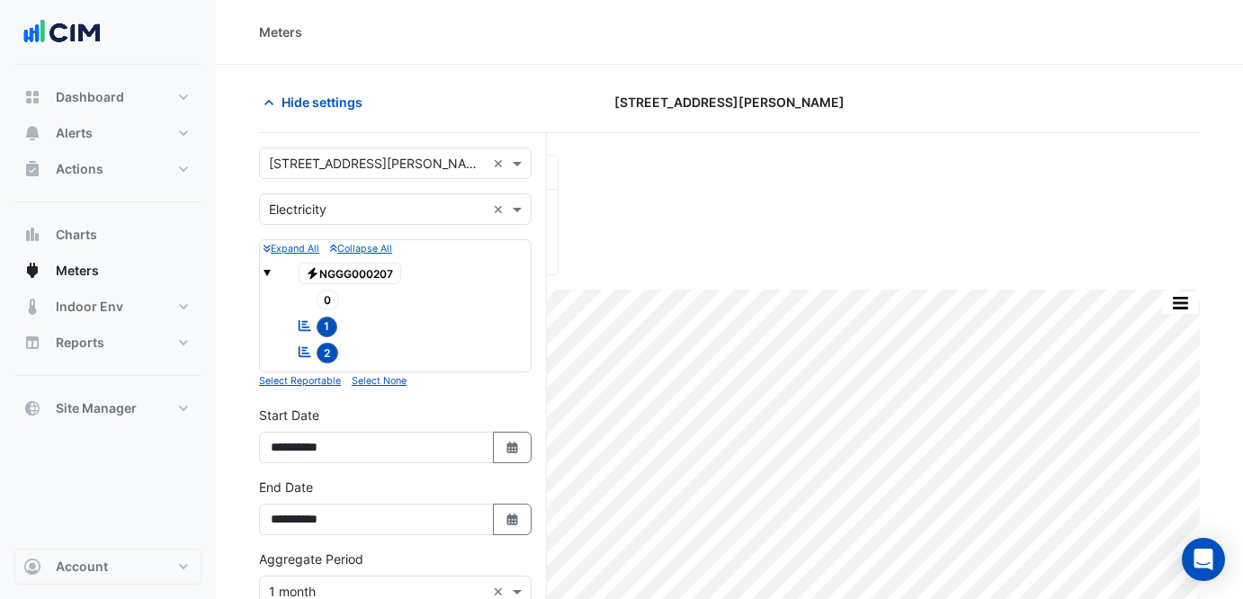
click at [334, 160] on input "text" at bounding box center [377, 164] width 217 height 19
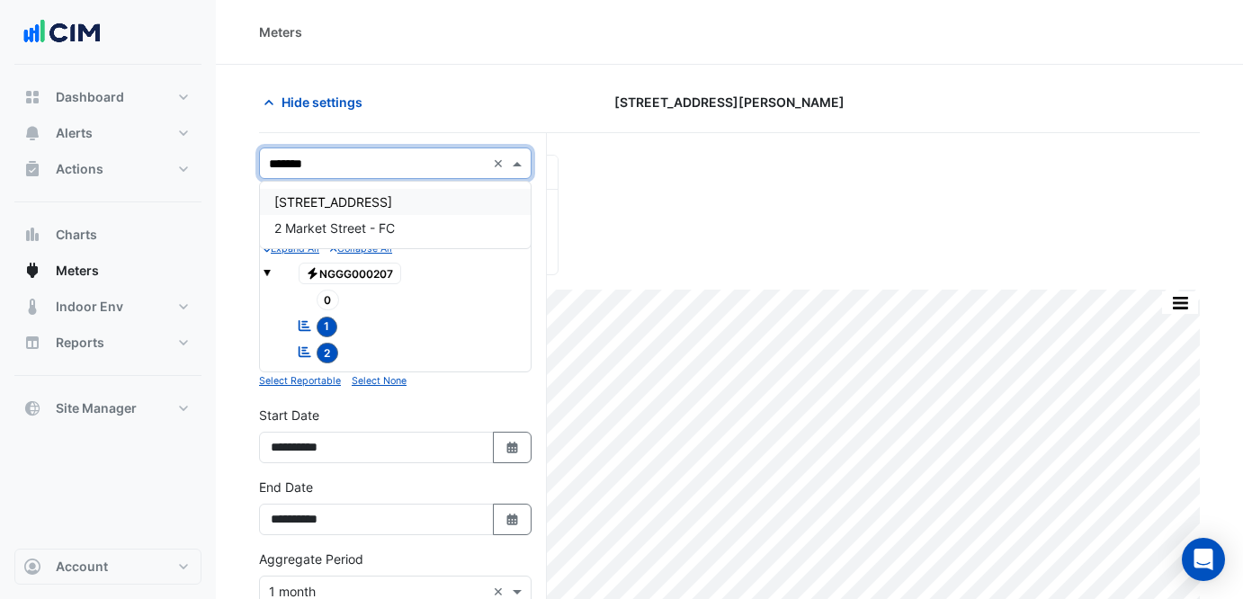
type input "********"
click at [322, 201] on span "[STREET_ADDRESS]" at bounding box center [333, 201] width 118 height 15
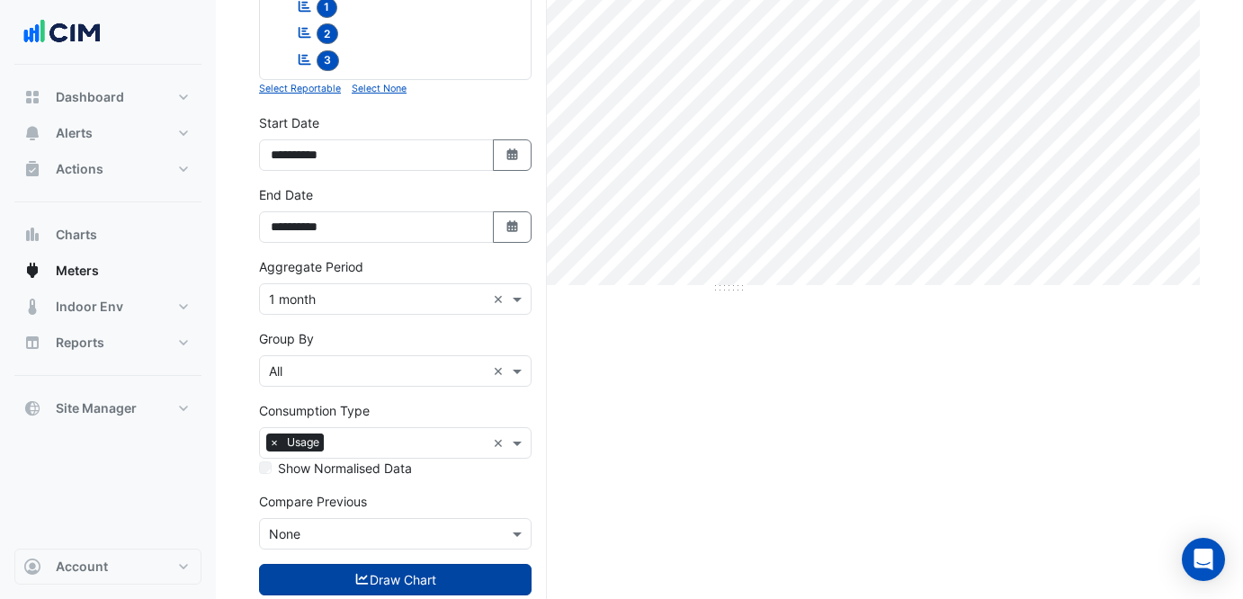
click at [472, 589] on button "Draw Chart" at bounding box center [395, 579] width 272 height 31
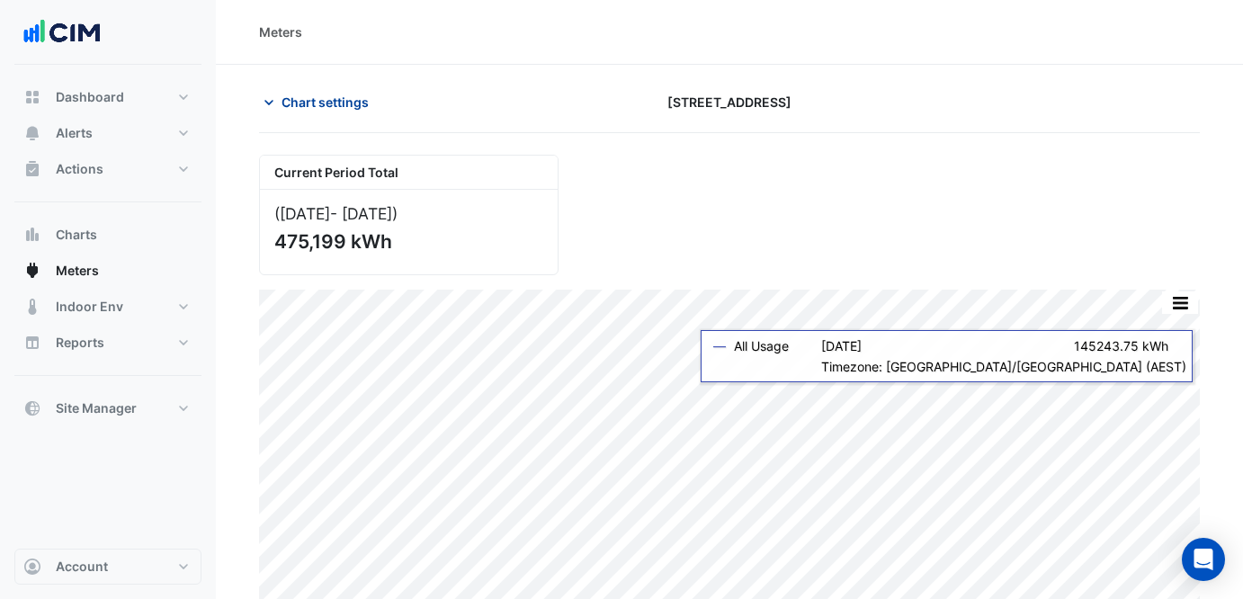
click at [334, 108] on span "Chart settings" at bounding box center [324, 102] width 87 height 19
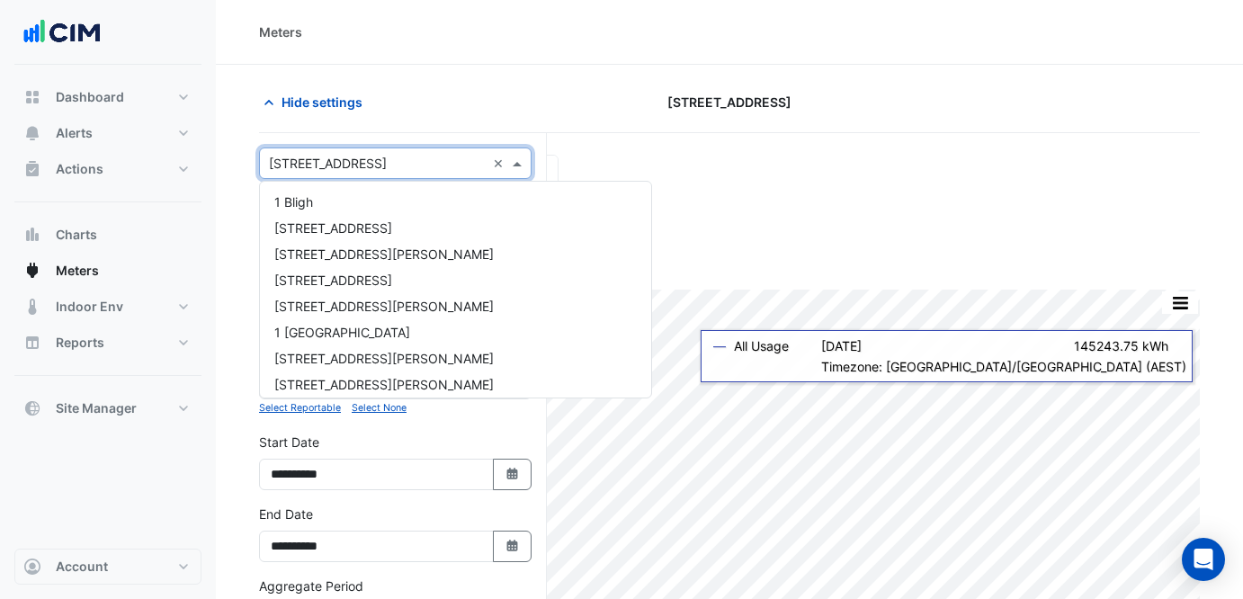
click at [373, 164] on input "text" at bounding box center [377, 164] width 217 height 19
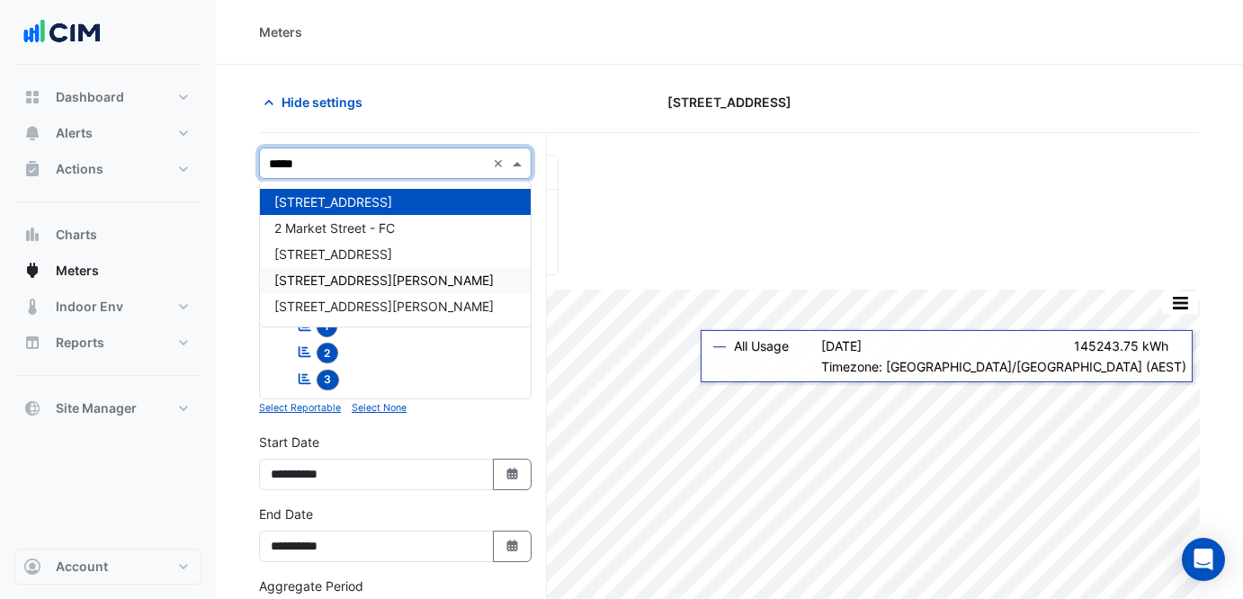
type input "******"
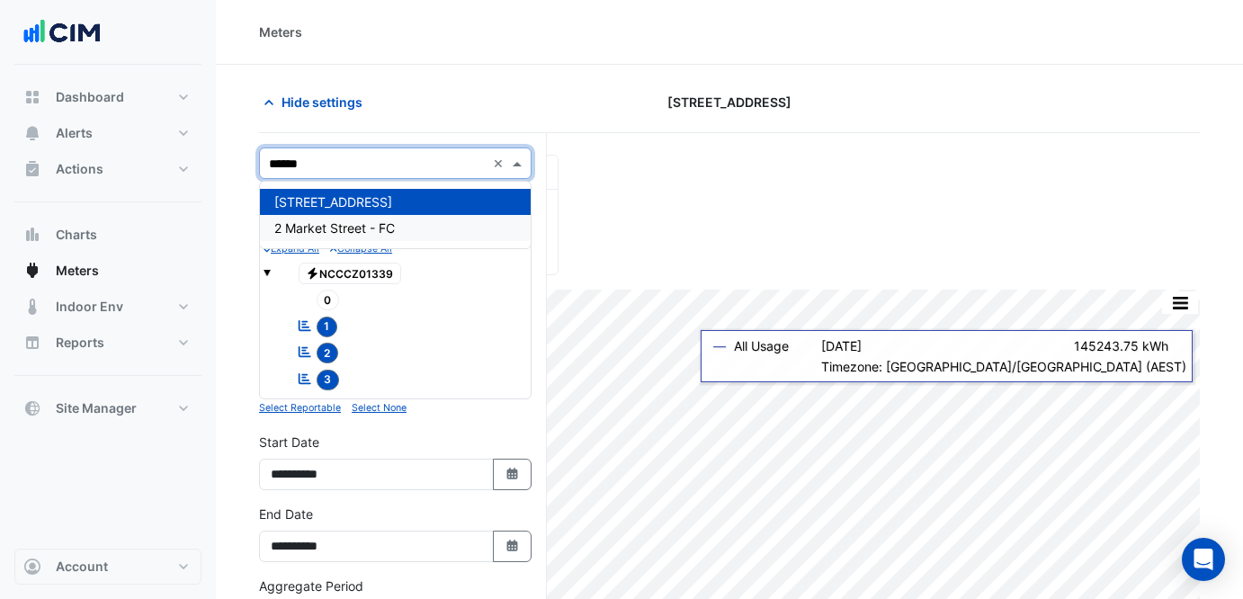
click at [437, 233] on div "2 Market Street - FC" at bounding box center [395, 228] width 271 height 26
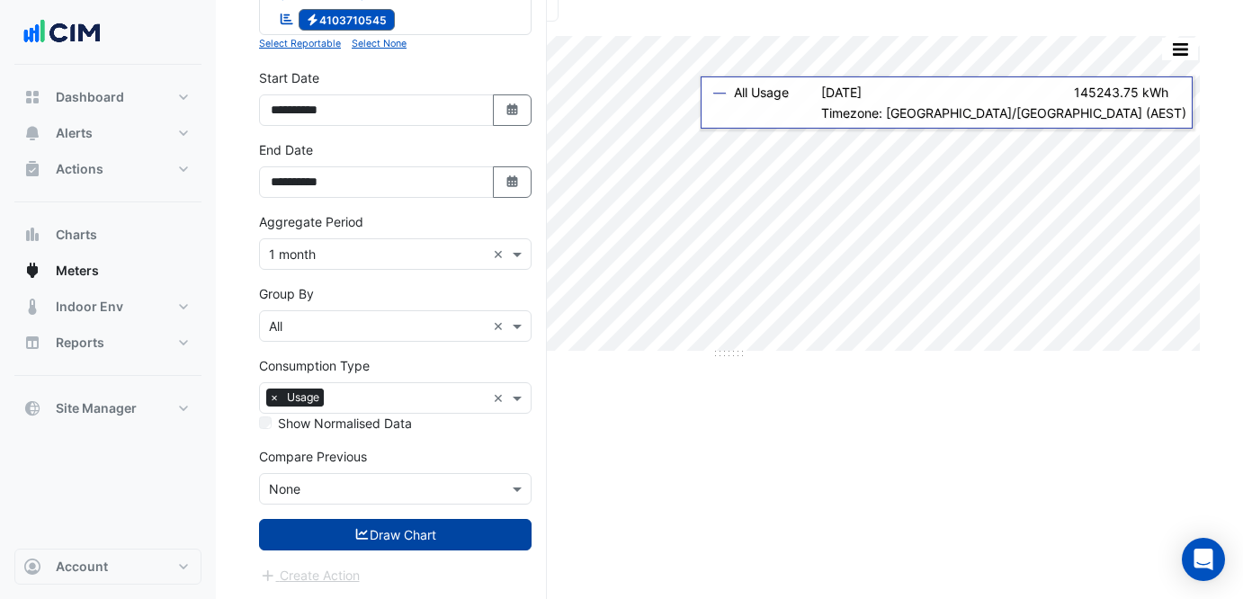
click at [484, 544] on button "Draw Chart" at bounding box center [395, 534] width 272 height 31
